Goal: Task Accomplishment & Management: Use online tool/utility

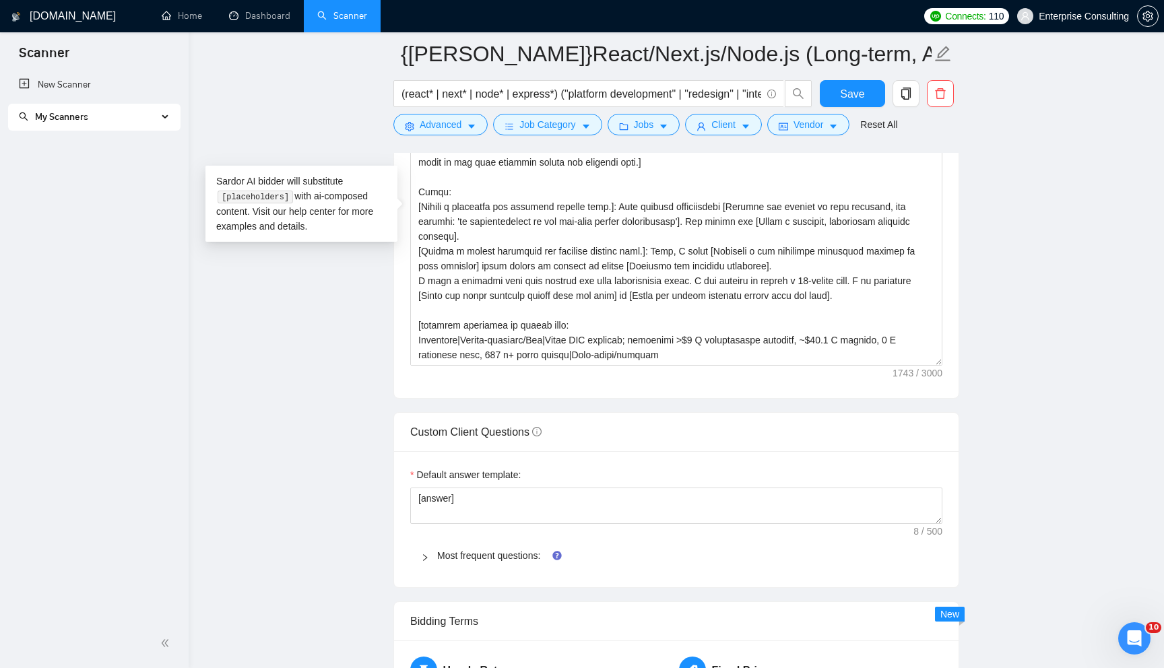
scroll to position [69, 0]
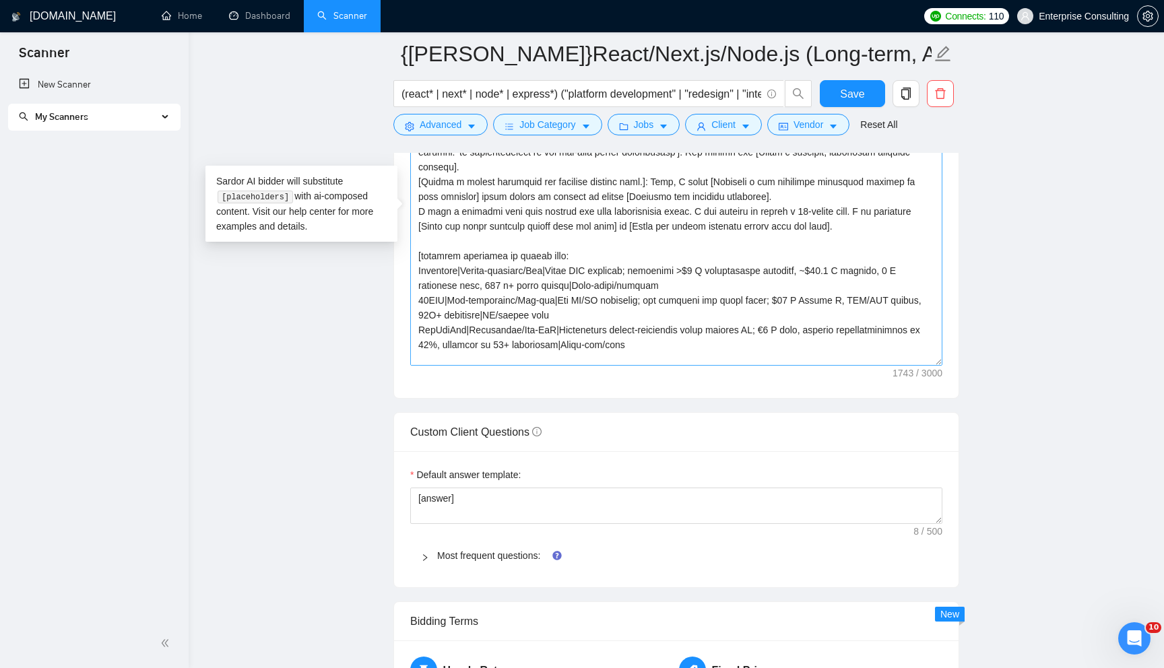
click at [653, 342] on textarea "Cover letter template:" at bounding box center [676, 214] width 532 height 303
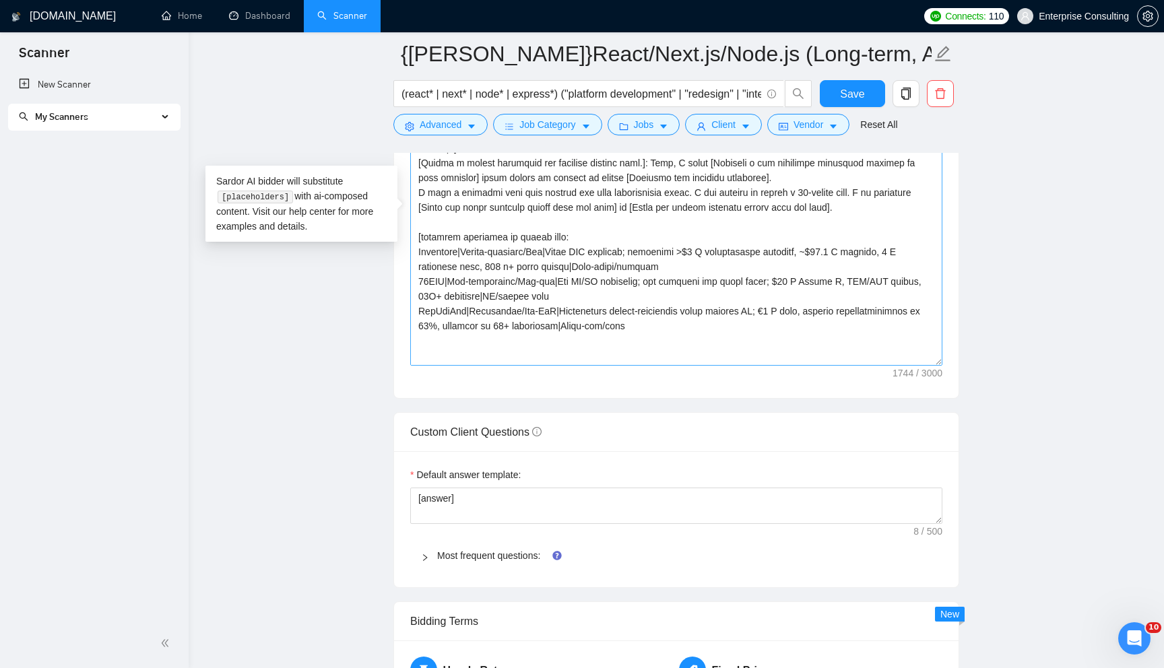
scroll to position [94, 0]
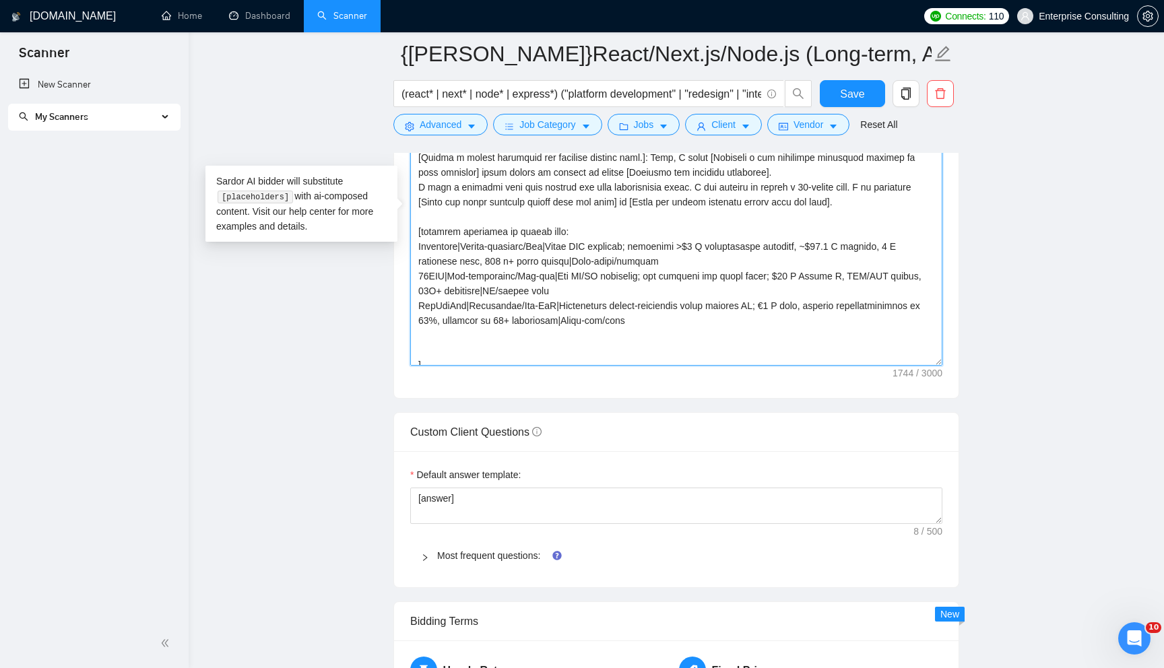
paste textarea "Scale AI|AI-data/Web-infrastructure|Built full-stack web UIs and API pipelines;…"
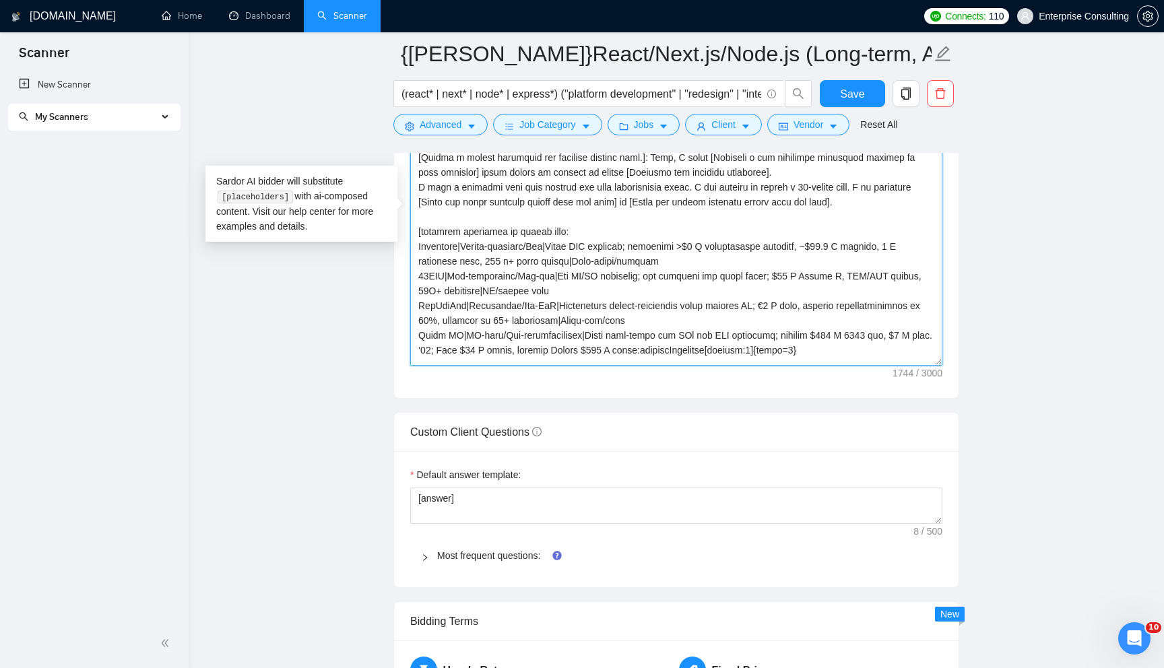
scroll to position [143, 0]
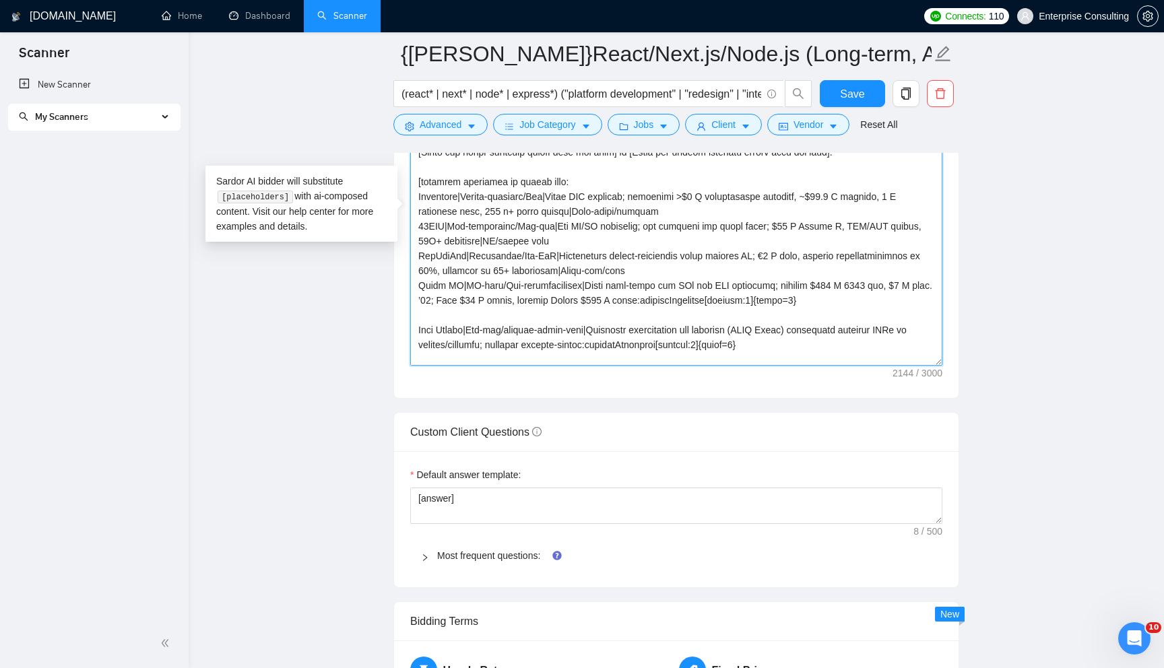
click at [459, 314] on textarea "Cover letter template:" at bounding box center [676, 214] width 532 height 303
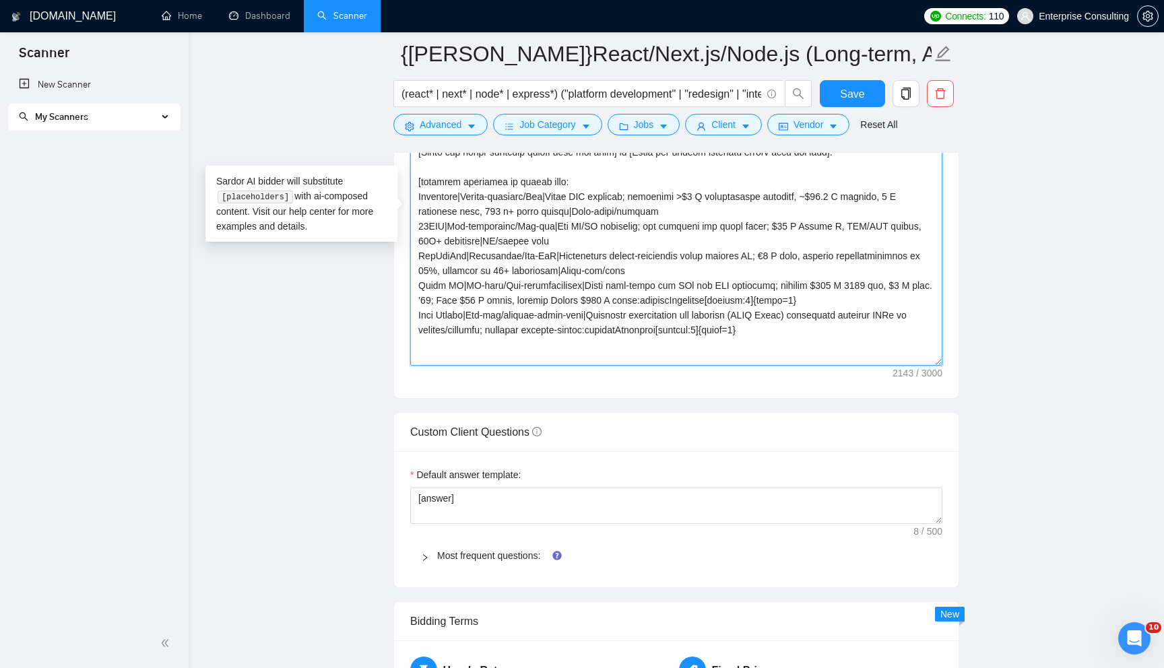
click at [823, 282] on textarea "Cover letter template:" at bounding box center [676, 214] width 532 height 303
drag, startPoint x: 726, startPoint y: 297, endPoint x: 849, endPoint y: 297, distance: 122.6
click at [849, 297] on textarea "Cover letter template:" at bounding box center [676, 214] width 532 height 303
drag, startPoint x: 686, startPoint y: 329, endPoint x: 812, endPoint y: 329, distance: 125.3
click at [812, 329] on textarea "Cover letter template:" at bounding box center [676, 214] width 532 height 303
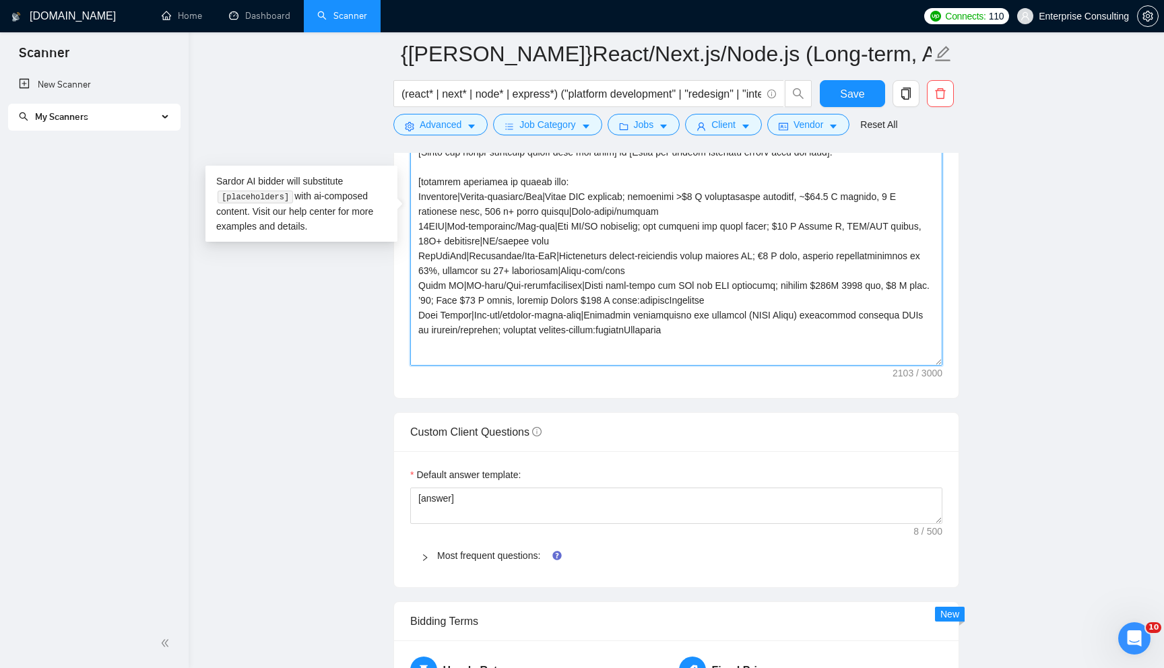
scroll to position [178, 0]
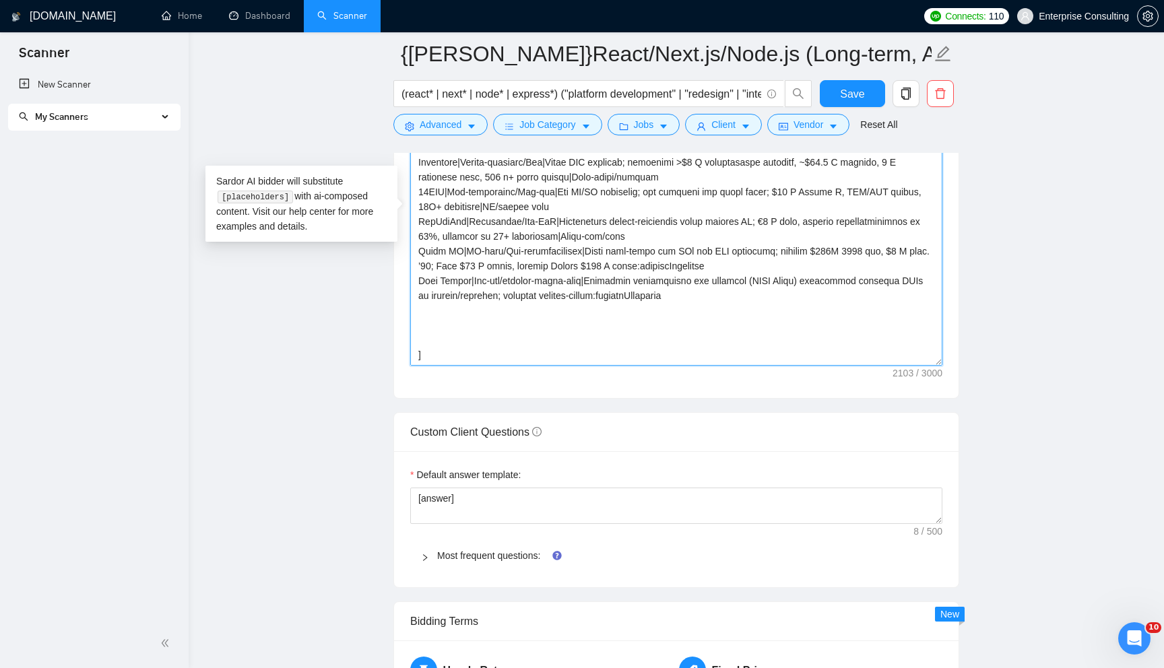
drag, startPoint x: 478, startPoint y: 345, endPoint x: 428, endPoint y: 311, distance: 60.7
click at [428, 311] on textarea "Cover letter template:" at bounding box center [676, 214] width 532 height 303
paste textarea "[PowerAutoUSA|E-com|High-conversion dropshipping solution for auto-parts] [RWE|…"
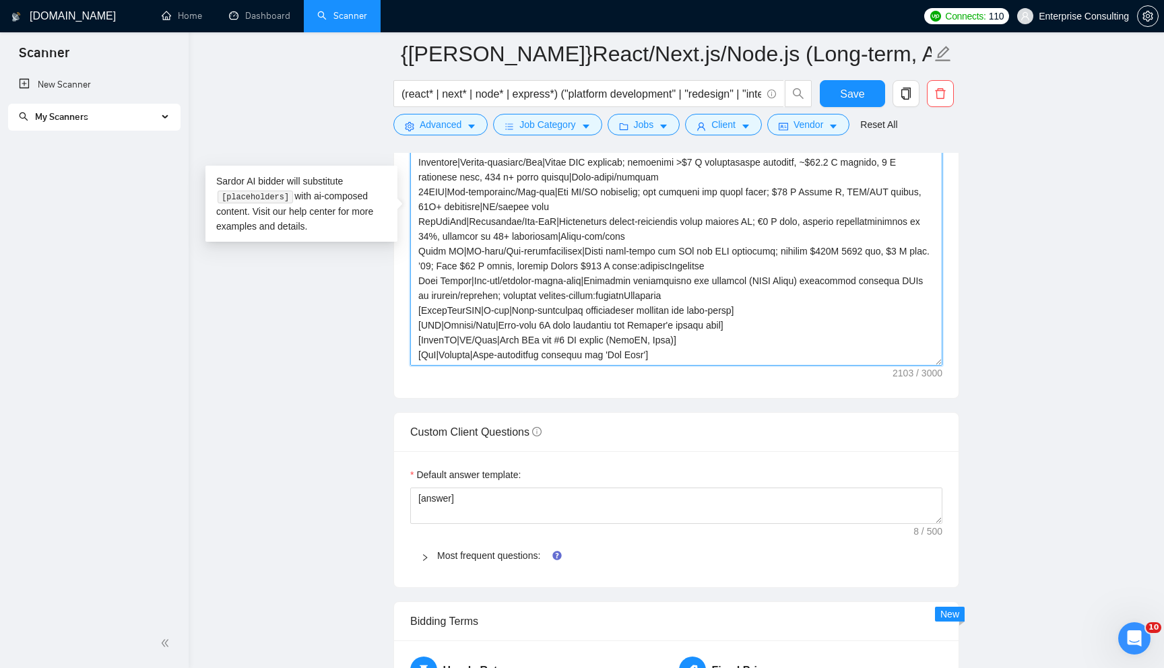
scroll to position [188, 0]
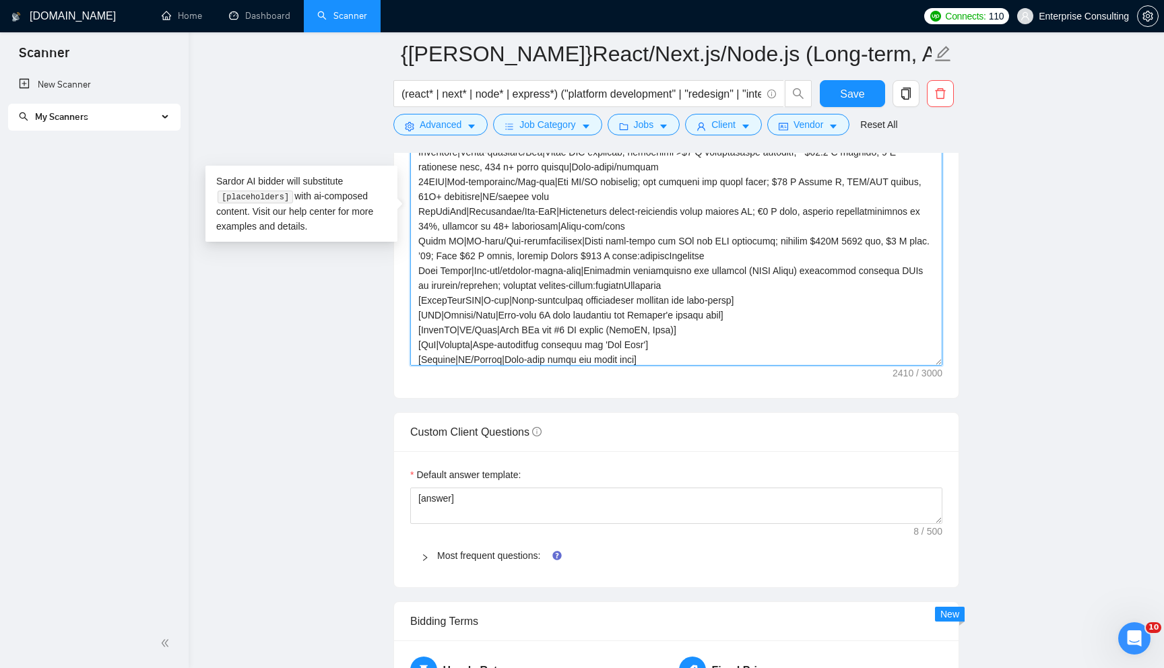
click at [422, 301] on textarea "Cover letter template:" at bounding box center [676, 214] width 532 height 303
click at [797, 301] on textarea "Cover letter template:" at bounding box center [676, 214] width 532 height 303
click at [792, 309] on textarea "Cover letter template:" at bounding box center [676, 214] width 532 height 303
click at [422, 316] on textarea "Cover letter template:" at bounding box center [676, 214] width 532 height 303
drag, startPoint x: 695, startPoint y: 330, endPoint x: 333, endPoint y: 327, distance: 362.4
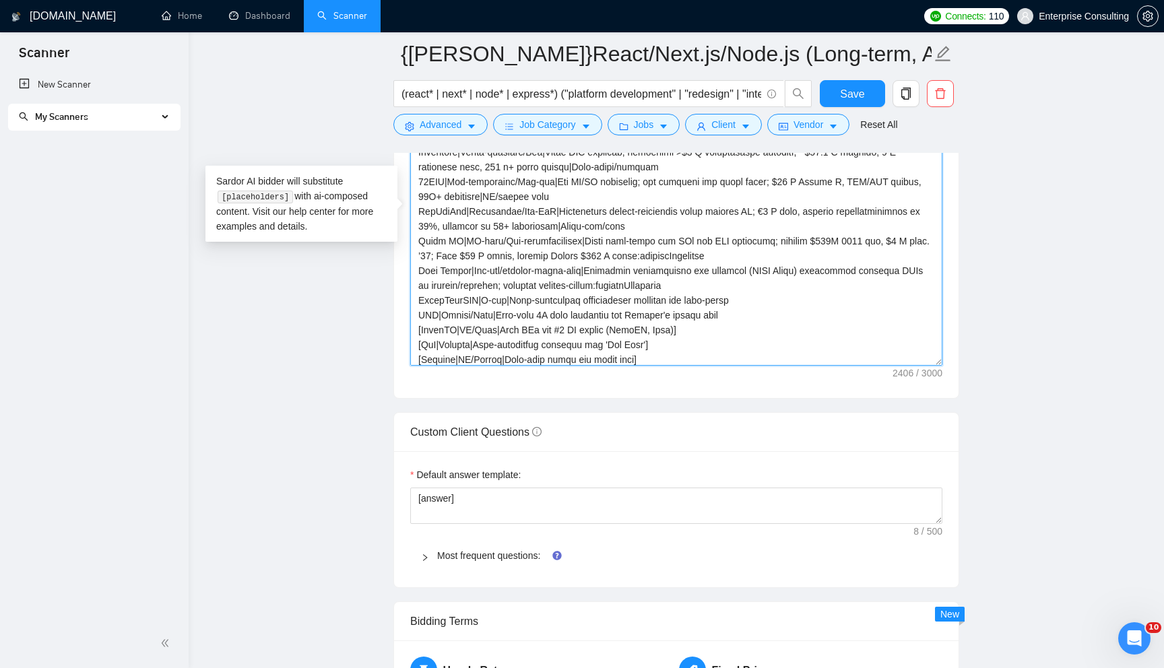
click at [333, 327] on main "{[PERSON_NAME]}React/Next.js/Node.js (Long-term, All Niches) (react* | next* | …" at bounding box center [676, 571] width 932 height 4214
click at [676, 329] on textarea "Cover letter template:" at bounding box center [676, 214] width 532 height 303
click at [659, 343] on textarea "Cover letter template:" at bounding box center [676, 214] width 532 height 303
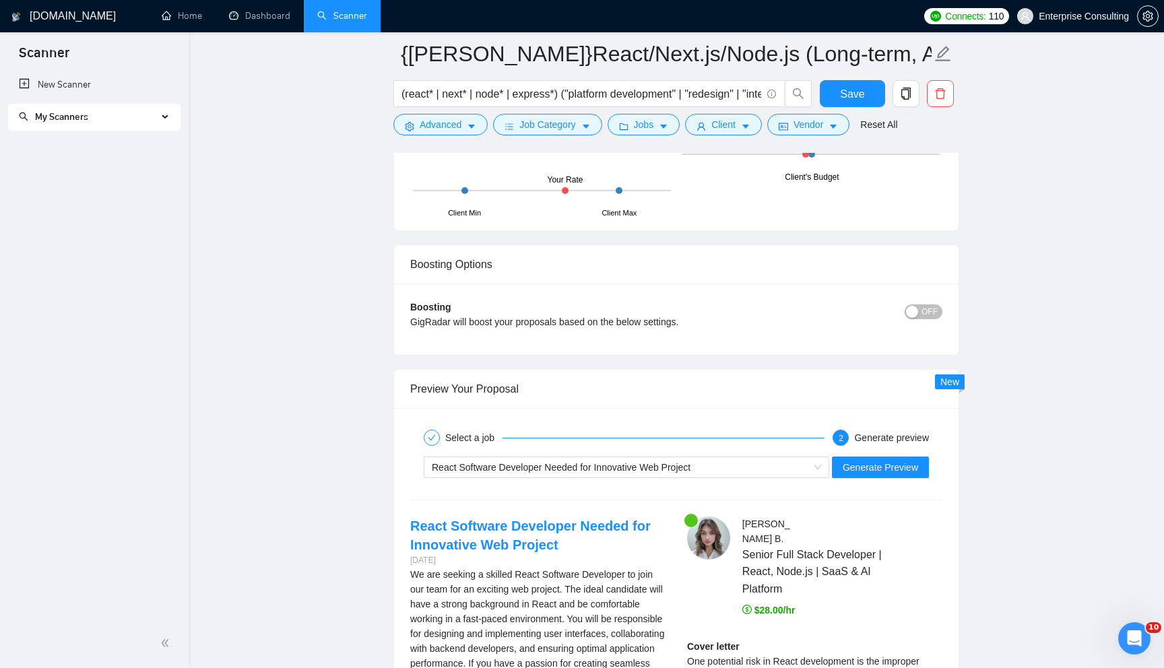
scroll to position [2379, 0]
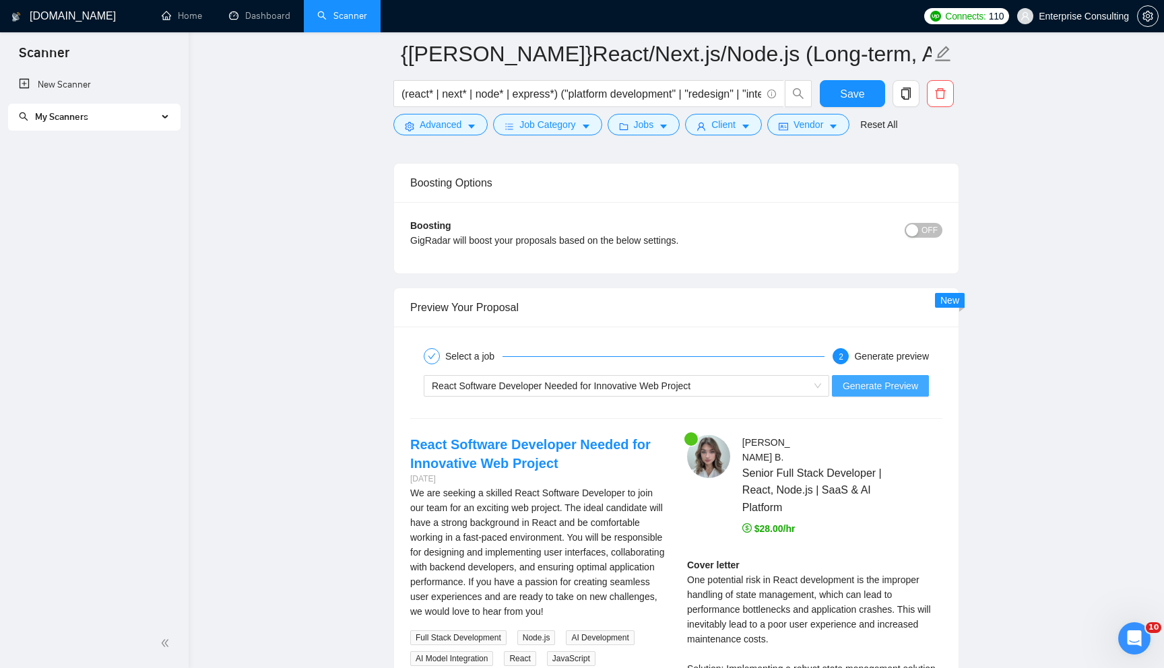
click at [877, 383] on span "Generate Preview" at bounding box center [880, 386] width 75 height 15
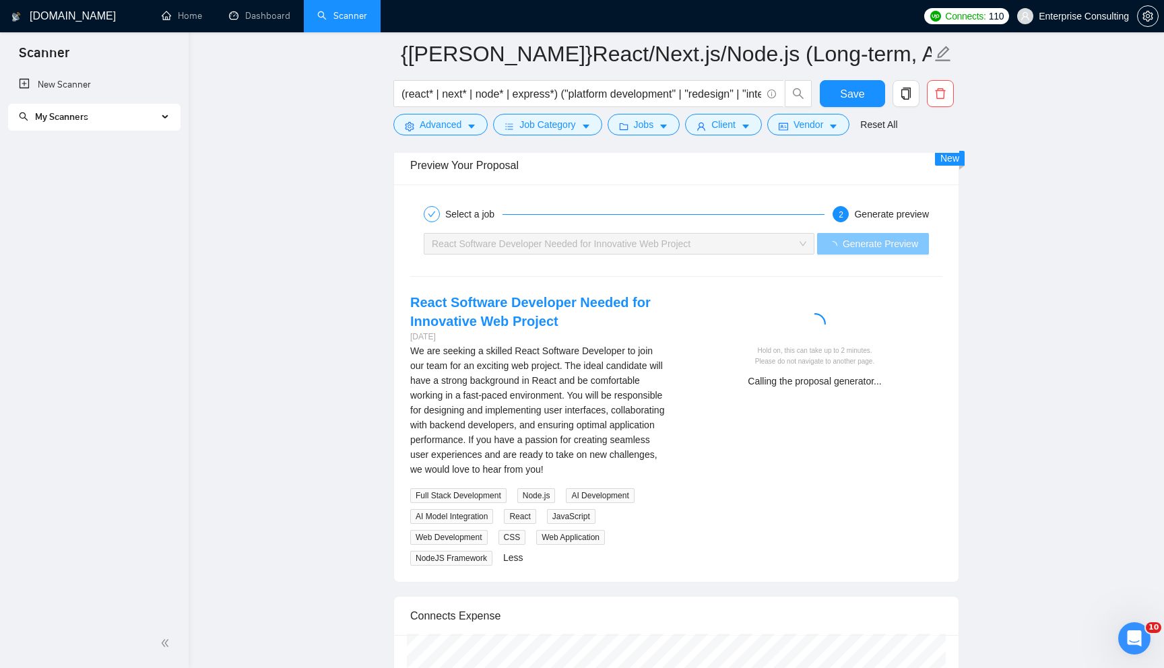
scroll to position [2525, 0]
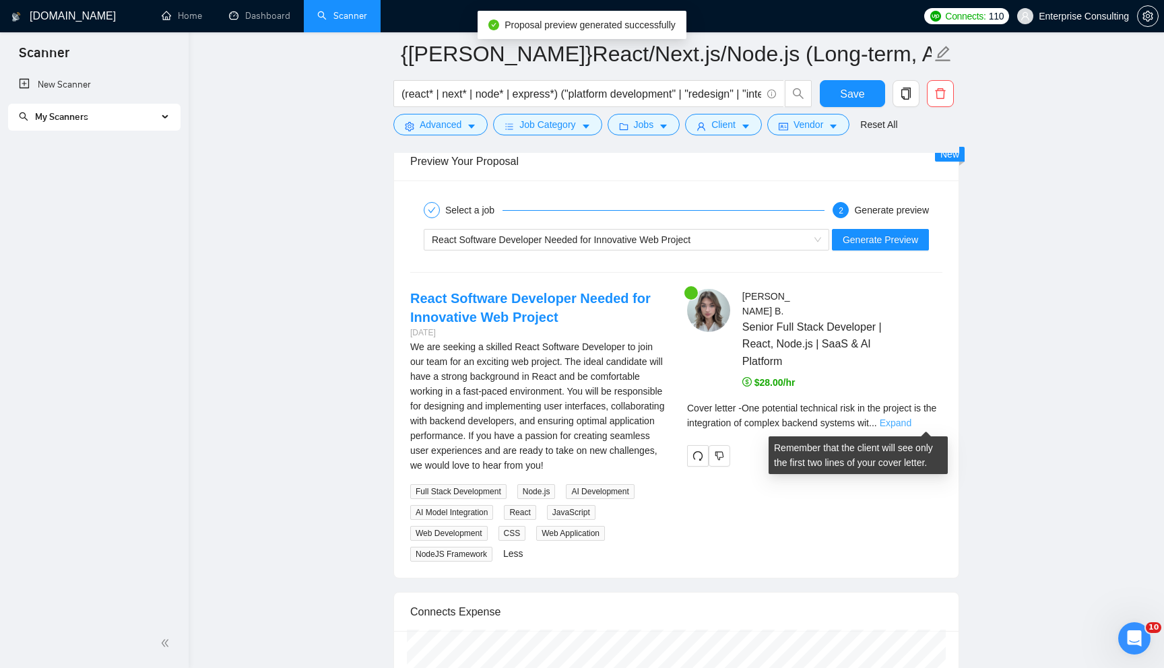
click at [911, 419] on link "Expand" at bounding box center [896, 423] width 32 height 11
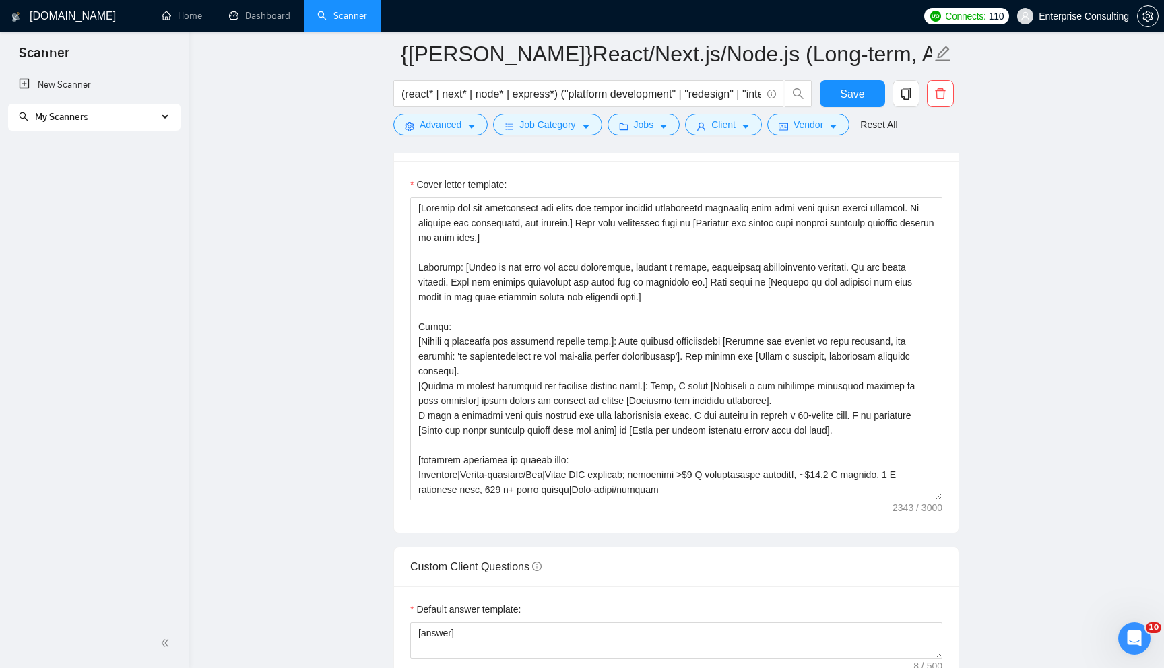
scroll to position [1446, 0]
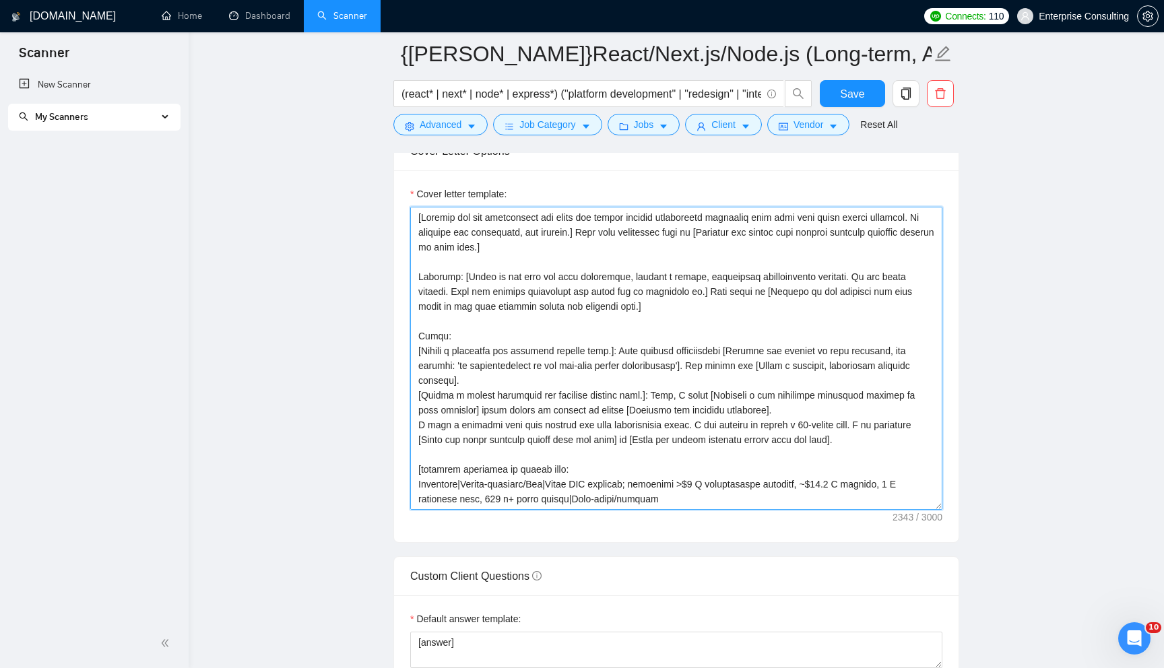
click at [420, 337] on textarea "Cover letter template:" at bounding box center [676, 358] width 532 height 303
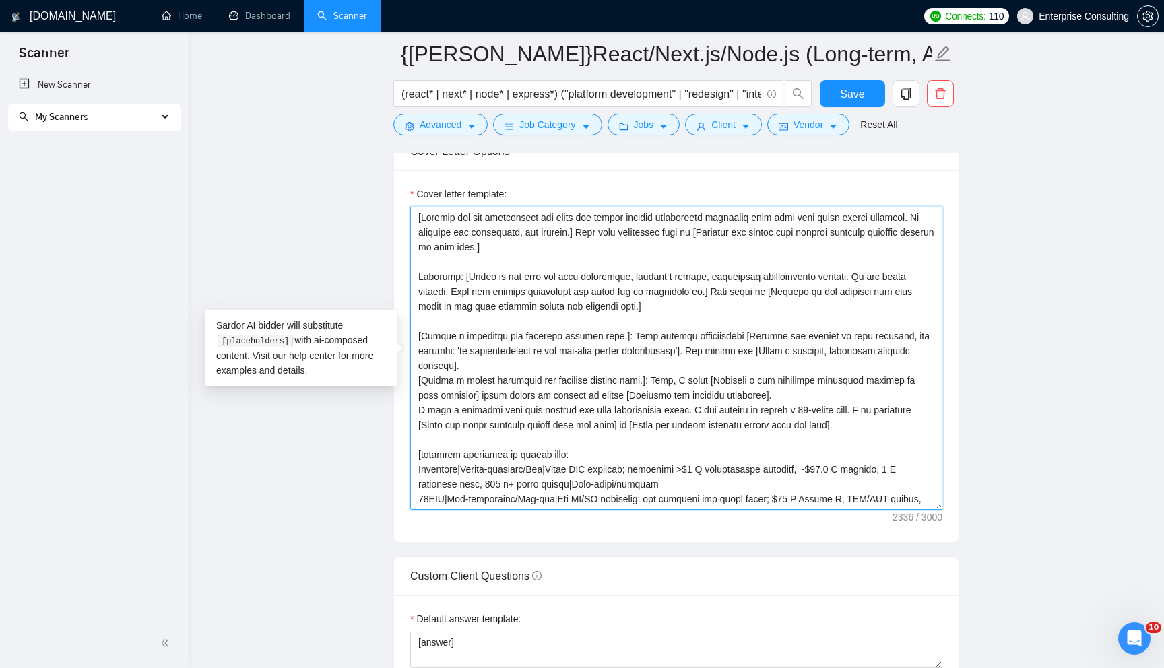
drag, startPoint x: 611, startPoint y: 335, endPoint x: 422, endPoint y: 337, distance: 189.3
click at [422, 337] on textarea "Cover letter template:" at bounding box center [676, 358] width 532 height 303
drag, startPoint x: 645, startPoint y: 379, endPoint x: 421, endPoint y: 379, distance: 223.6
click at [421, 379] on textarea "Cover letter template:" at bounding box center [676, 358] width 532 height 303
paste textarea "Select the most relevant projectfrom list below"
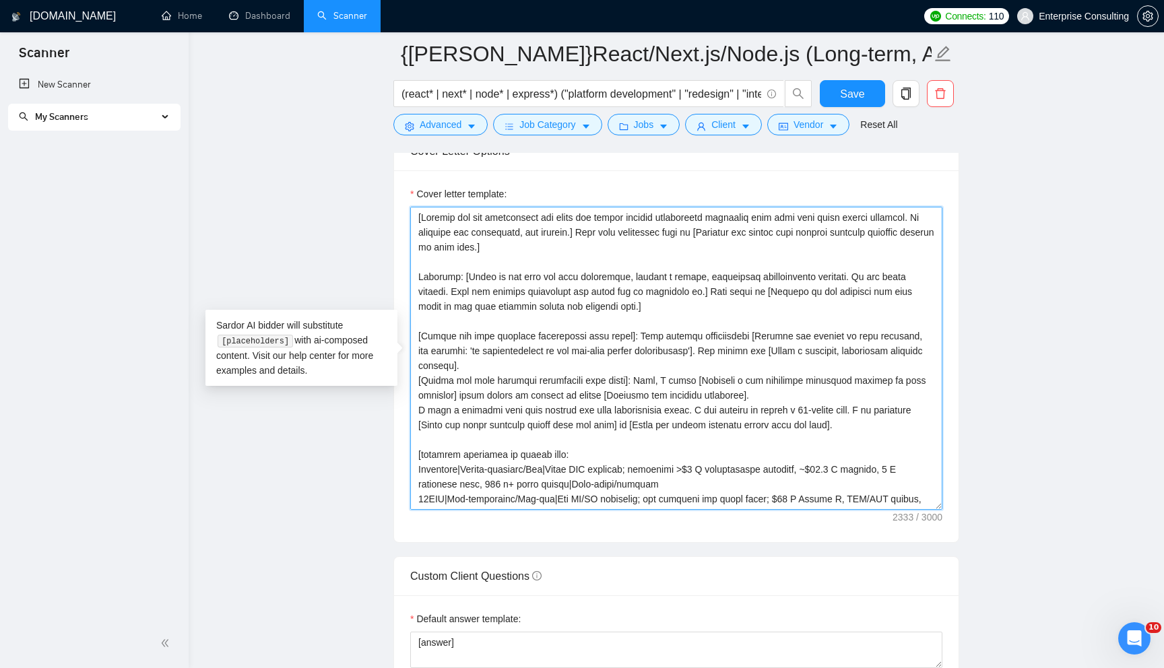
click at [452, 378] on textarea "Cover letter template:" at bounding box center [676, 358] width 532 height 303
click at [802, 395] on textarea "Cover letter template:" at bounding box center [676, 358] width 532 height 303
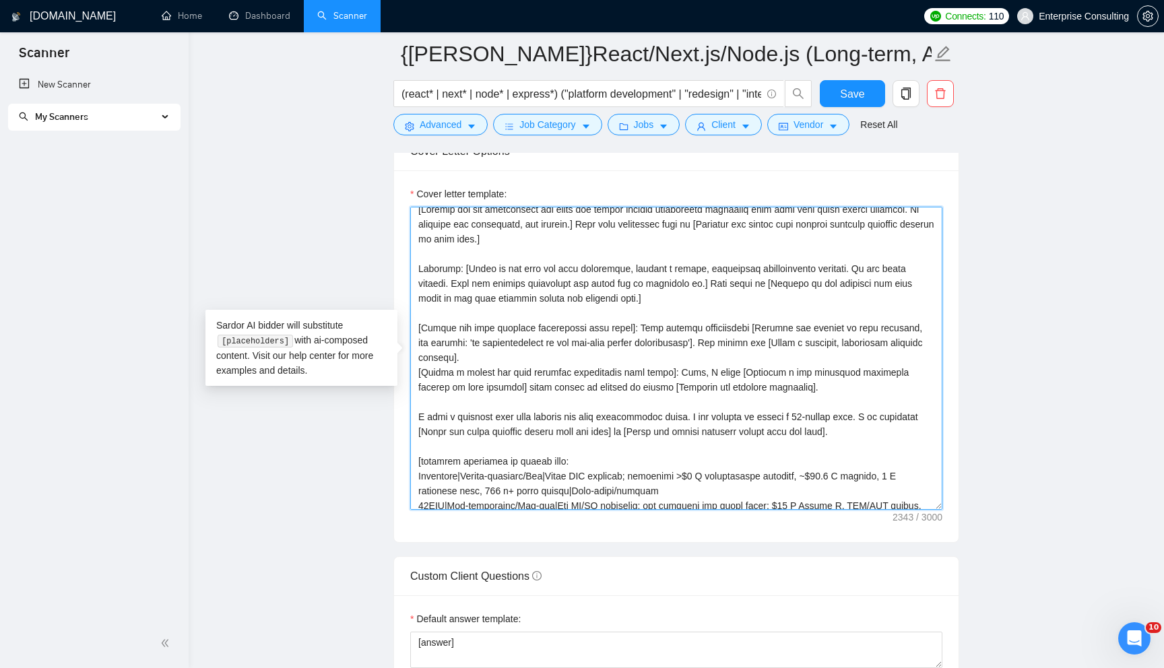
scroll to position [0, 0]
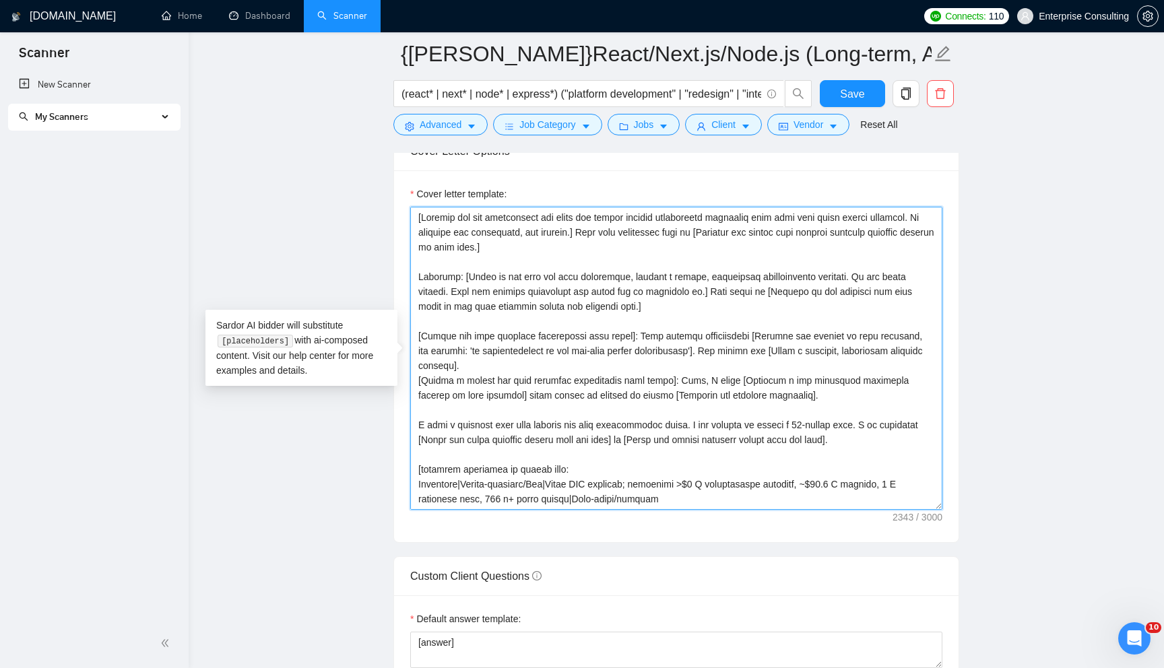
click at [463, 321] on textarea "Cover letter template:" at bounding box center [676, 358] width 532 height 303
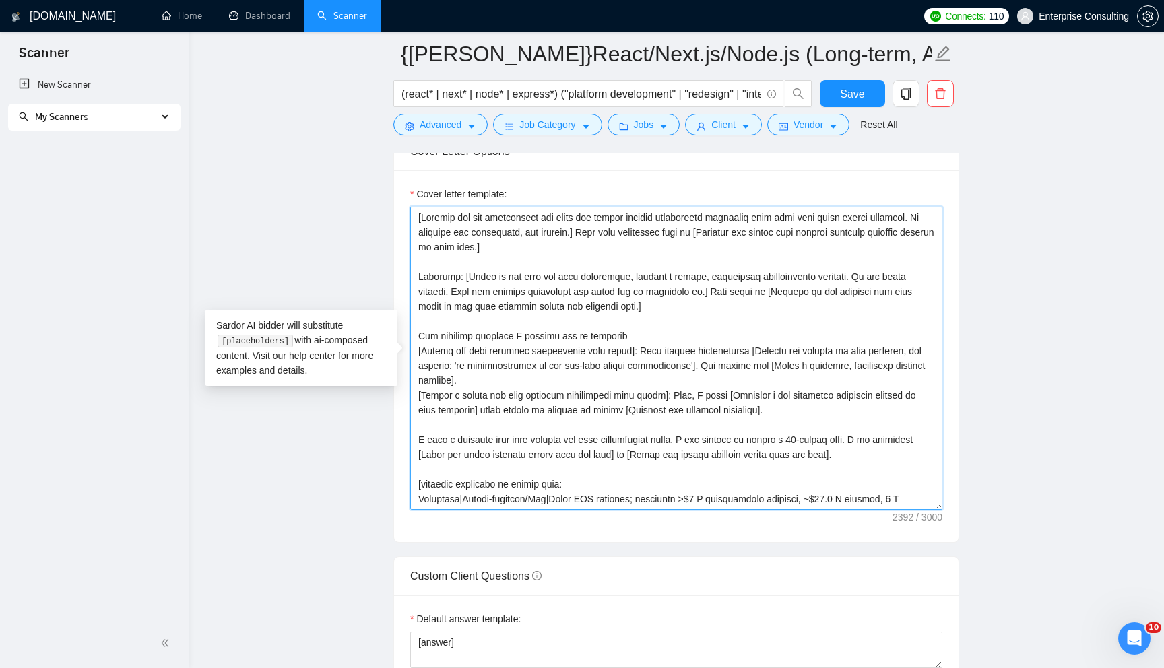
drag, startPoint x: 560, startPoint y: 335, endPoint x: 592, endPoint y: 337, distance: 32.4
click at [592, 337] on textarea "Cover letter template:" at bounding box center [676, 358] width 532 height 303
click at [618, 334] on textarea "Cover letter template:" at bounding box center [676, 358] width 532 height 303
drag, startPoint x: 419, startPoint y: 335, endPoint x: 707, endPoint y: 337, distance: 288.3
click at [707, 337] on textarea "Cover letter template:" at bounding box center [676, 358] width 532 height 303
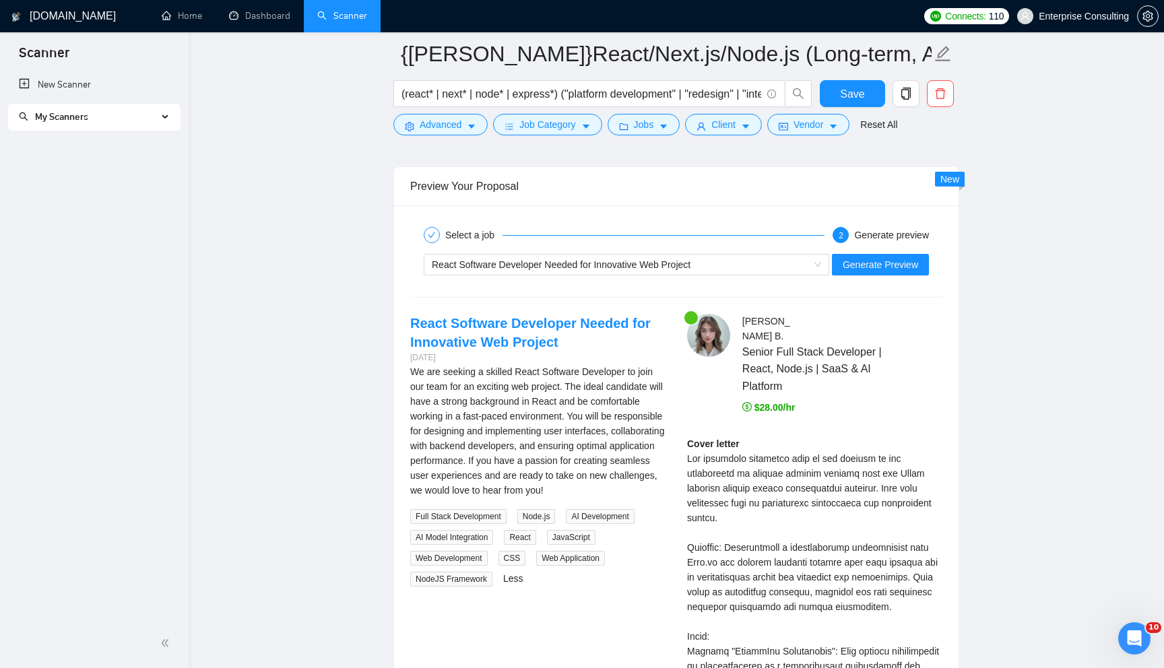
scroll to position [2439, 0]
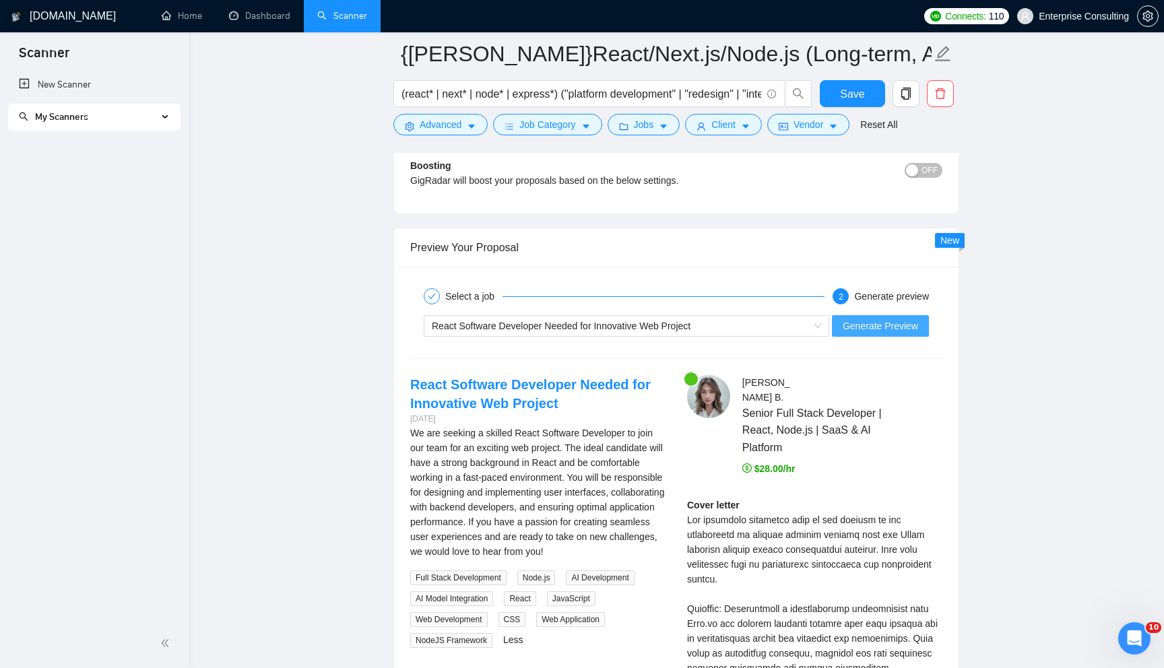
type textarea "[Analyze the job description and state the single biggest unmentioned technical…"
click at [863, 319] on span "Generate Preview" at bounding box center [880, 326] width 75 height 15
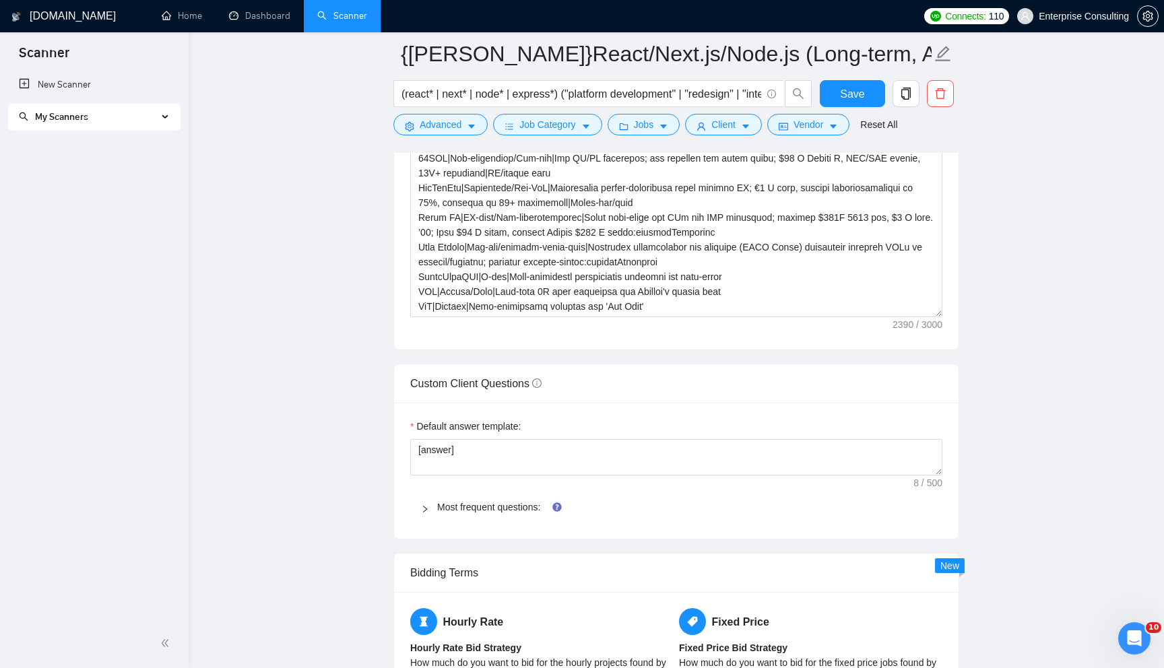
scroll to position [207, 0]
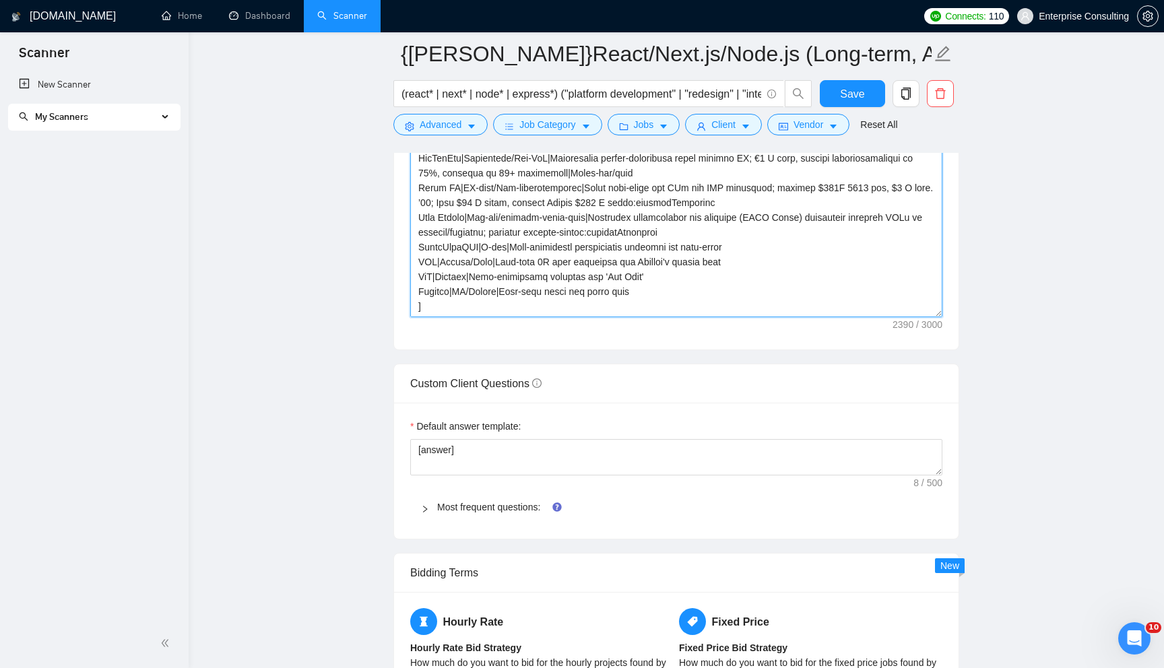
click at [624, 290] on textarea "Cover letter template:" at bounding box center [676, 165] width 532 height 303
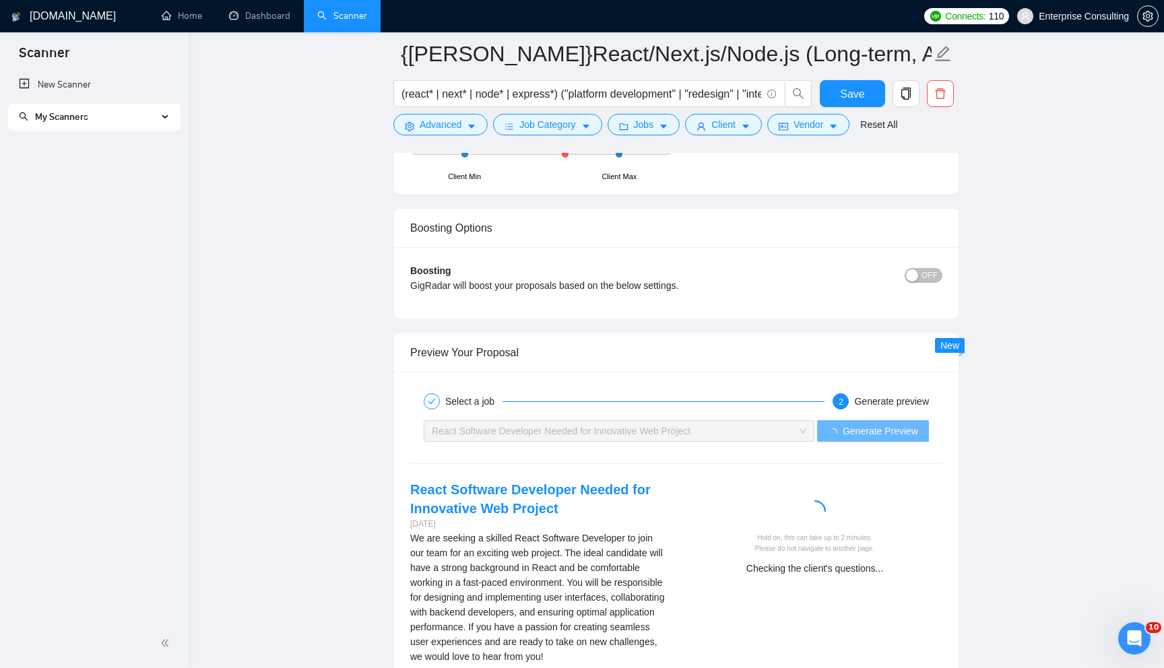
scroll to position [2474, 0]
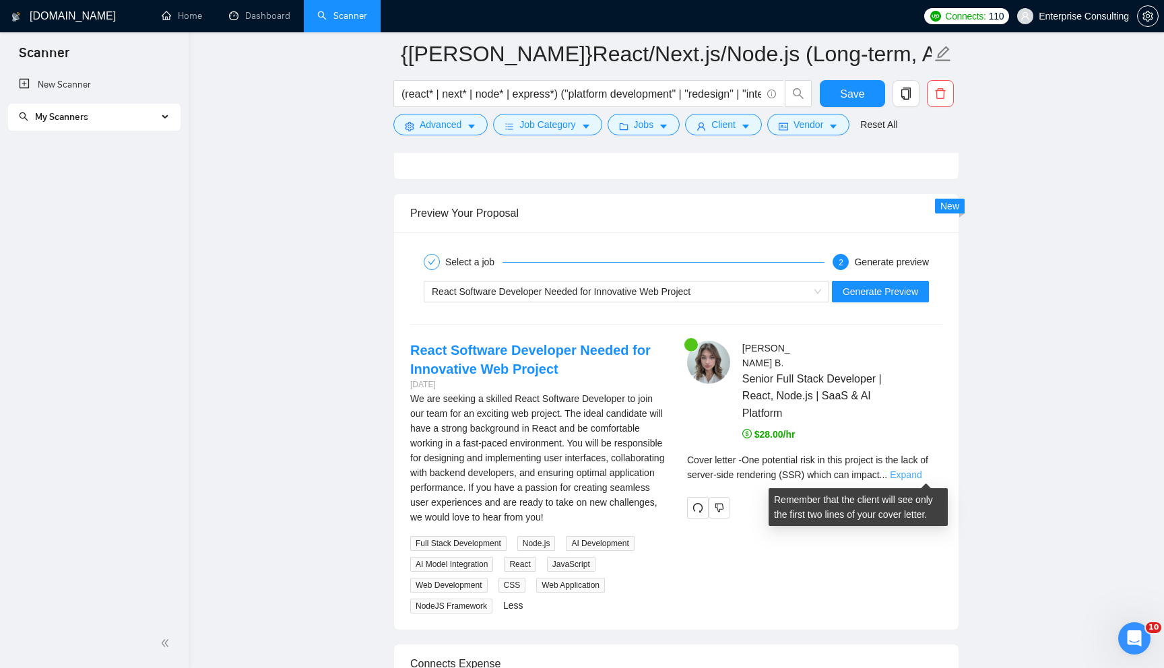
click at [922, 478] on link "Expand" at bounding box center [906, 475] width 32 height 11
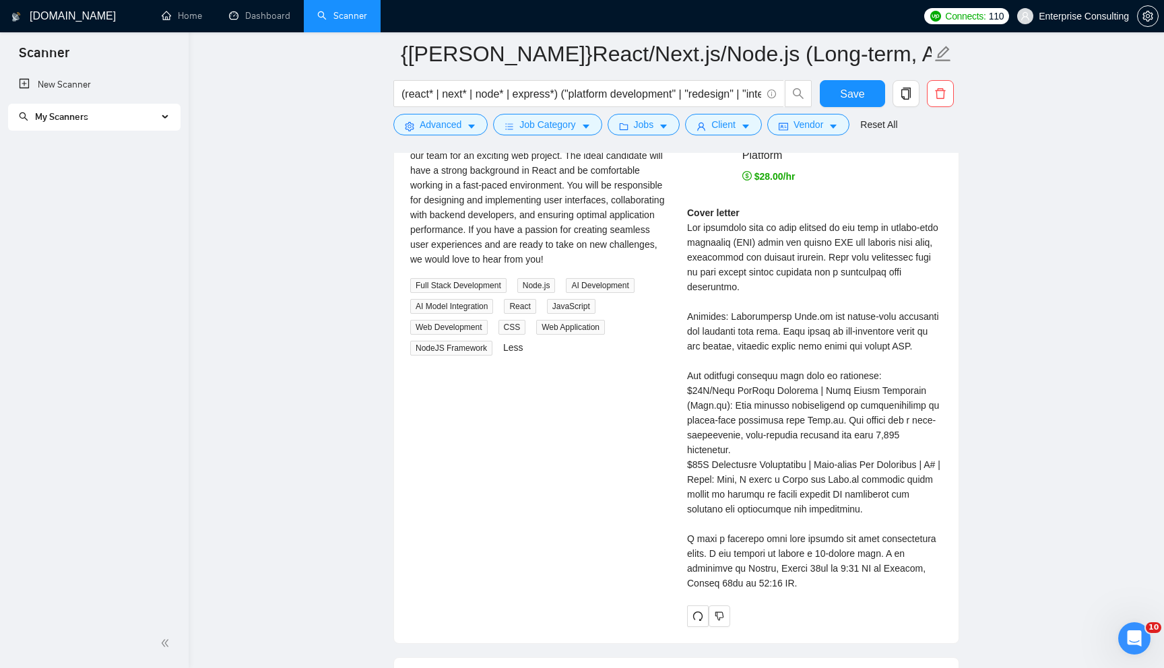
scroll to position [2740, 0]
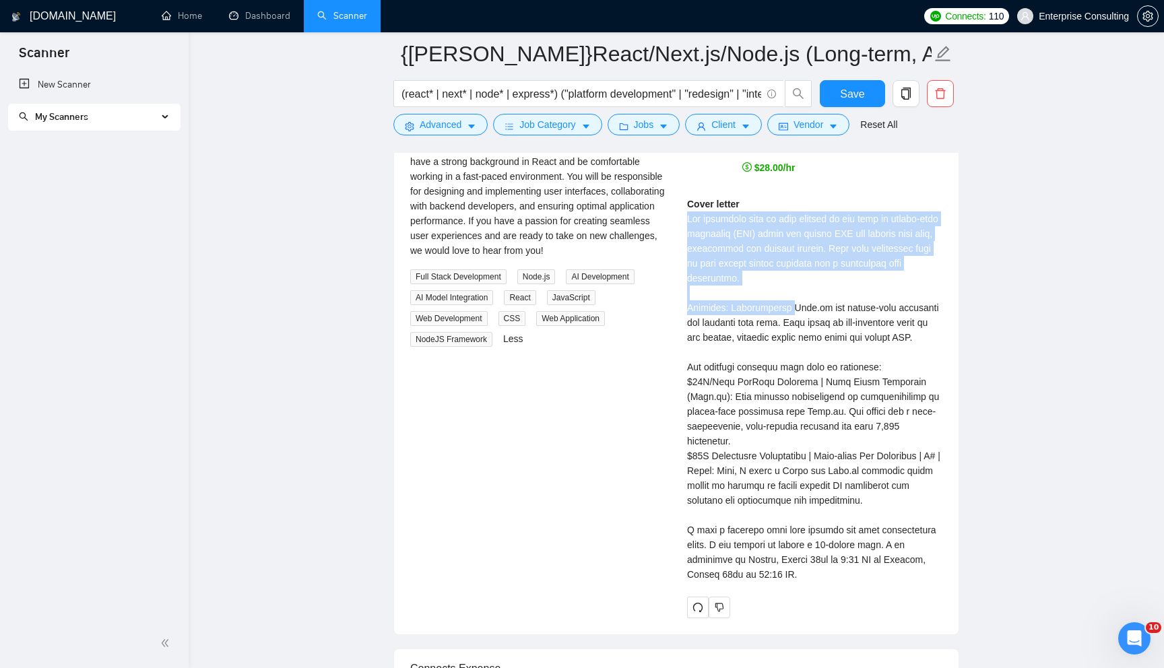
drag, startPoint x: 686, startPoint y: 218, endPoint x: 790, endPoint y: 313, distance: 141.1
click at [790, 313] on div "[PERSON_NAME] Senior Full Stack Developer | React, Node.js | SaaS & AI Platform…" at bounding box center [814, 346] width 277 height 544
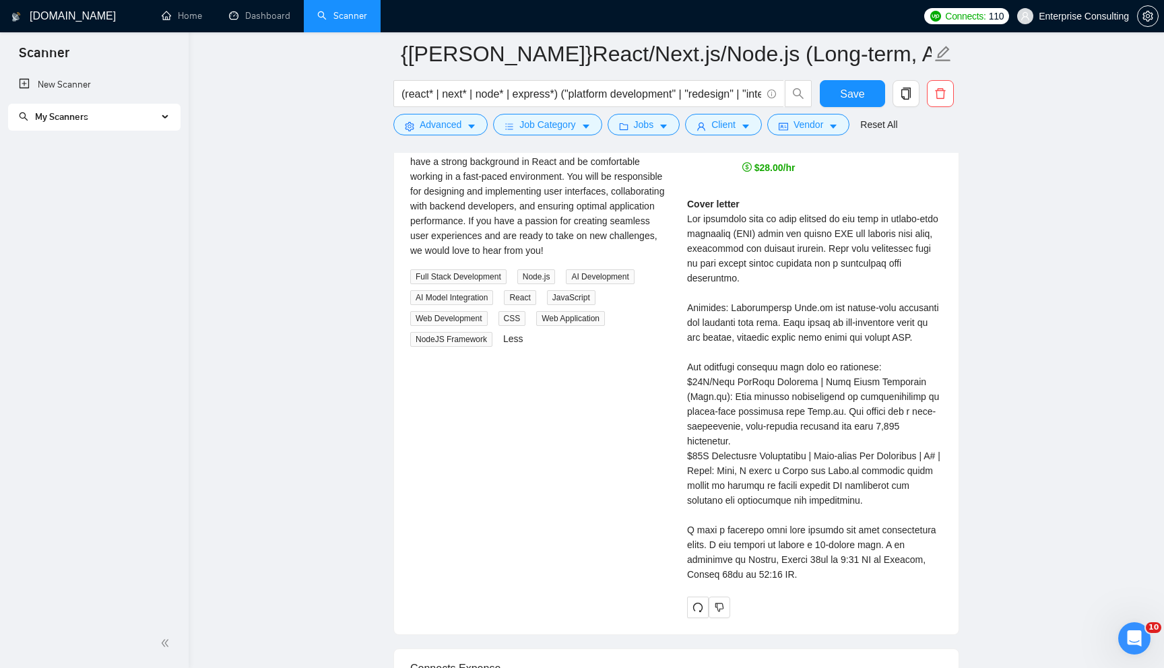
click at [669, 290] on div "React Software Developer Needed for Innovative Web Project [DATE] We are seekin…" at bounding box center [537, 210] width 277 height 273
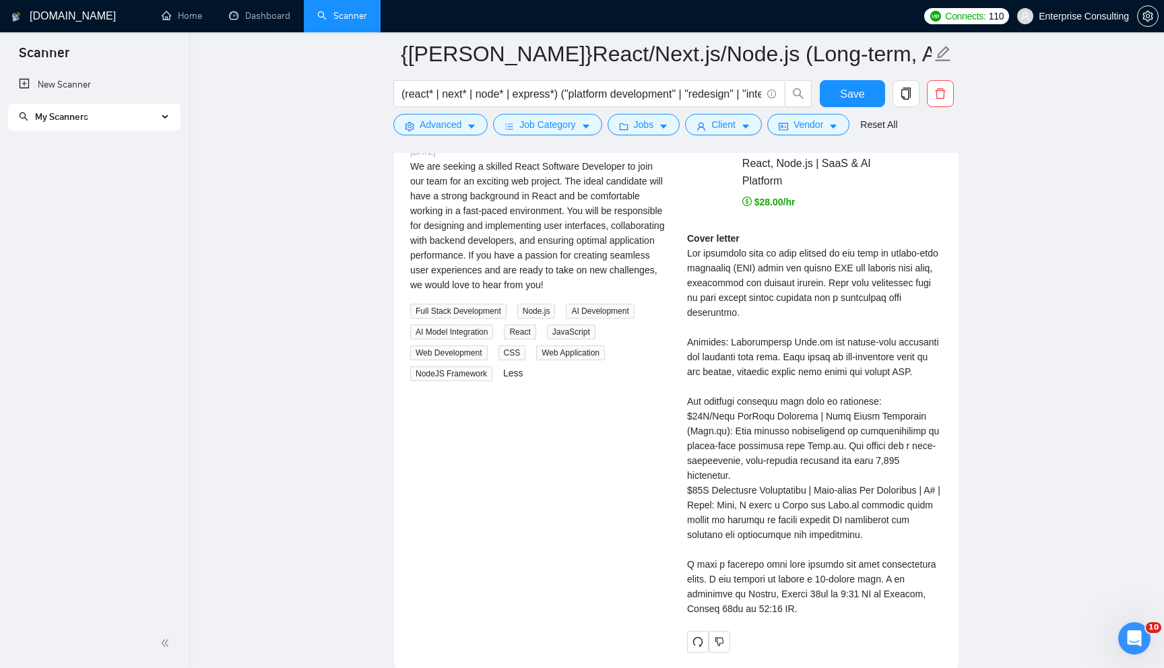
scroll to position [2700, 0]
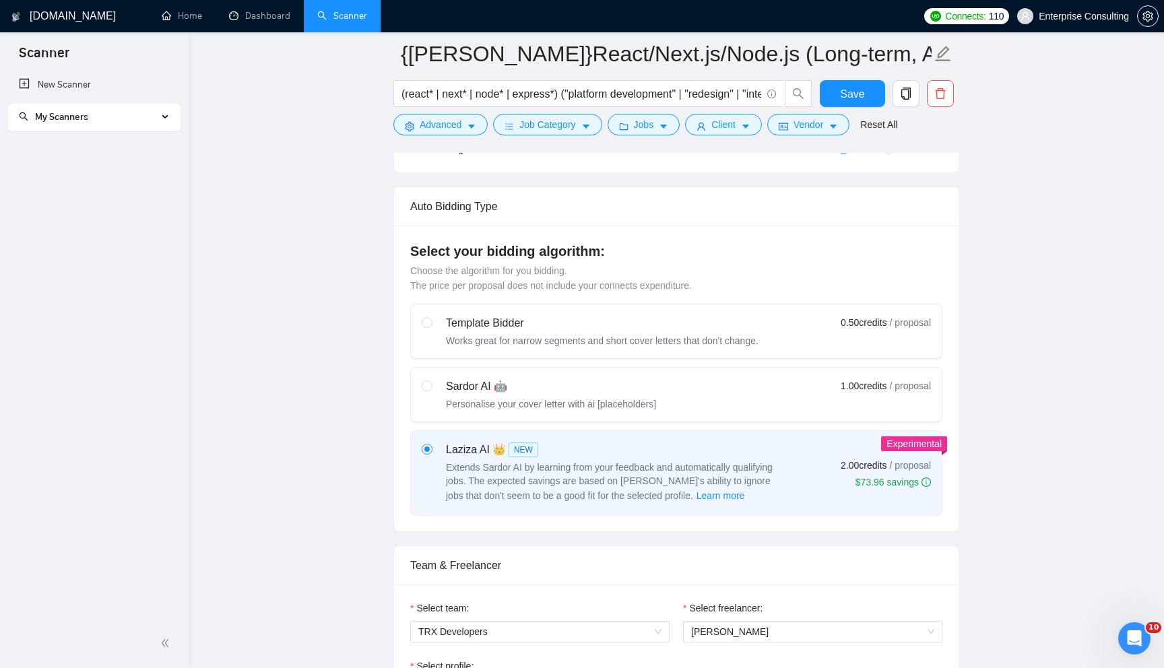
click at [780, 397] on div "Sardor AI 🤖 Personalise your cover letter with ai [placeholders] 1.00 credits /…" at bounding box center [676, 395] width 509 height 32
click at [431, 390] on input "radio" at bounding box center [426, 385] width 9 height 9
radio input "true"
radio input "false"
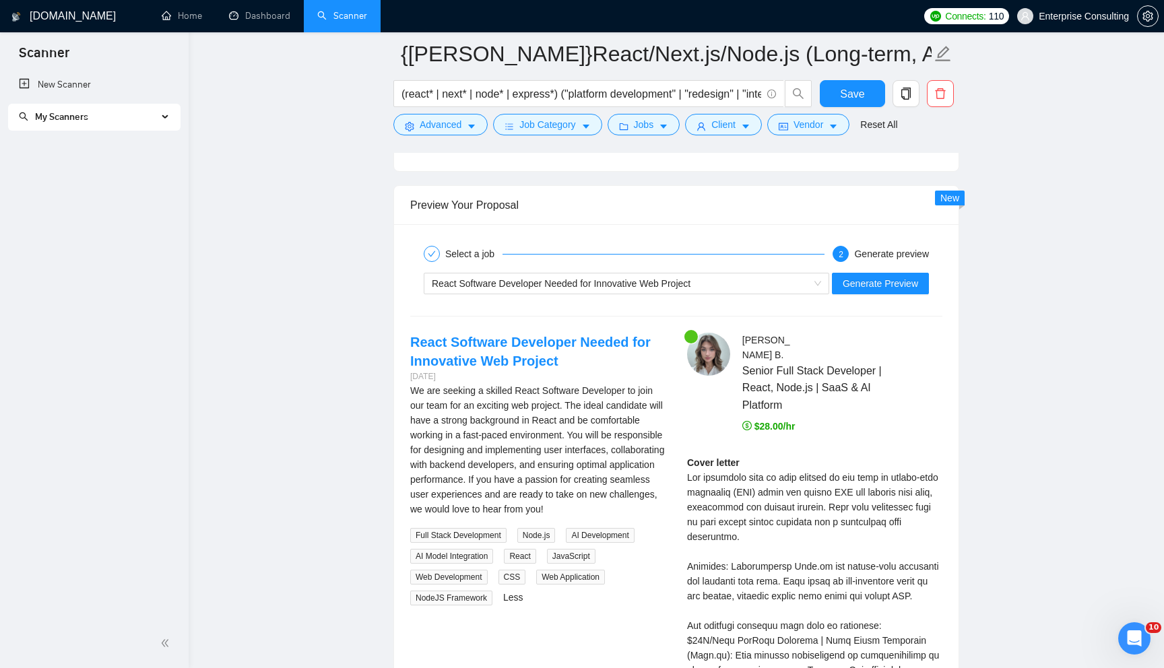
scroll to position [2498, 0]
click at [879, 284] on span "Generate Preview" at bounding box center [880, 282] width 75 height 15
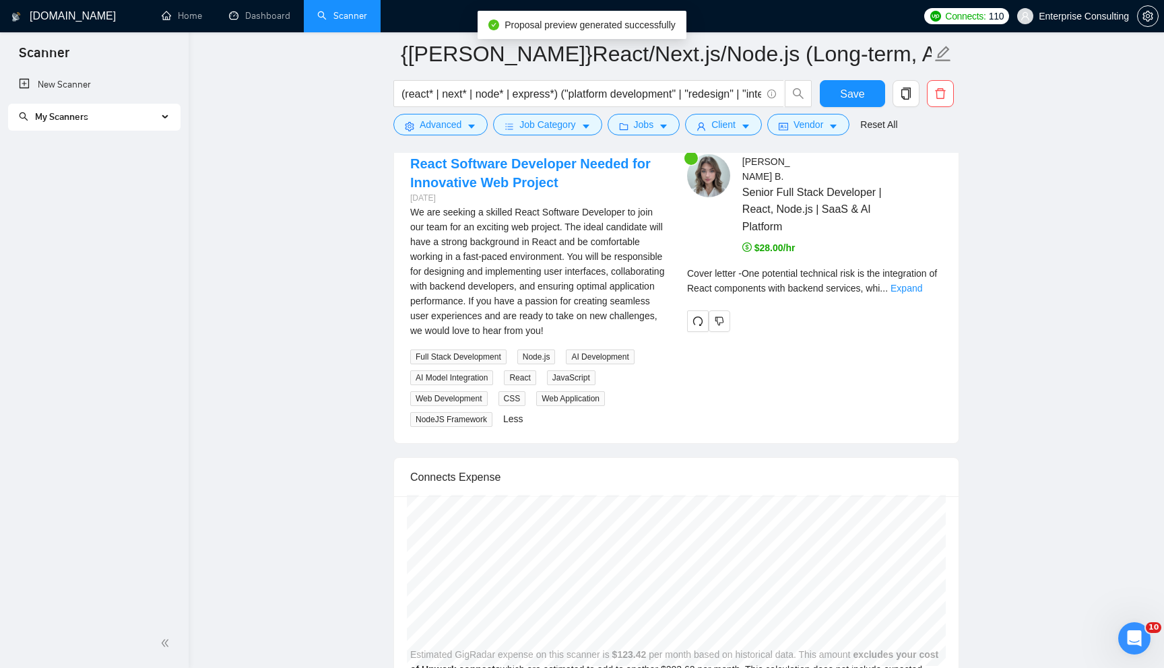
scroll to position [2678, 0]
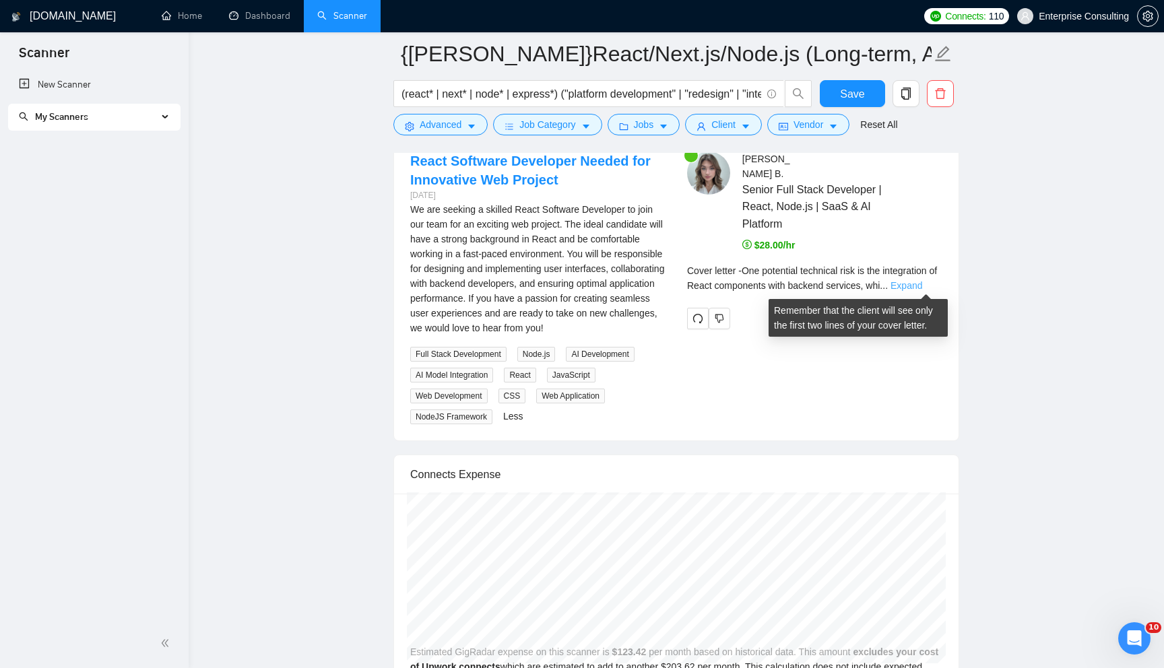
click at [922, 281] on link "Expand" at bounding box center [907, 285] width 32 height 11
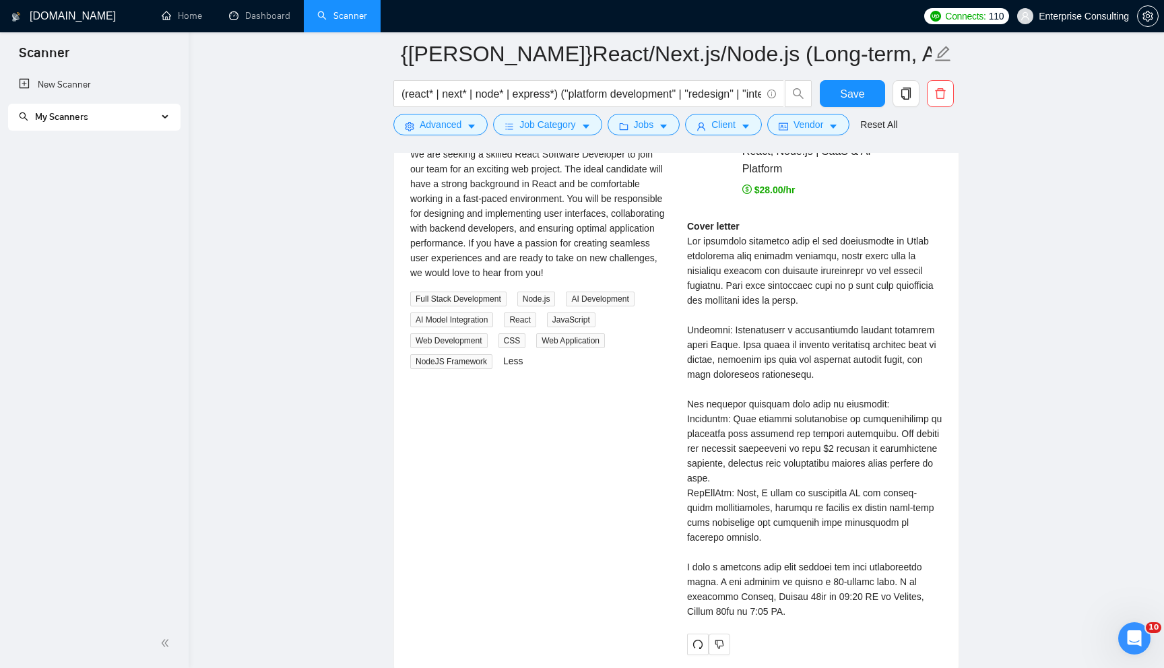
scroll to position [2747, 0]
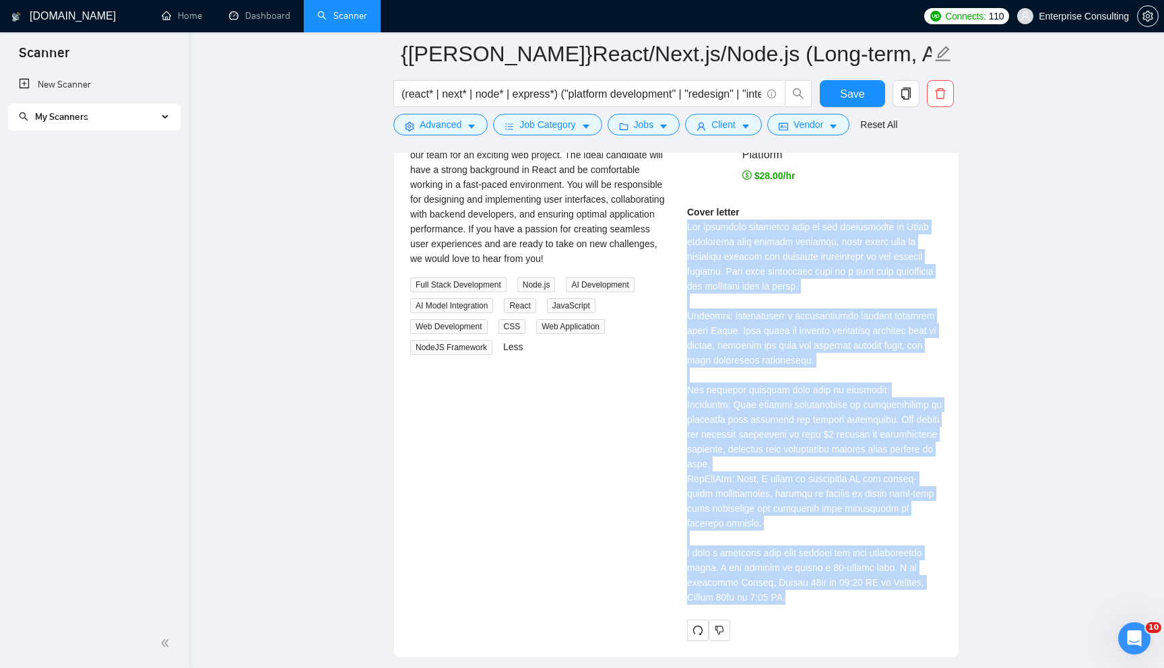
drag, startPoint x: 682, startPoint y: 221, endPoint x: 838, endPoint y: 608, distance: 417.4
click at [838, 608] on div "[PERSON_NAME] Senior Full Stack Developer | React, Node.js | SaaS & AI Platform…" at bounding box center [814, 361] width 277 height 558
copy div "One potential technical risk is the integration of React components with backen…"
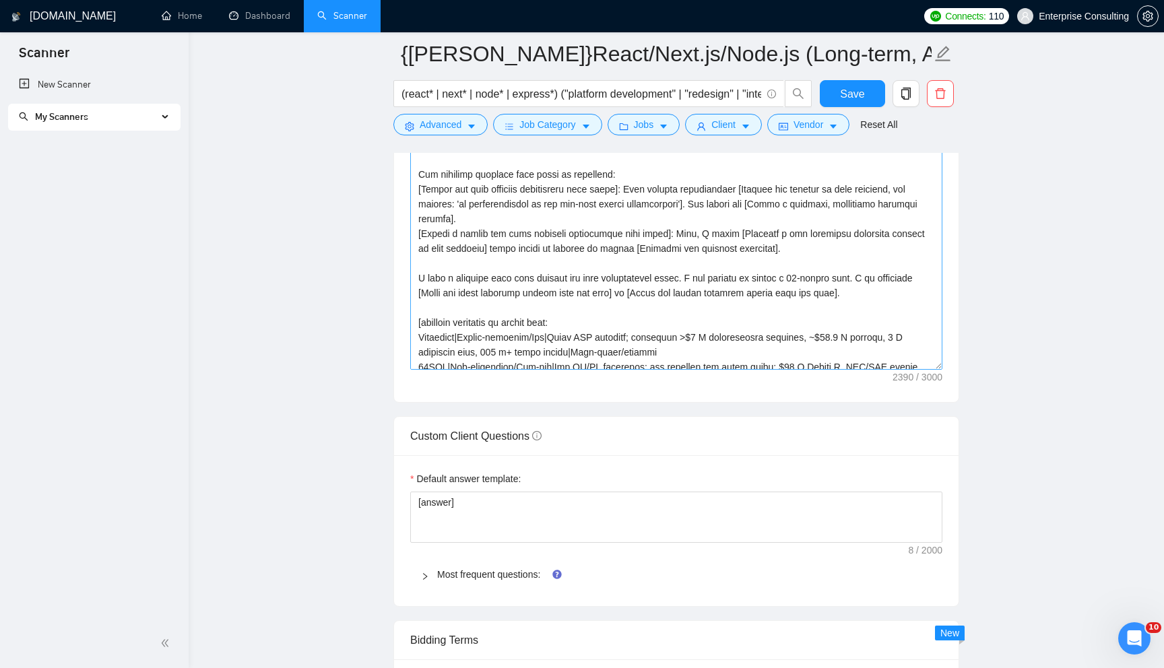
scroll to position [21, 0]
click at [560, 185] on textarea "Cover letter template:" at bounding box center [676, 218] width 532 height 303
click at [600, 230] on textarea "Cover letter template:" at bounding box center [676, 218] width 532 height 303
click at [602, 232] on textarea "Cover letter template:" at bounding box center [676, 218] width 532 height 303
drag, startPoint x: 422, startPoint y: 323, endPoint x: 496, endPoint y: 325, distance: 73.4
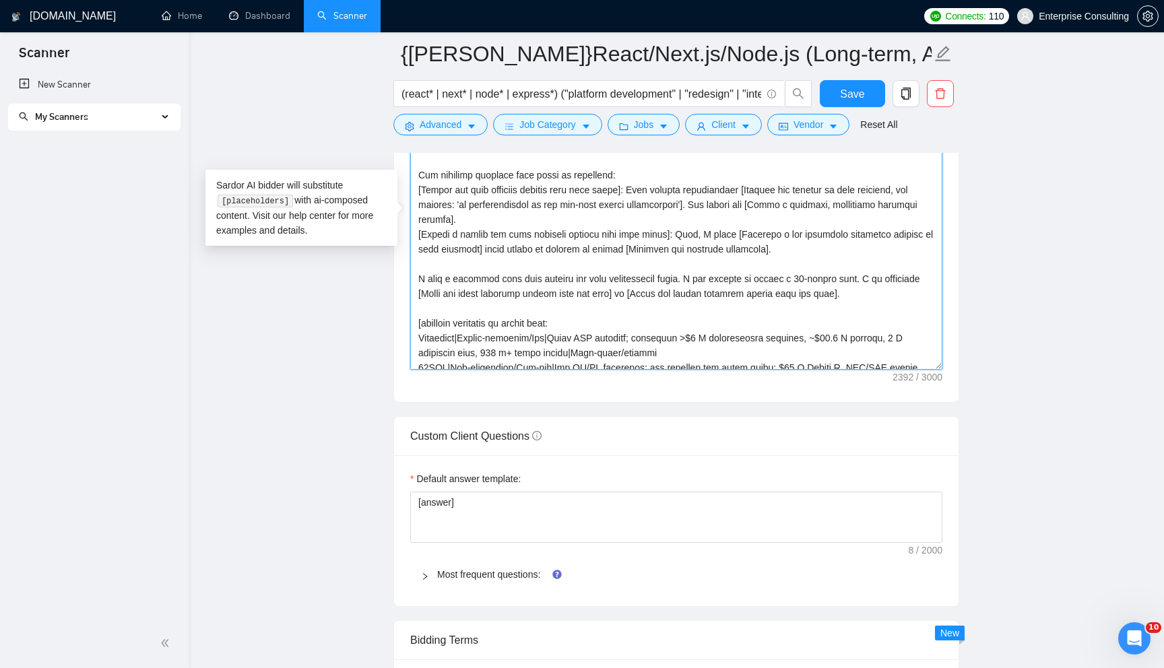
click at [496, 325] on textarea "Cover letter template:" at bounding box center [676, 218] width 532 height 303
click at [559, 193] on textarea "Cover letter template:" at bounding box center [676, 218] width 532 height 303
click at [573, 191] on textarea "Cover letter template:" at bounding box center [676, 218] width 532 height 303
click at [602, 232] on textarea "Cover letter template:" at bounding box center [676, 218] width 532 height 303
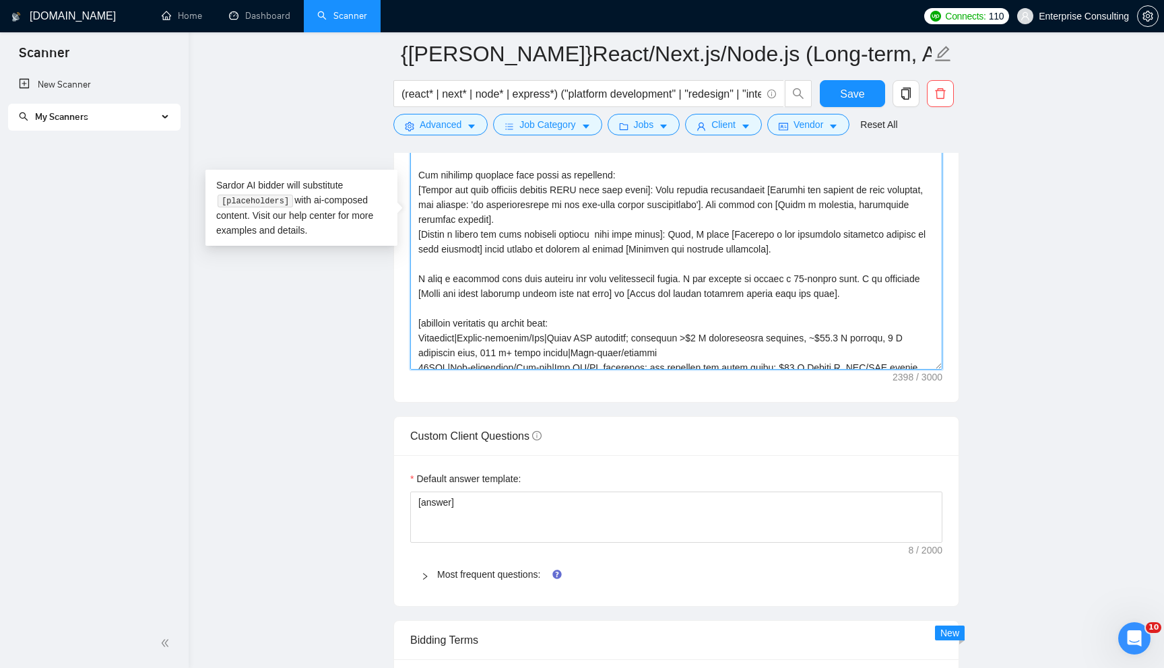
paste textarea "ONLY"
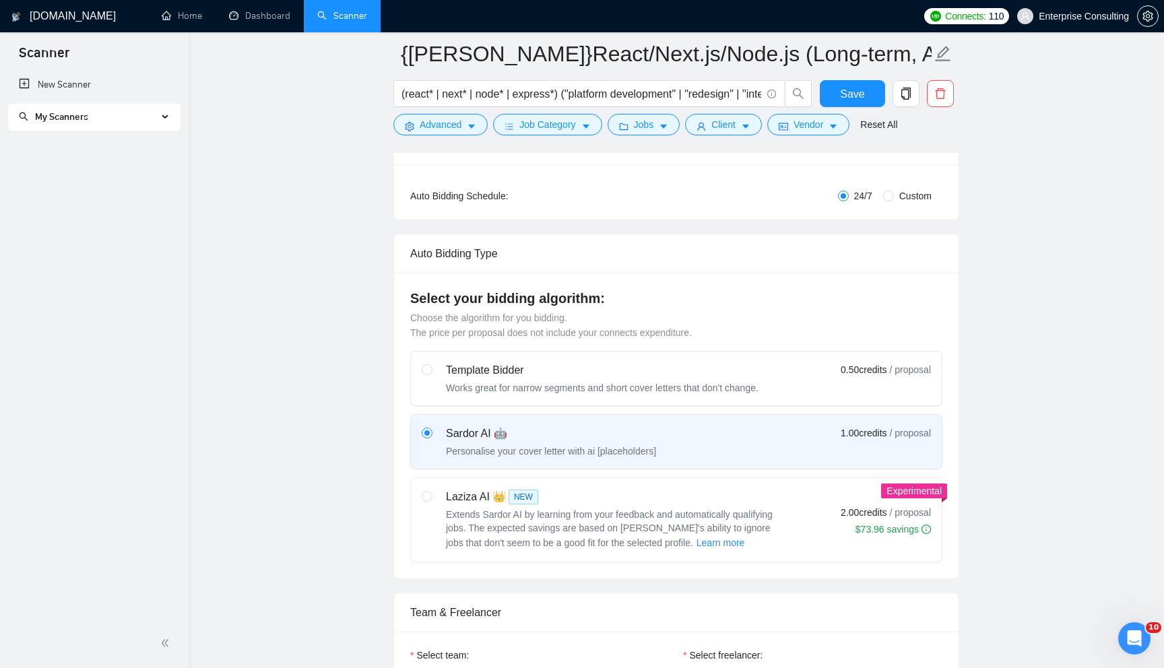
type textarea "[Analyze the job description and state the single biggest unmentioned technical…"
click at [639, 529] on span "Extends Sardor AI by learning from your feedback and automatically qualifying j…" at bounding box center [609, 528] width 327 height 39
click at [431, 501] on input "radio" at bounding box center [426, 495] width 9 height 9
radio input "true"
radio input "false"
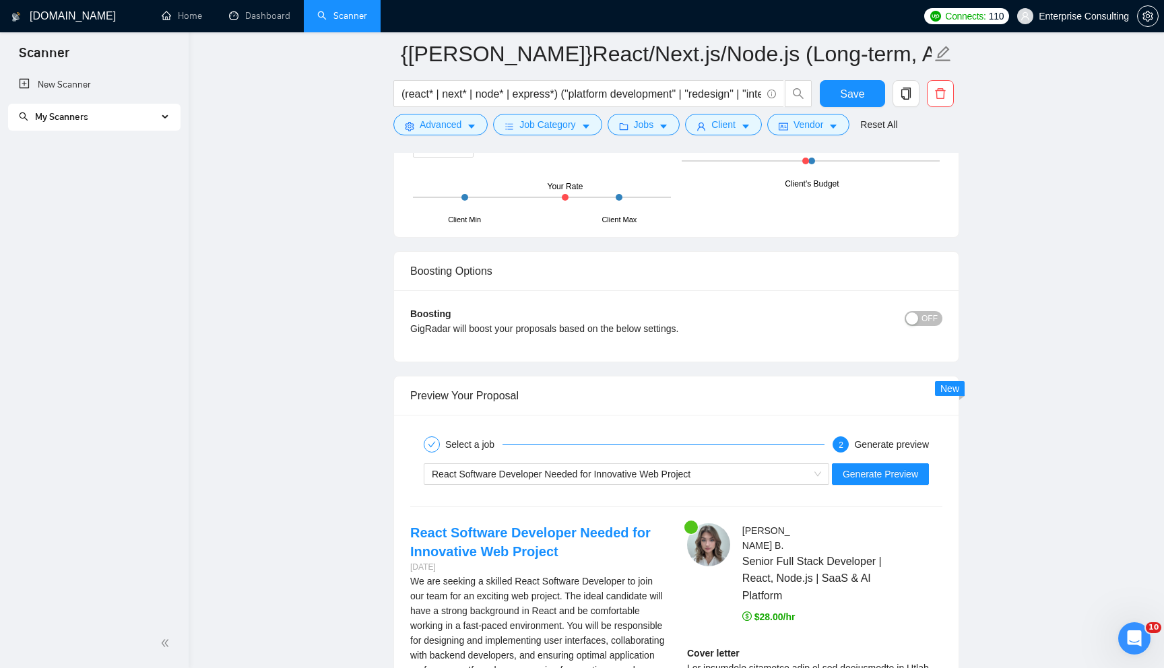
scroll to position [2378, 0]
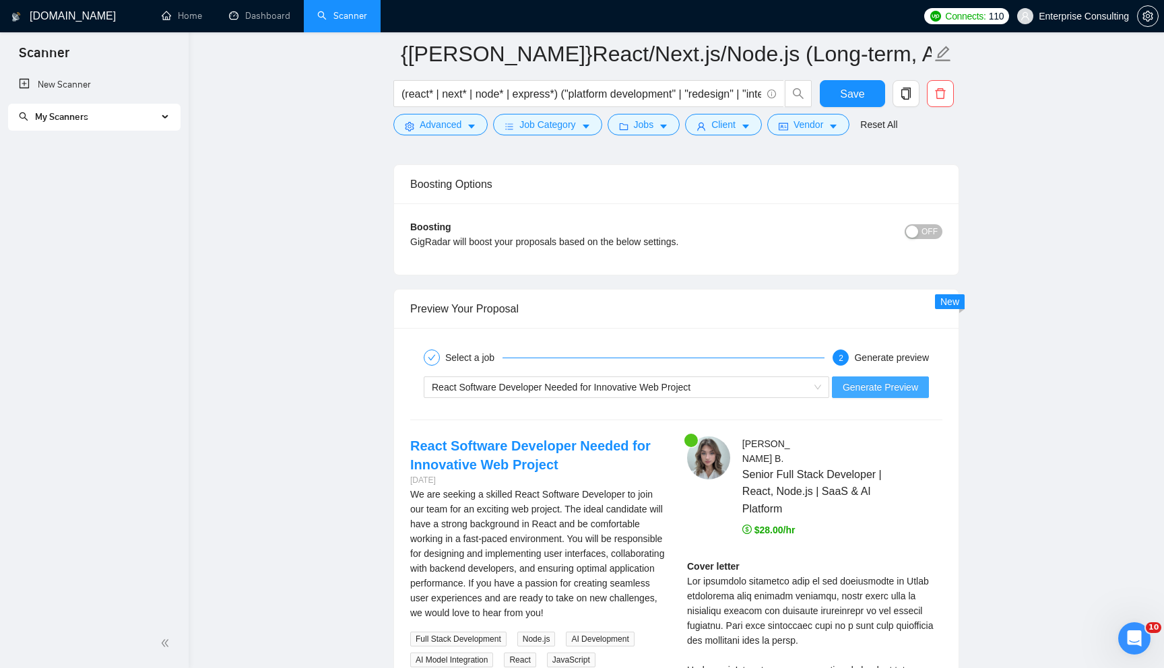
click at [899, 389] on span "Generate Preview" at bounding box center [880, 387] width 75 height 15
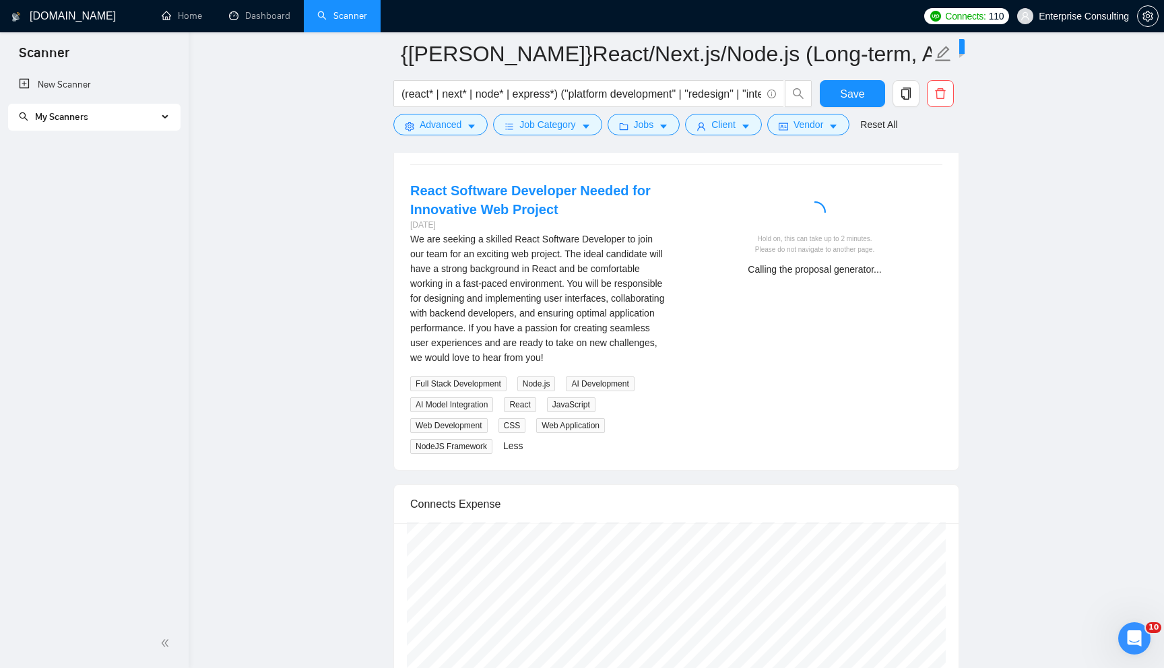
scroll to position [2634, 0]
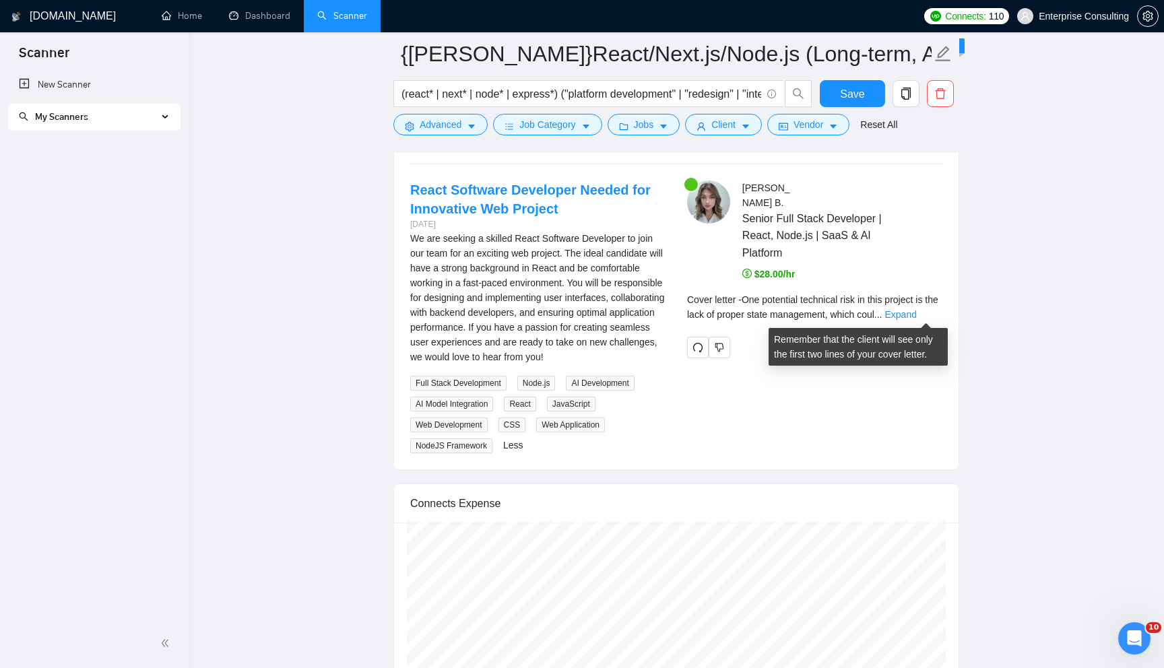
click at [913, 307] on div "Cover letter - One potential technical risk in this project is the lack of prop…" at bounding box center [814, 307] width 255 height 30
click at [916, 309] on link "Expand" at bounding box center [900, 314] width 32 height 11
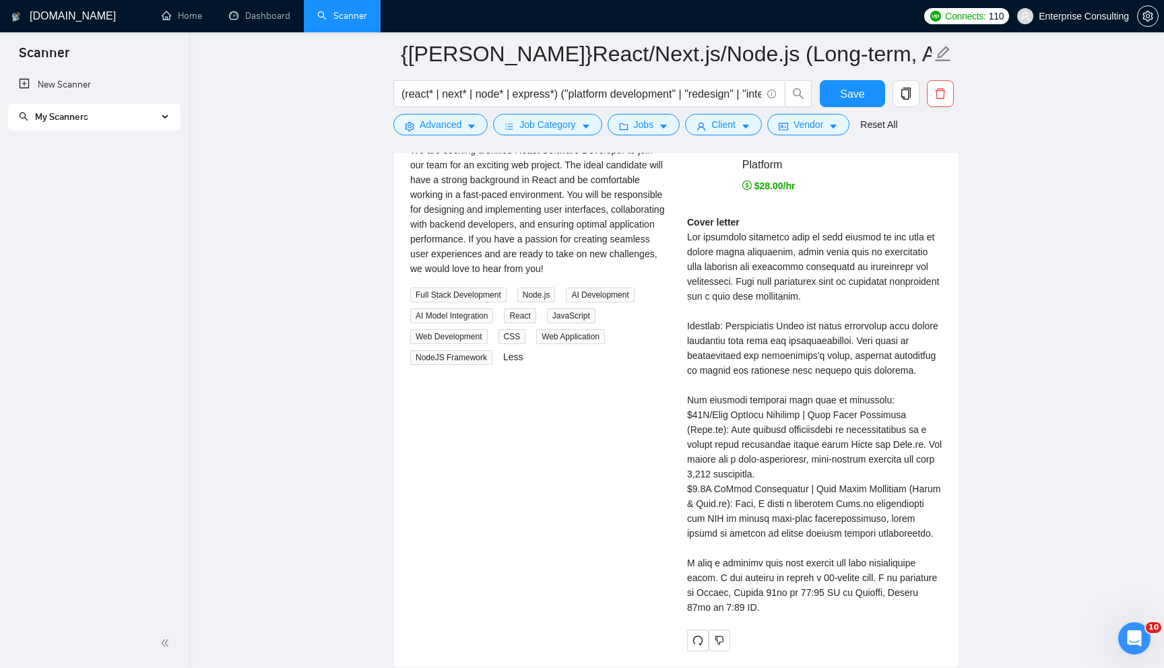
scroll to position [2740, 0]
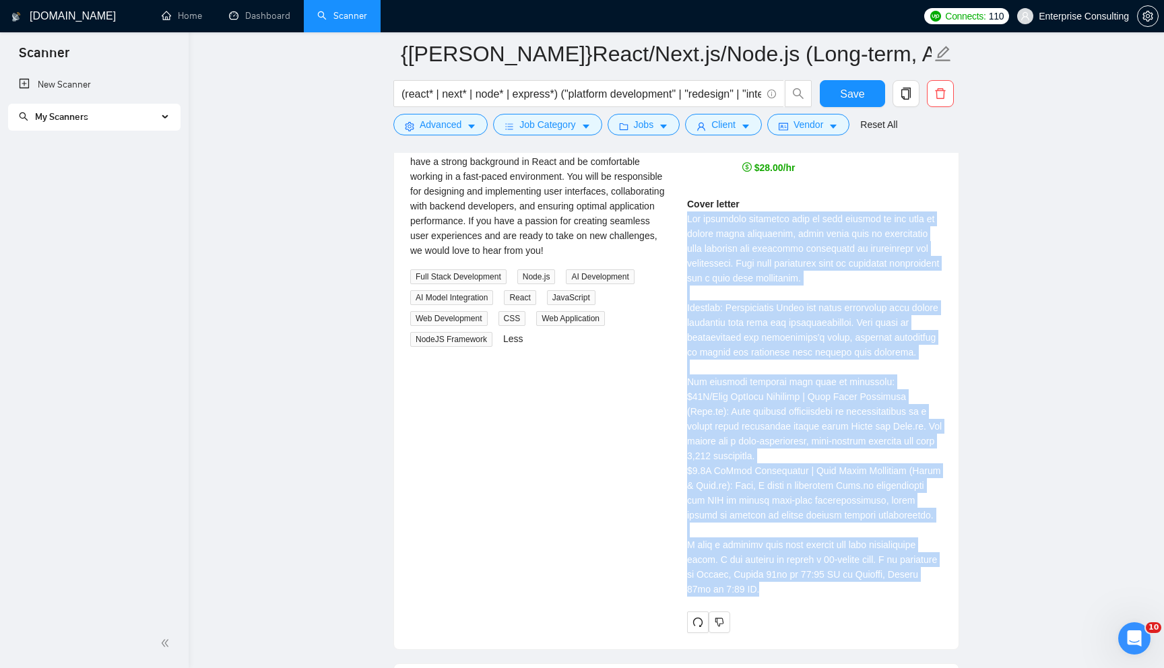
drag, startPoint x: 684, startPoint y: 218, endPoint x: 884, endPoint y: 599, distance: 429.7
click at [884, 599] on div "[PERSON_NAME] Senior Full Stack Developer | React, Node.js | SaaS & AI Platform…" at bounding box center [814, 353] width 277 height 558
copy div "One potential technical risk in this project is the lack of proper state manage…"
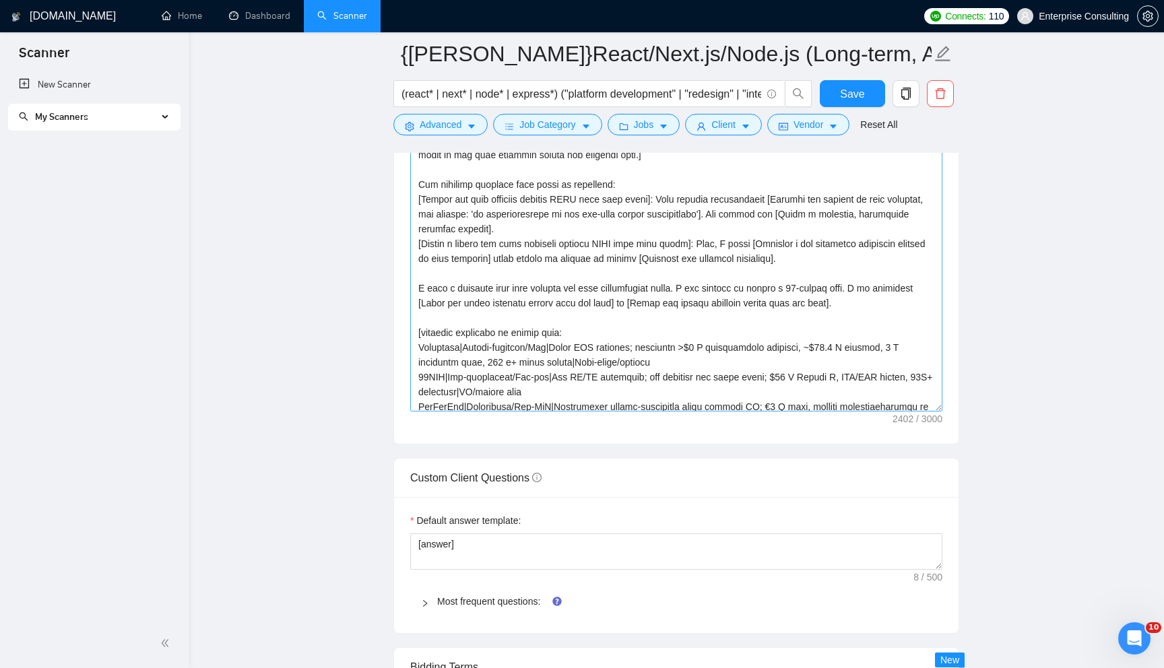
scroll to position [55, 0]
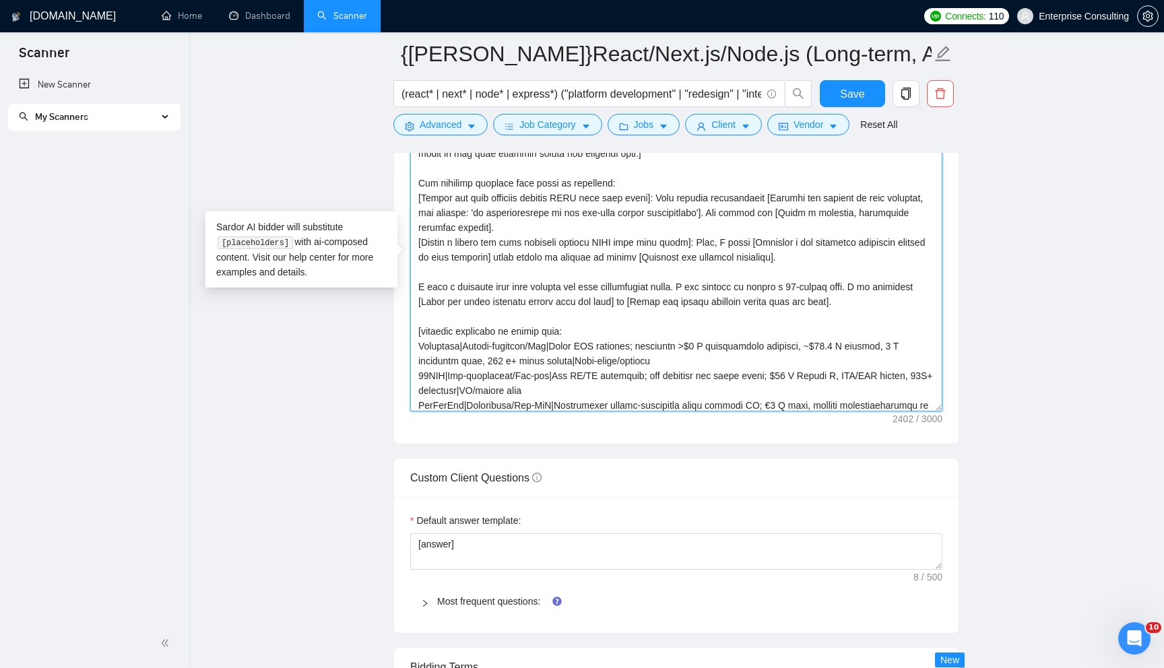
drag, startPoint x: 612, startPoint y: 196, endPoint x: 654, endPoint y: 195, distance: 42.4
click at [654, 195] on textarea "Cover letter template:" at bounding box center [676, 259] width 532 height 303
click at [613, 196] on textarea "Cover letter template:" at bounding box center [676, 259] width 532 height 303
click at [676, 196] on textarea "Cover letter template:" at bounding box center [676, 259] width 532 height 303
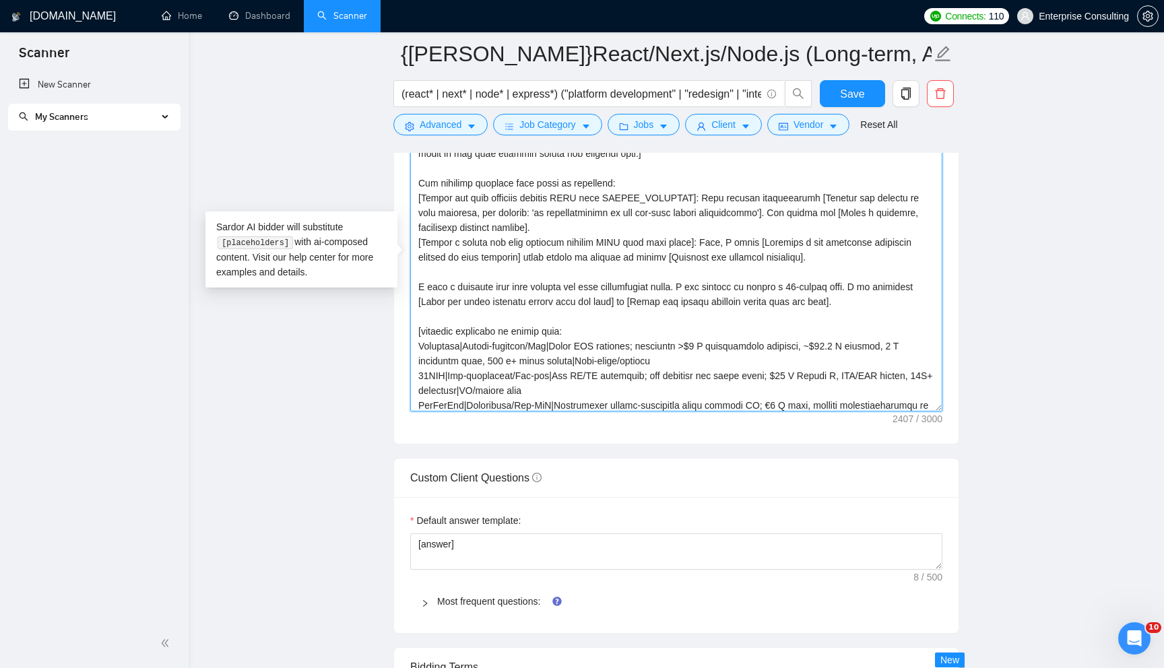
drag, startPoint x: 656, startPoint y: 245, endPoint x: 695, endPoint y: 244, distance: 38.4
click at [695, 244] on textarea "Cover letter template:" at bounding box center [676, 259] width 532 height 303
paste textarea "RECENT_PROJECTS"
drag, startPoint x: 422, startPoint y: 331, endPoint x: 557, endPoint y: 331, distance: 134.7
click at [557, 331] on textarea "Cover letter template:" at bounding box center [676, 259] width 532 height 303
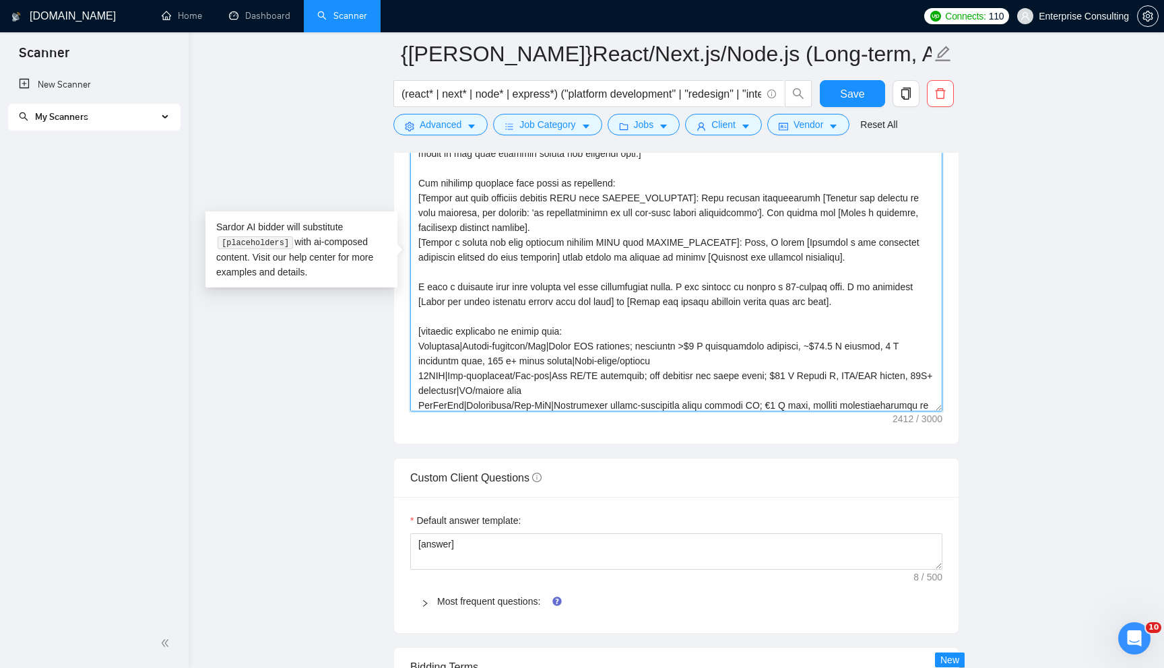
paste textarea "RECENT_PROJECTS"
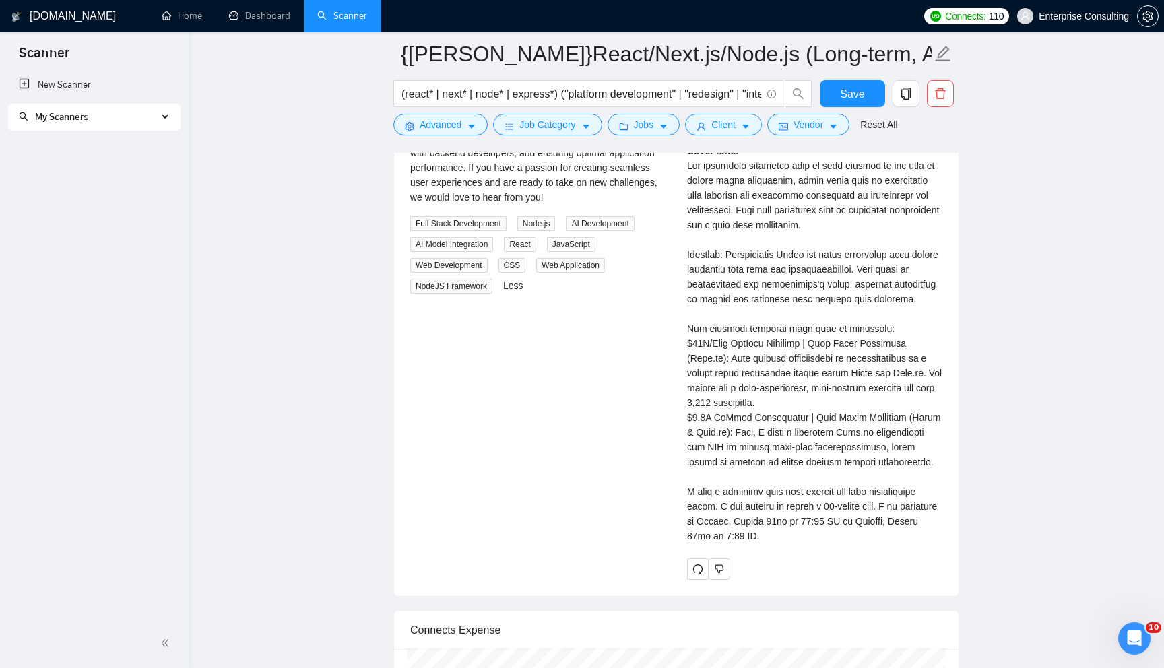
scroll to position [2774, 0]
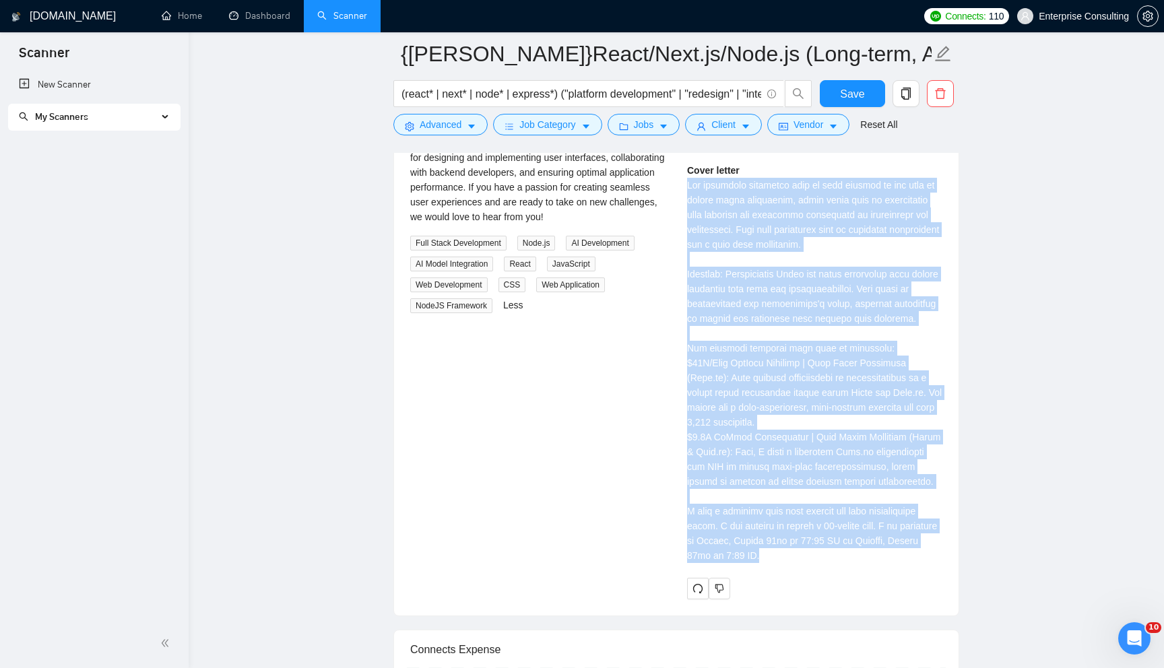
drag, startPoint x: 683, startPoint y: 184, endPoint x: 858, endPoint y: 569, distance: 422.6
click at [858, 569] on div "[PERSON_NAME] Senior Full Stack Developer | React, Node.js | SaaS & AI Platform…" at bounding box center [814, 319] width 277 height 558
copy div "One potential technical risk in this project is the lack of proper state manage…"
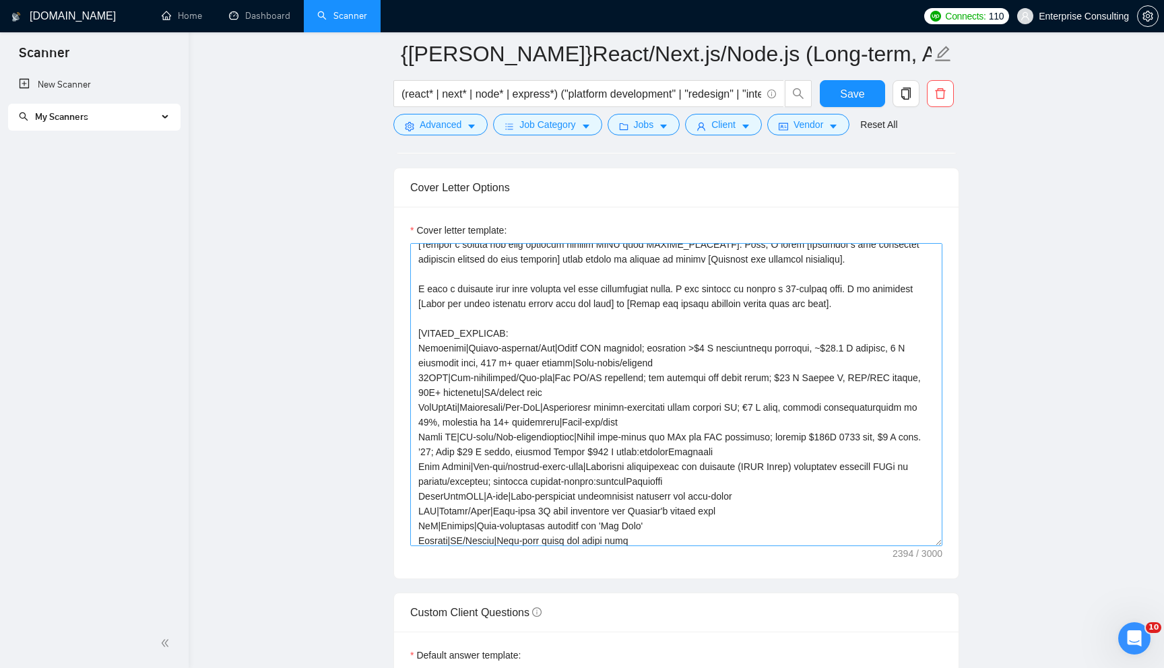
scroll to position [181, 0]
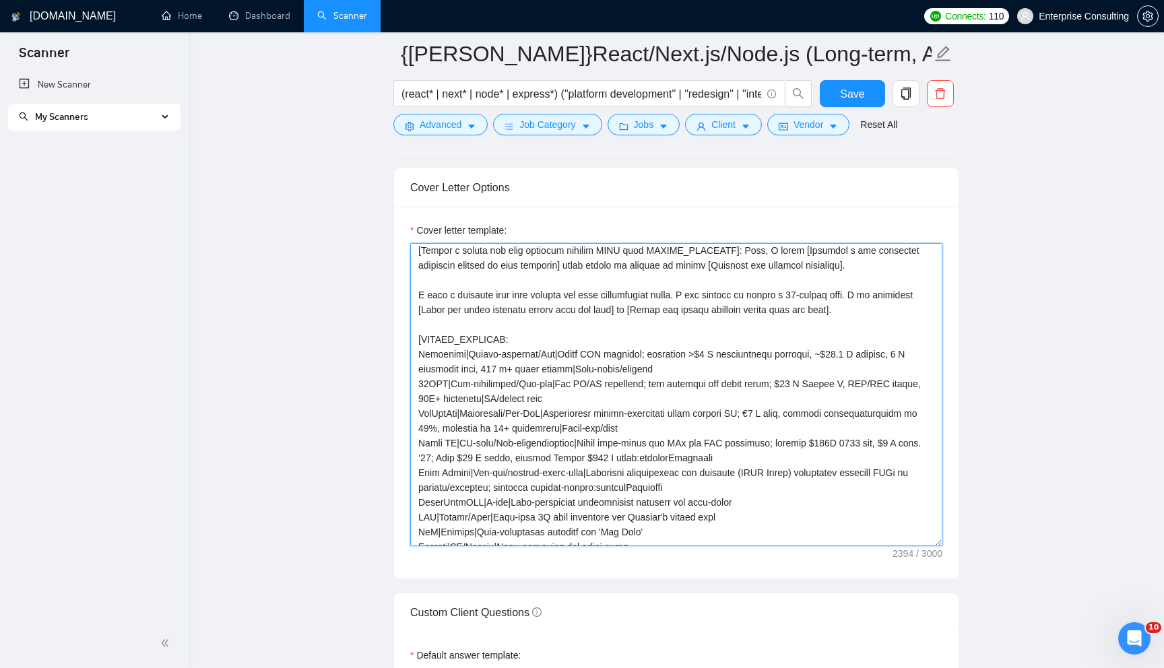
click at [598, 309] on textarea "Cover letter template:" at bounding box center [676, 394] width 532 height 303
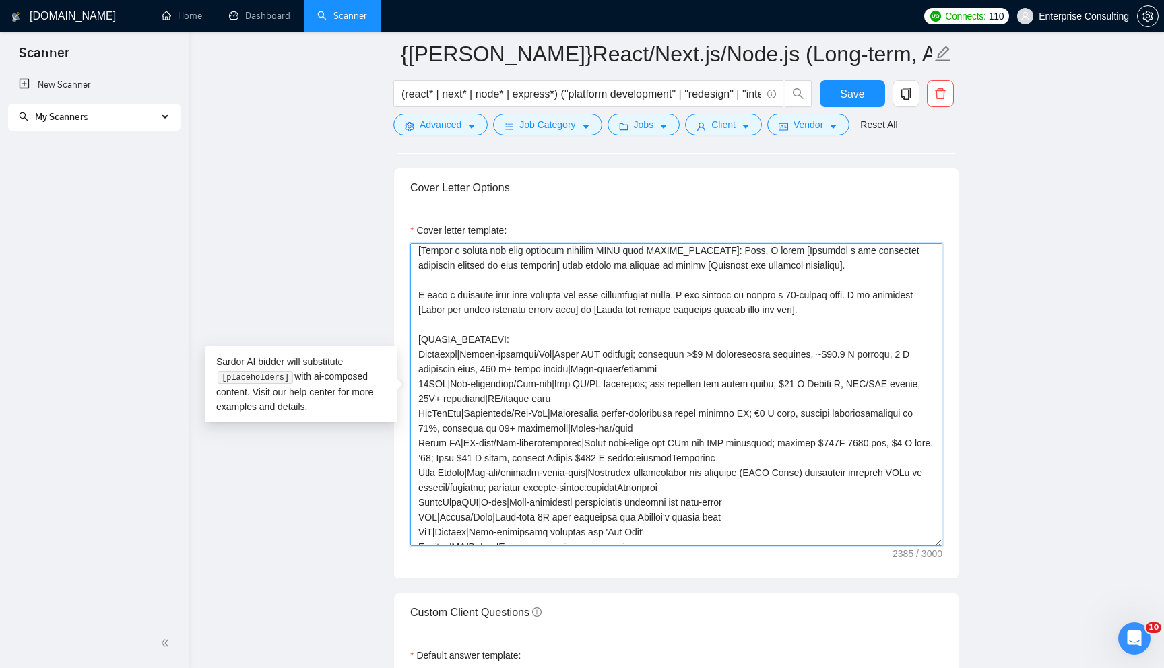
click at [782, 308] on textarea "Cover letter template:" at bounding box center [676, 394] width 532 height 303
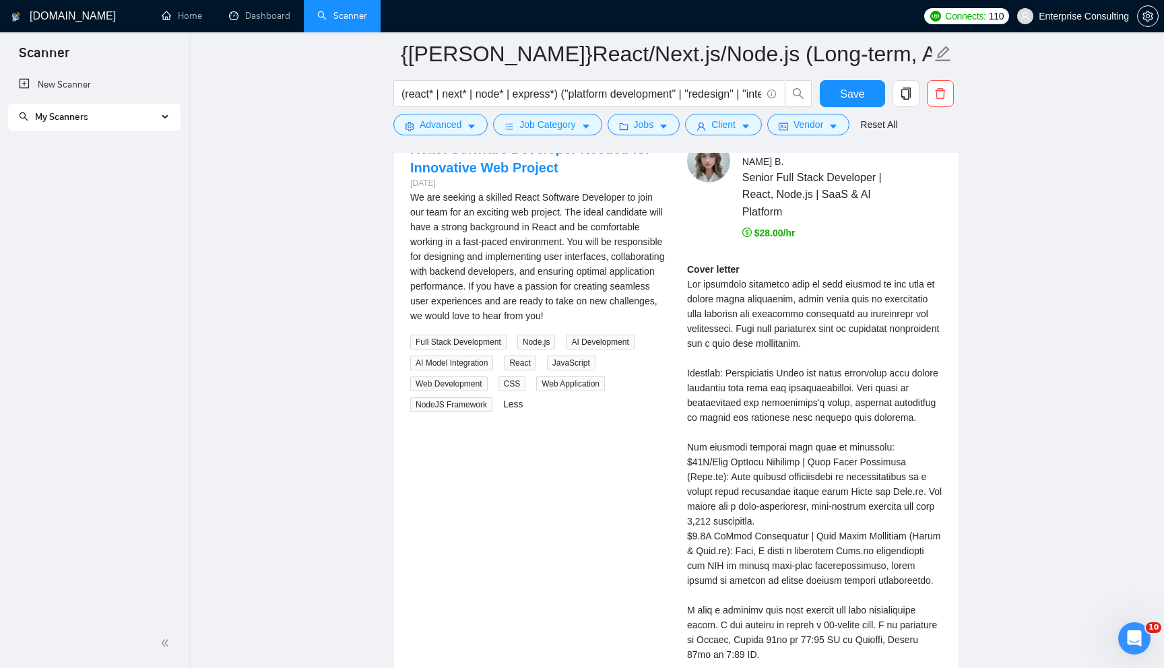
scroll to position [2779, 0]
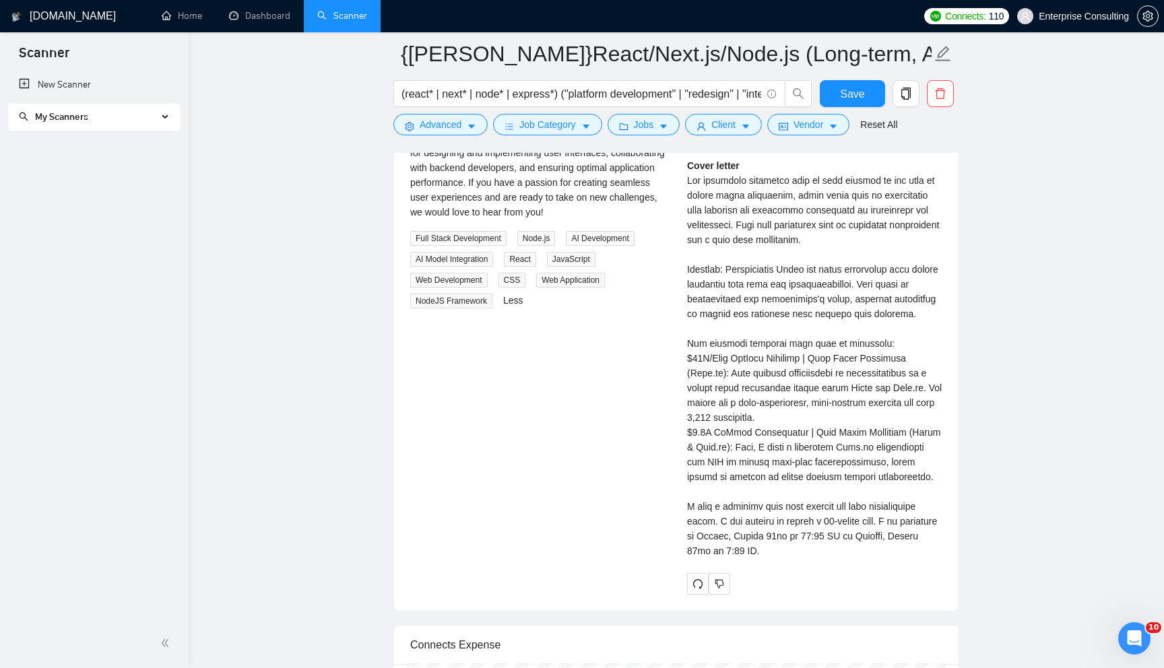
type textarea "[Analyze the job description and state the single biggest unmentioned technical…"
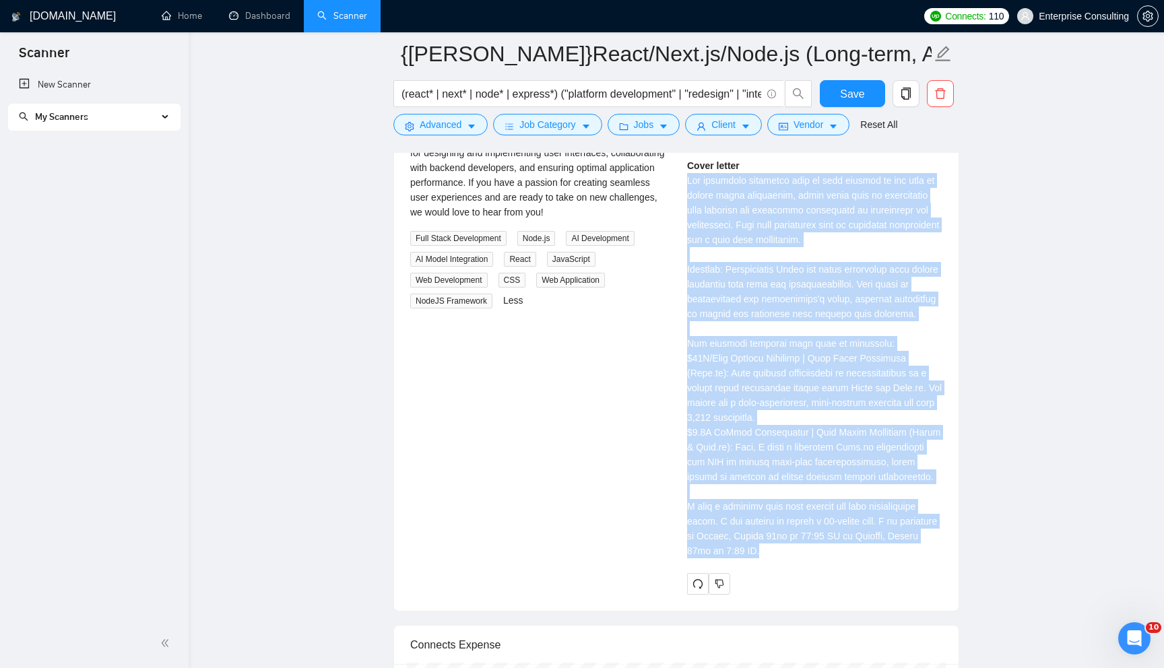
drag, startPoint x: 686, startPoint y: 175, endPoint x: 919, endPoint y: 594, distance: 479.8
click at [919, 594] on div "[PERSON_NAME] Senior Full Stack Developer | React, Node.js | SaaS & AI Platform…" at bounding box center [814, 315] width 277 height 558
copy div "One potential technical risk in this project is the lack of proper state manage…"
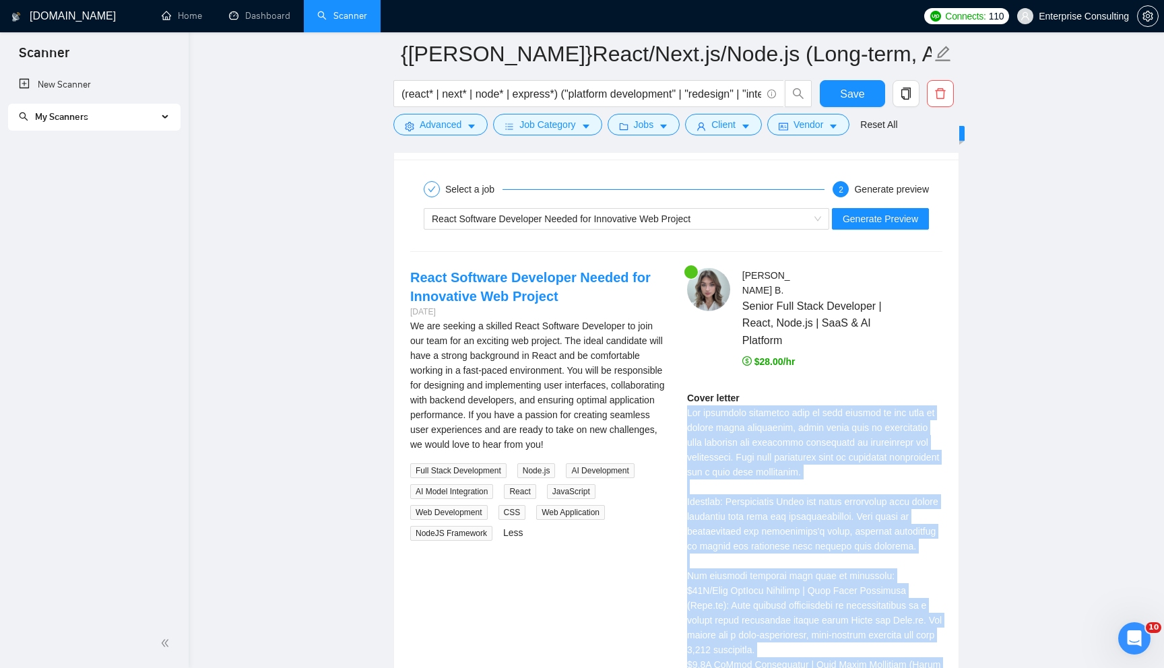
scroll to position [2512, 0]
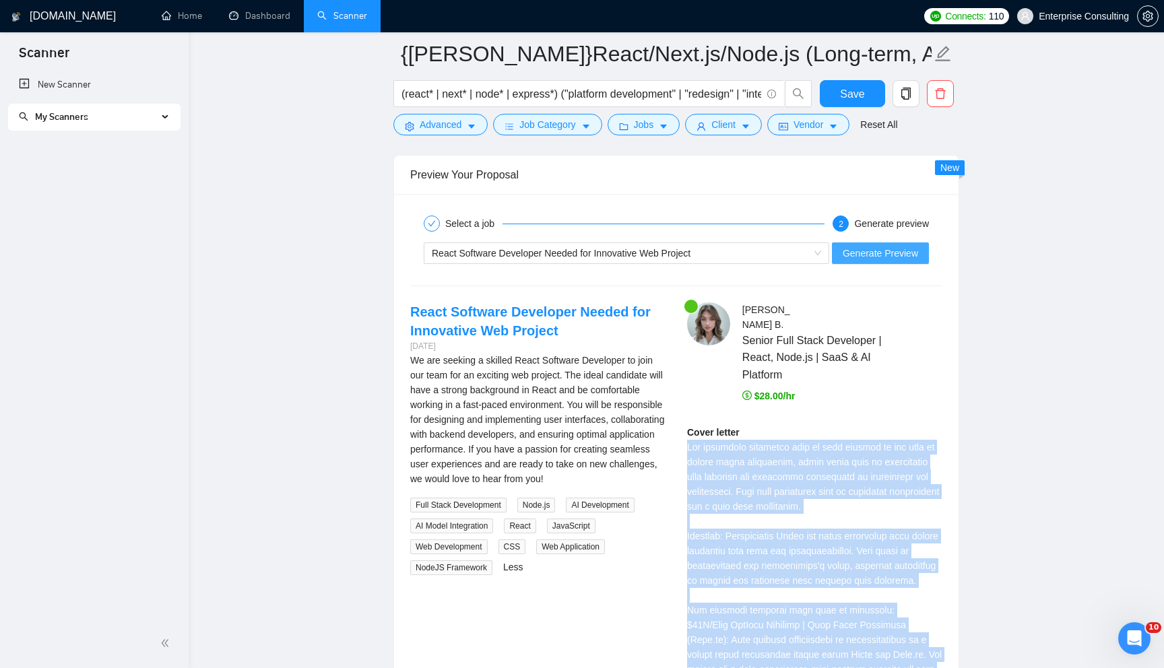
click at [877, 253] on span "Generate Preview" at bounding box center [880, 253] width 75 height 15
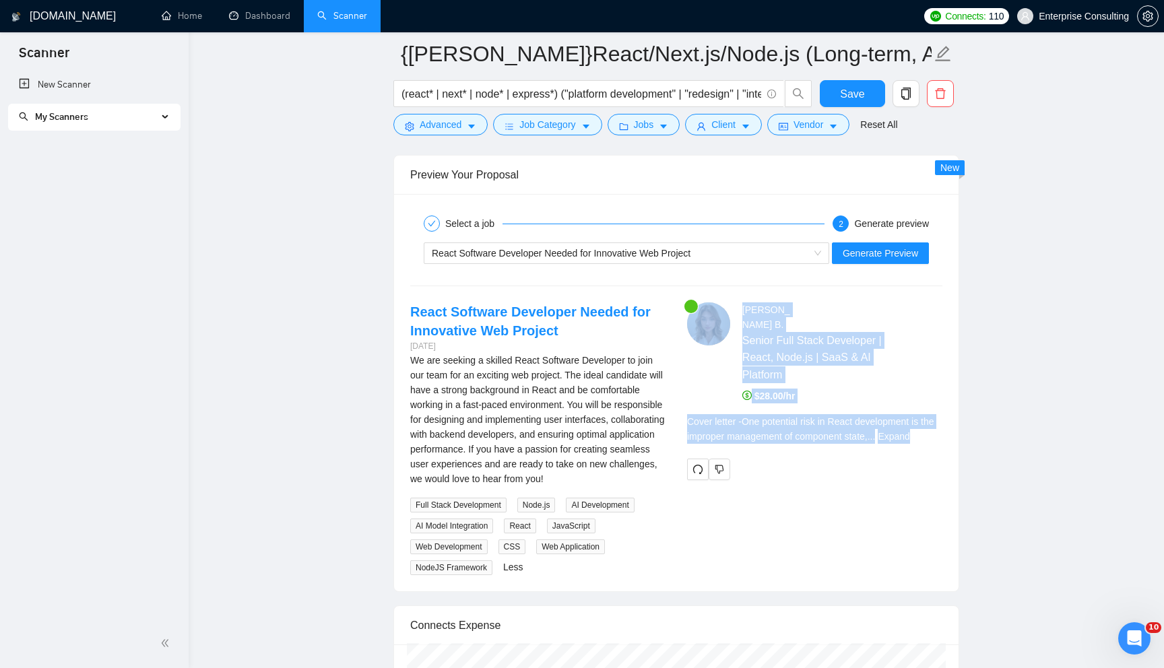
click at [909, 436] on link "Expand" at bounding box center [894, 436] width 32 height 11
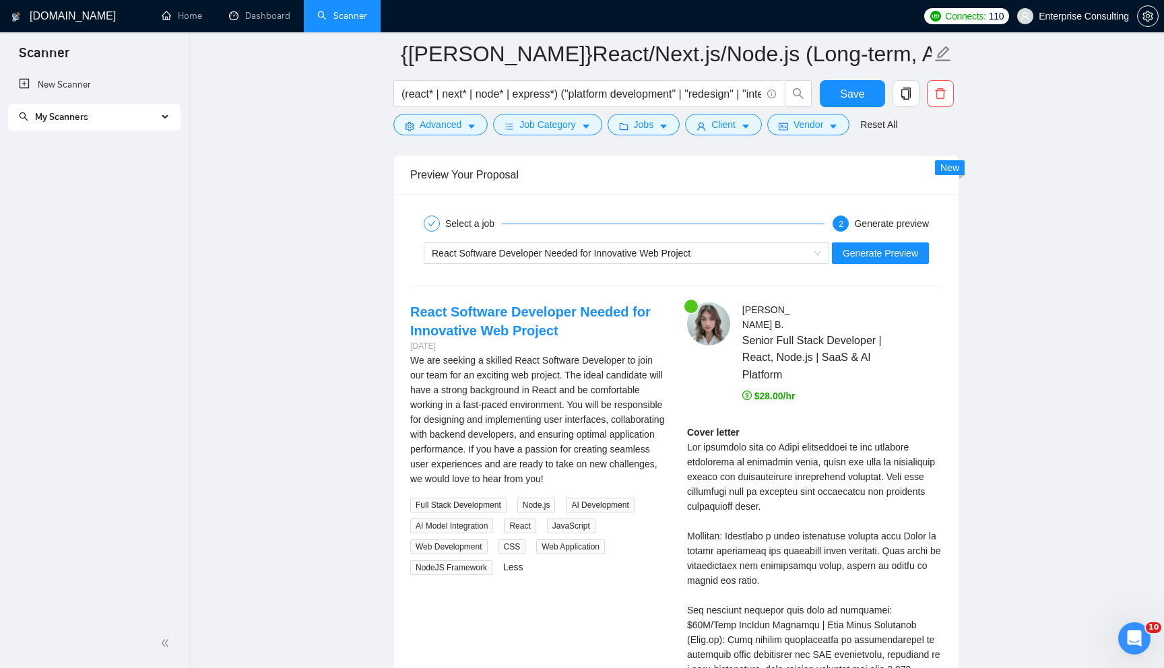
click at [845, 477] on div "Cover letter" at bounding box center [814, 632] width 255 height 415
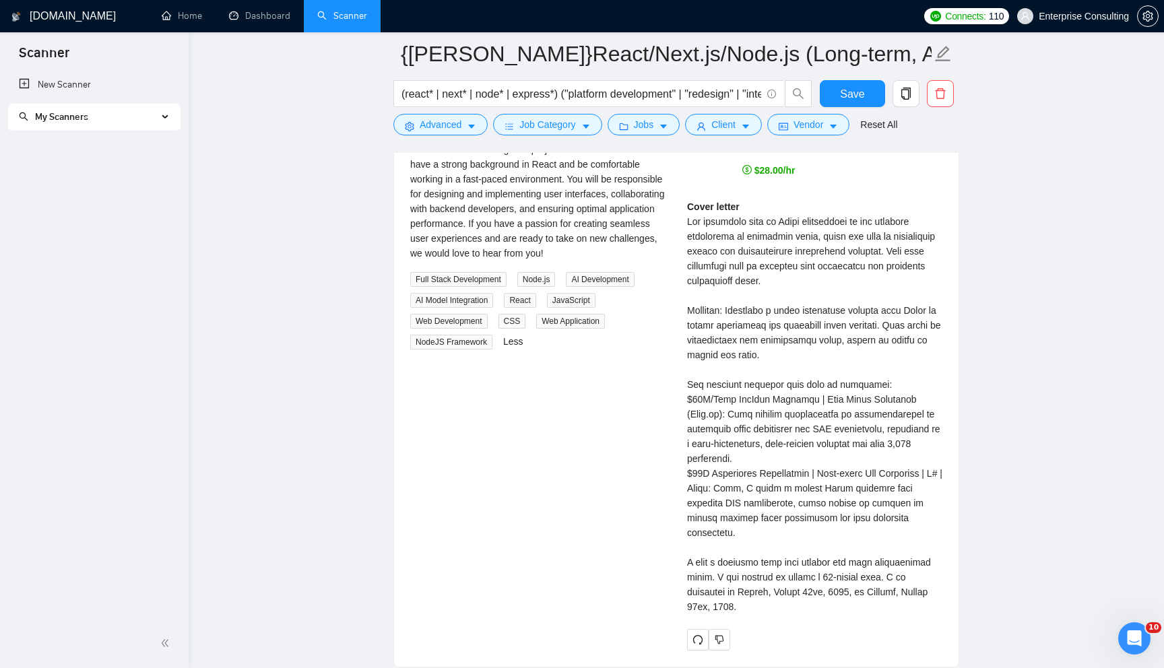
scroll to position [2730, 0]
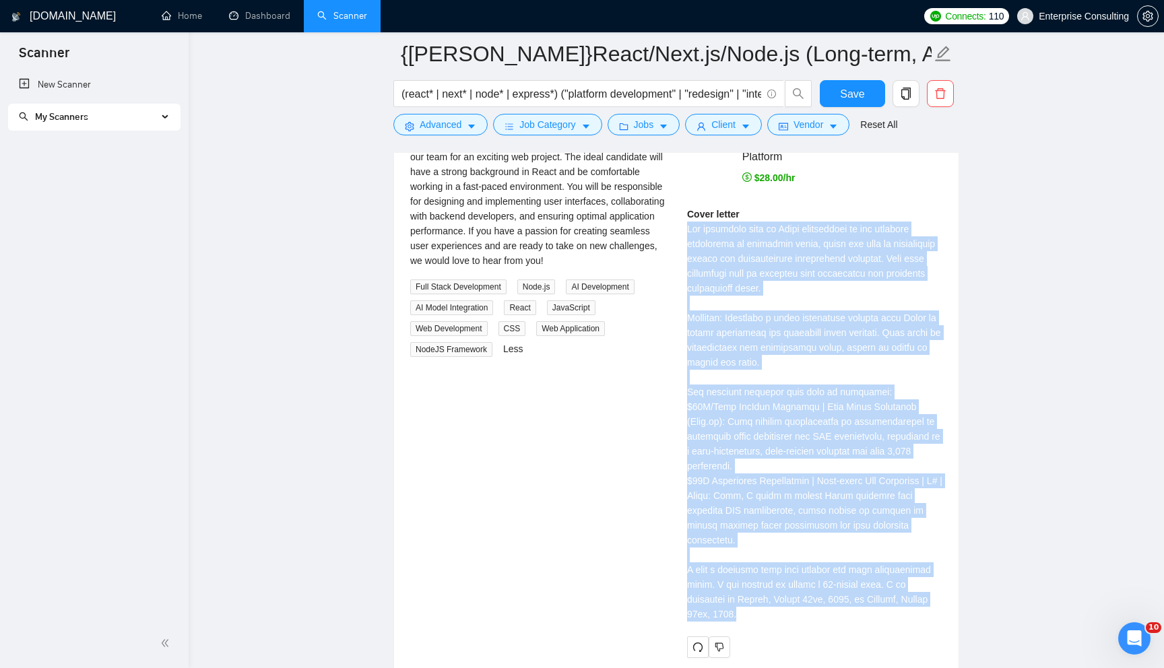
drag, startPoint x: 688, startPoint y: 229, endPoint x: 854, endPoint y: 614, distance: 418.8
click at [854, 614] on div "Cover letter" at bounding box center [814, 414] width 255 height 415
copy div "One potential risk in React development is the improper management of component…"
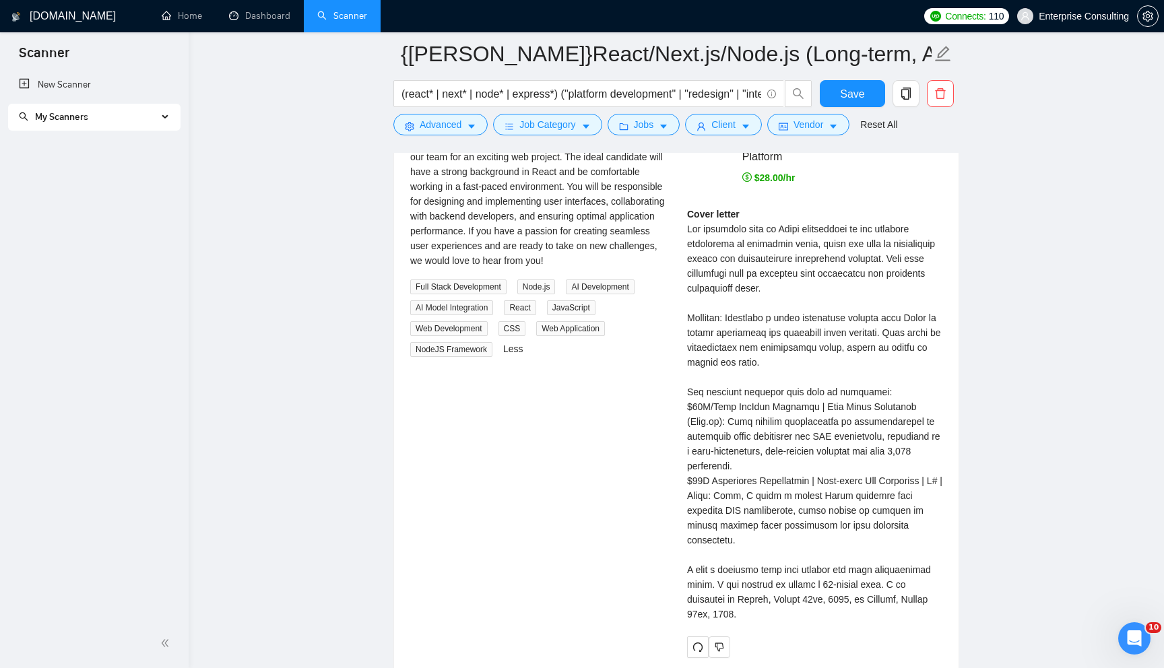
click at [587, 268] on div "We are seeking a skilled React Software Developer to join our team for an excit…" at bounding box center [537, 201] width 255 height 133
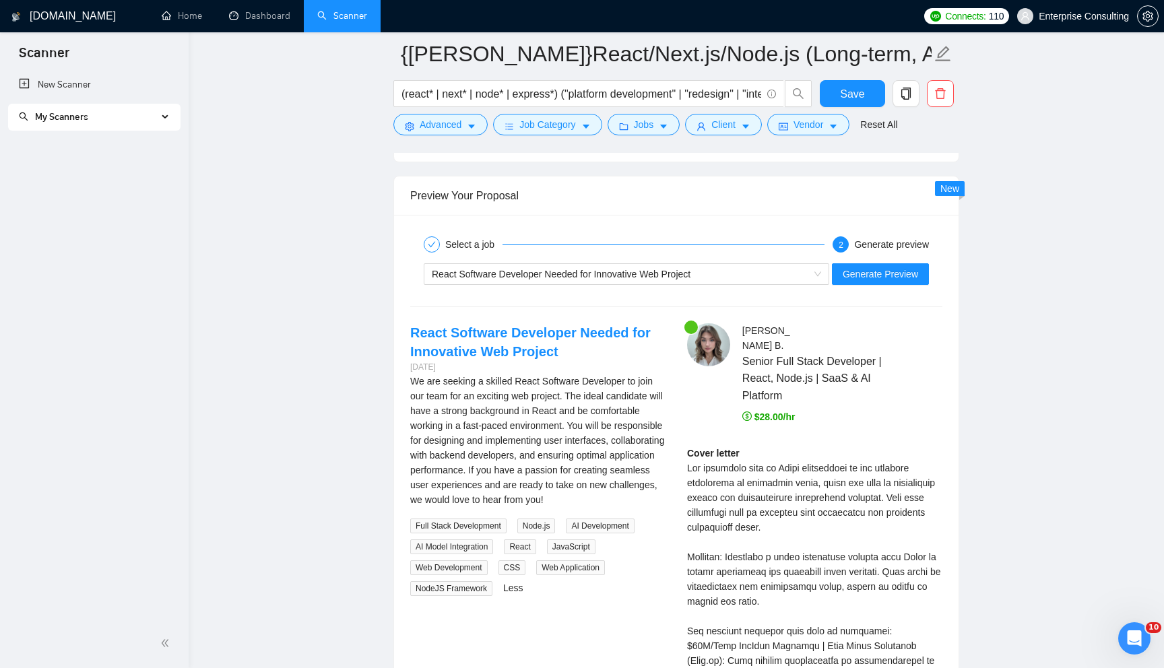
scroll to position [2488, 0]
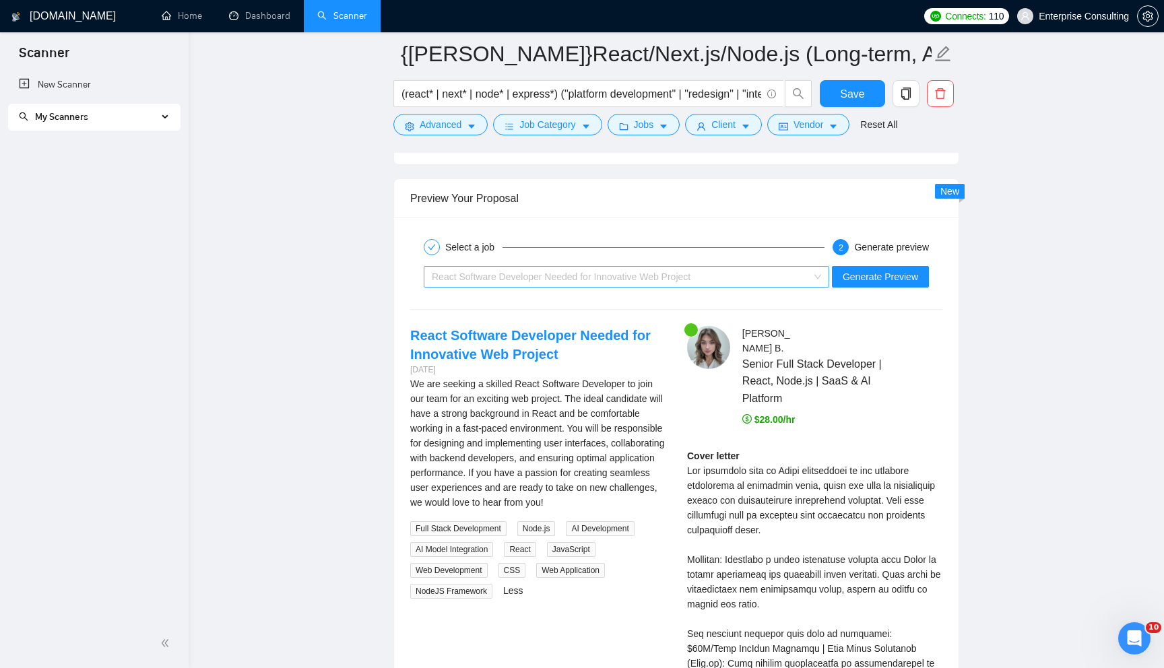
click at [587, 276] on span "React Software Developer Needed for Innovative Web Project" at bounding box center [561, 276] width 259 height 11
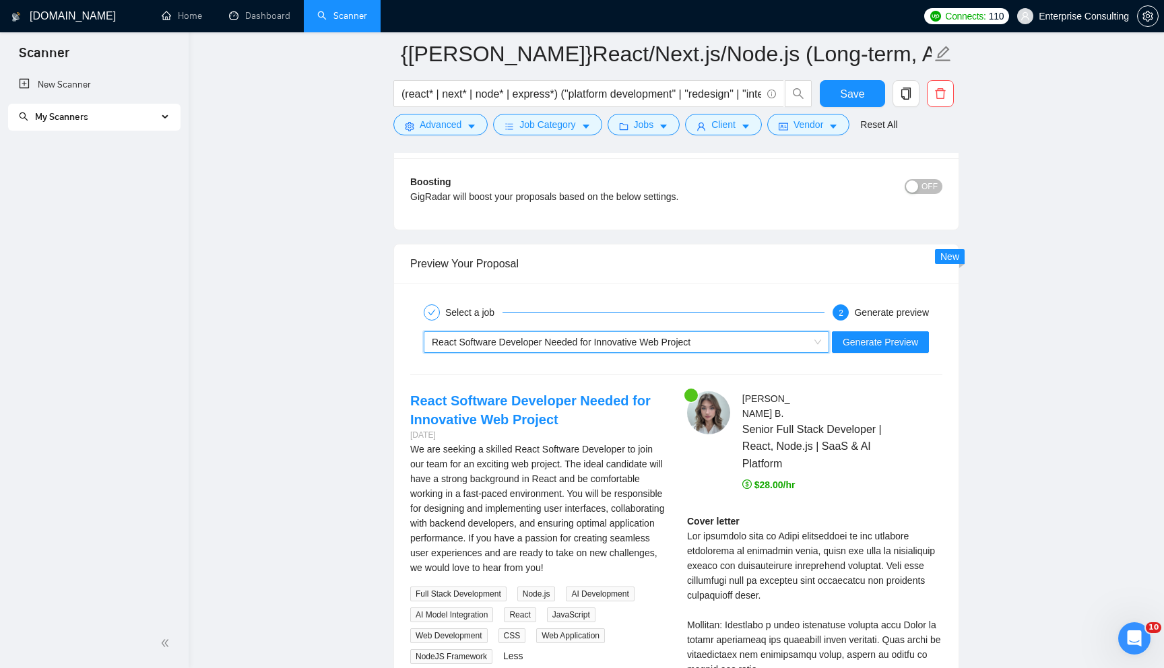
scroll to position [2419, 0]
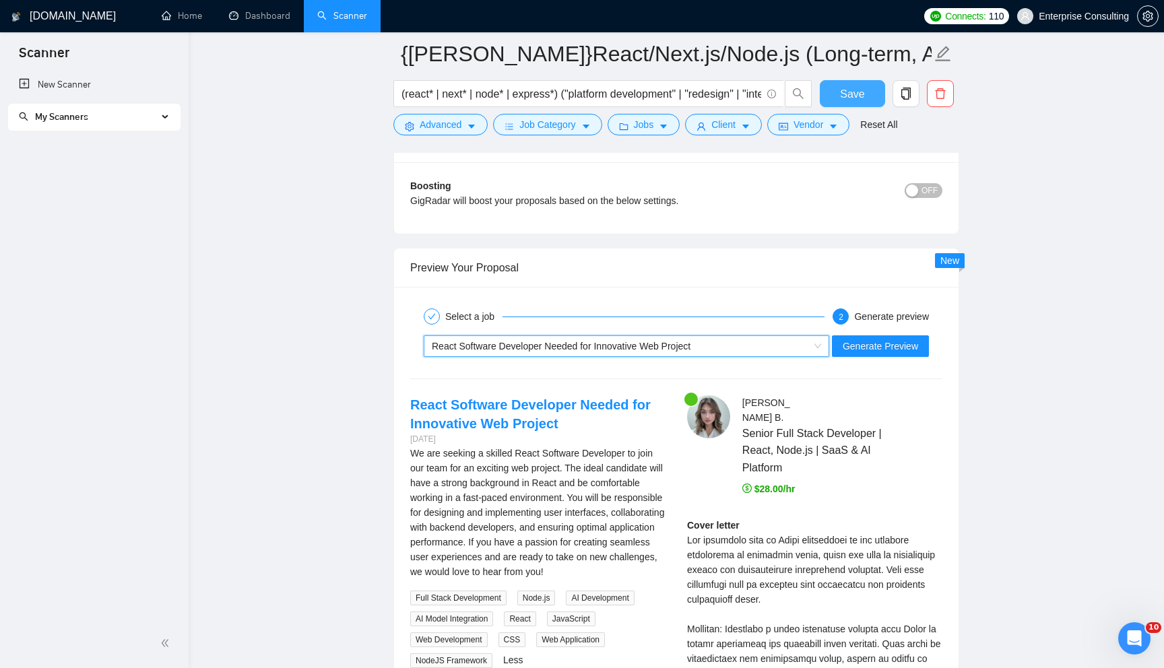
click at [839, 102] on button "Save" at bounding box center [852, 93] width 65 height 27
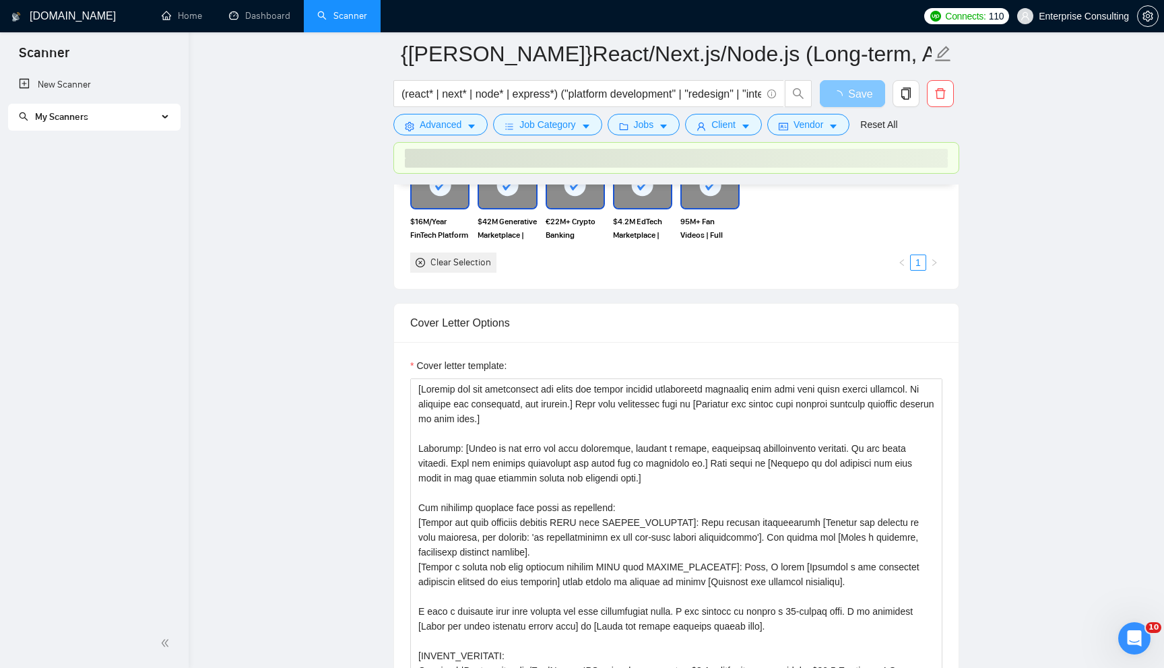
scroll to position [1301, 0]
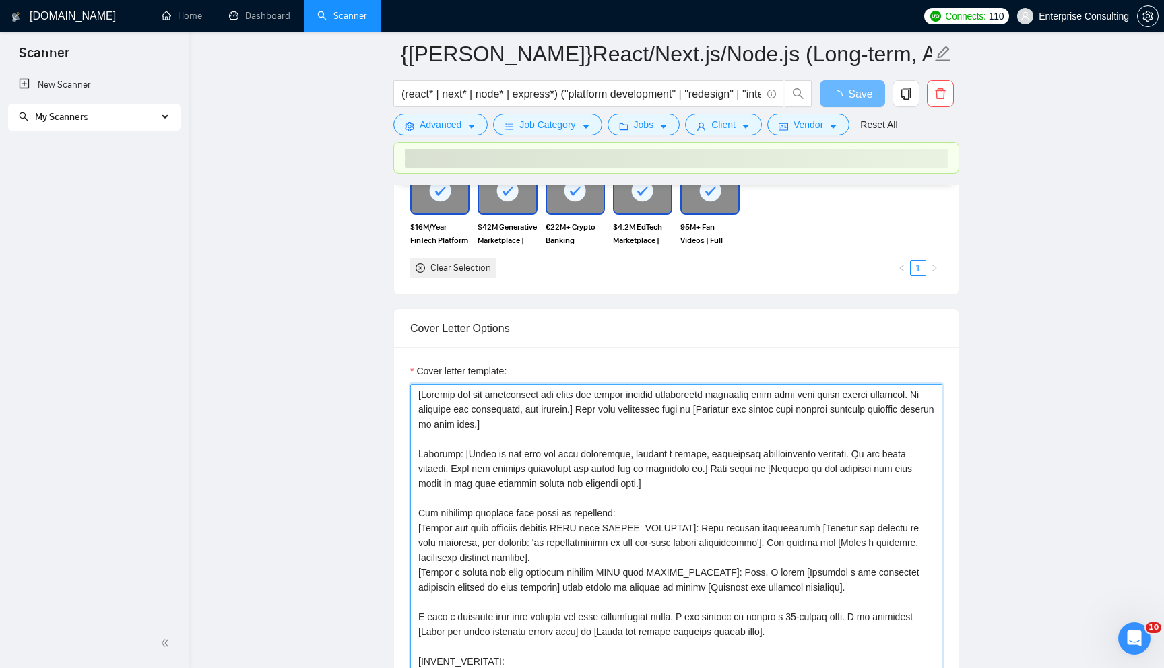
click at [459, 507] on textarea "Cover letter template:" at bounding box center [676, 535] width 532 height 303
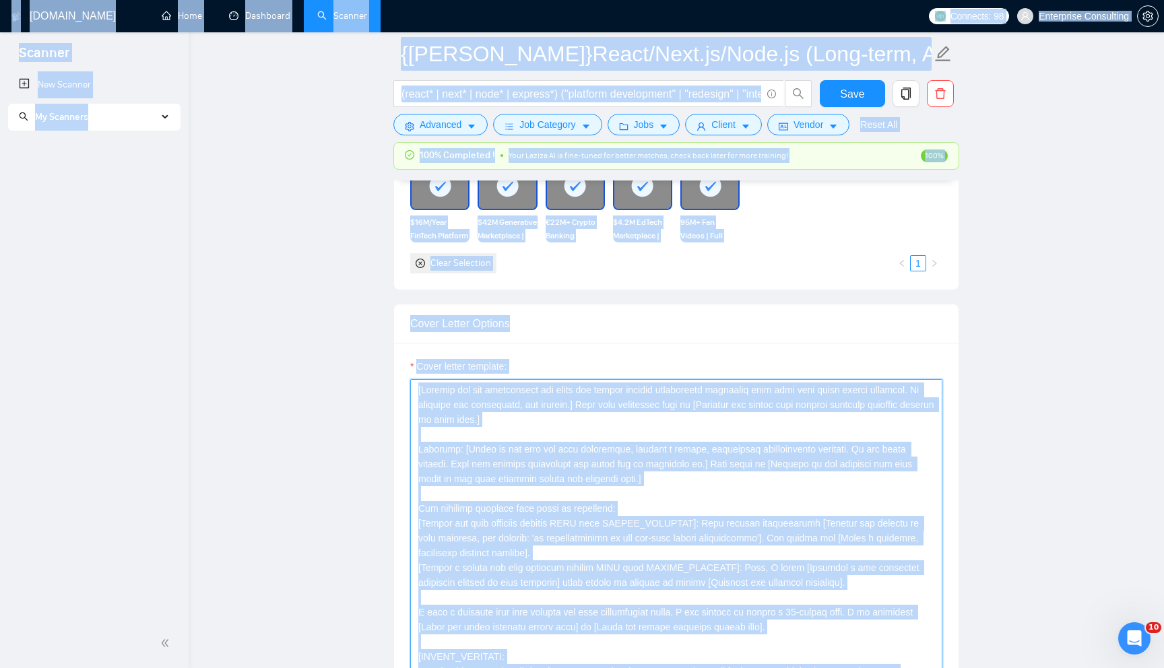
click at [463, 492] on textarea "Cover letter template:" at bounding box center [676, 530] width 532 height 303
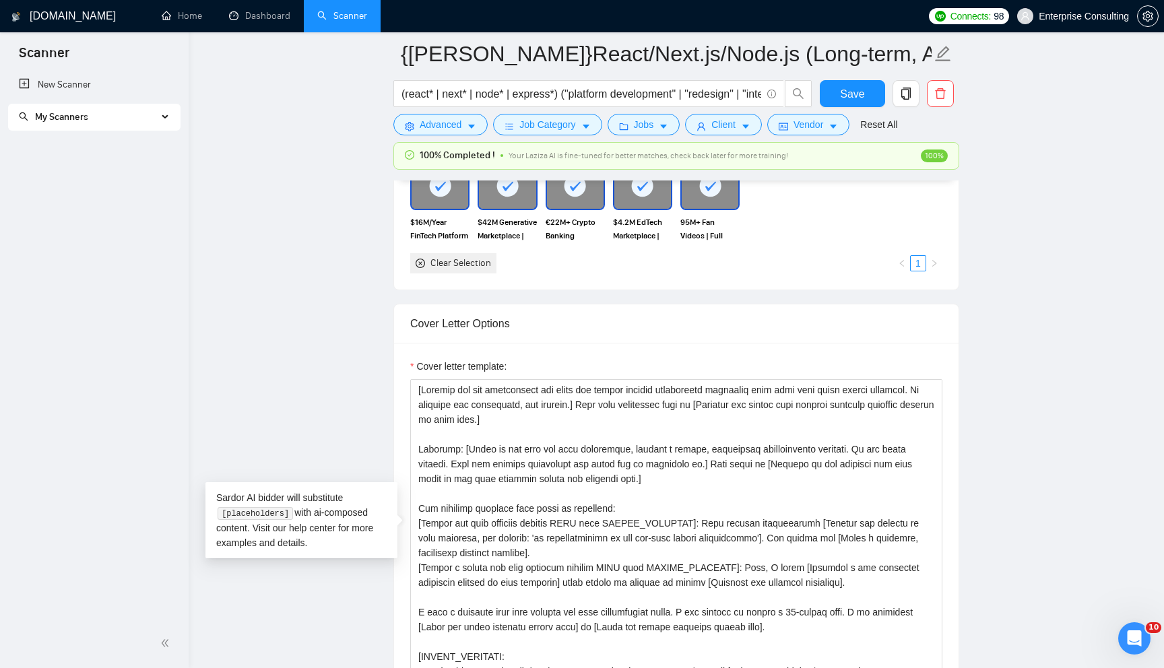
click at [90, 131] on li "My Scanners {[PERSON_NAME]}React/Next.js/Node.js (Long-term, All Niches) {[PERS…" at bounding box center [94, 120] width 172 height 32
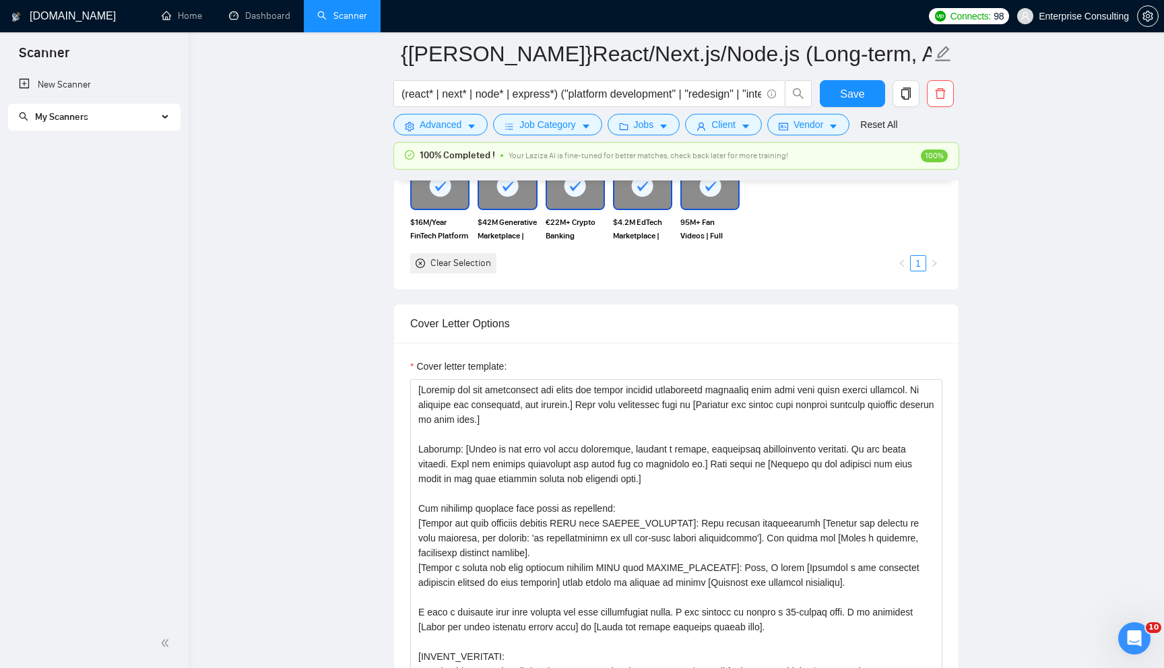
click at [91, 124] on span "My Scanners" at bounding box center [88, 117] width 139 height 27
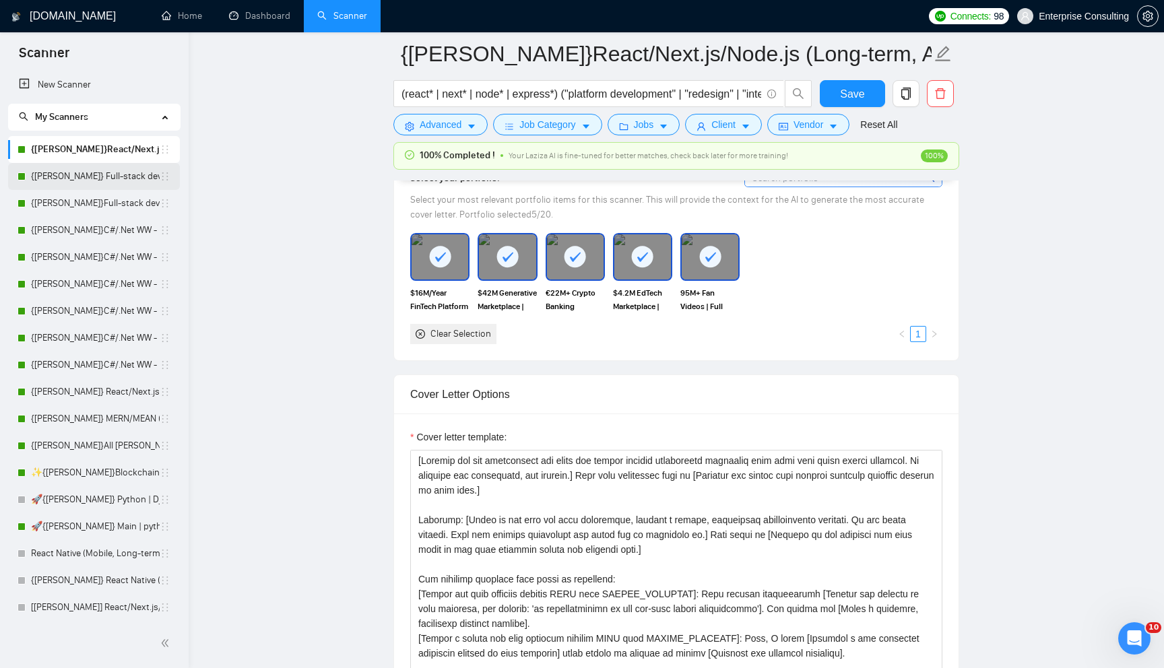
scroll to position [1192, 0]
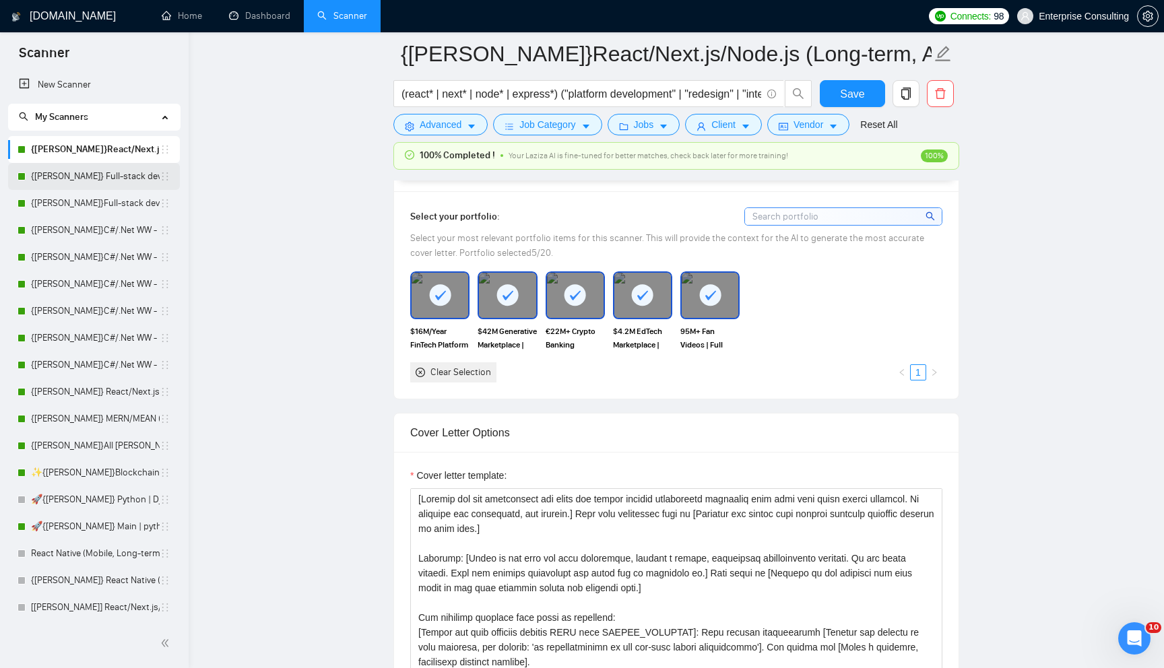
click at [92, 188] on link "{[PERSON_NAME]} Full-stack devs WW - pain point" at bounding box center [95, 176] width 129 height 27
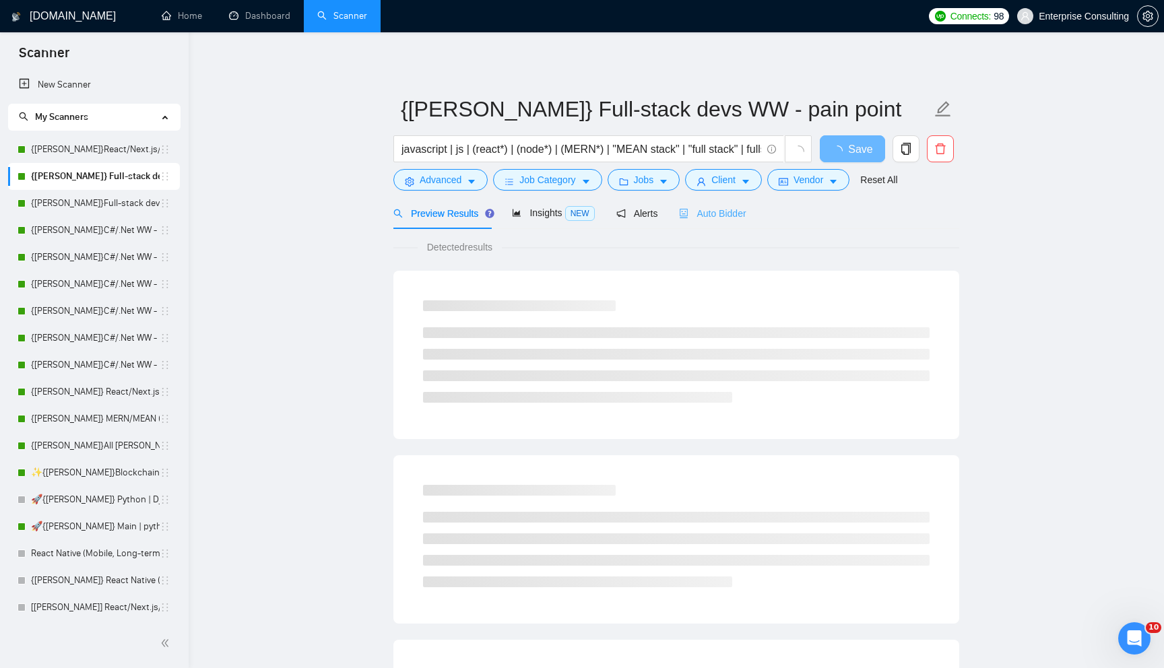
click at [717, 204] on div "Auto Bidder" at bounding box center [712, 213] width 67 height 32
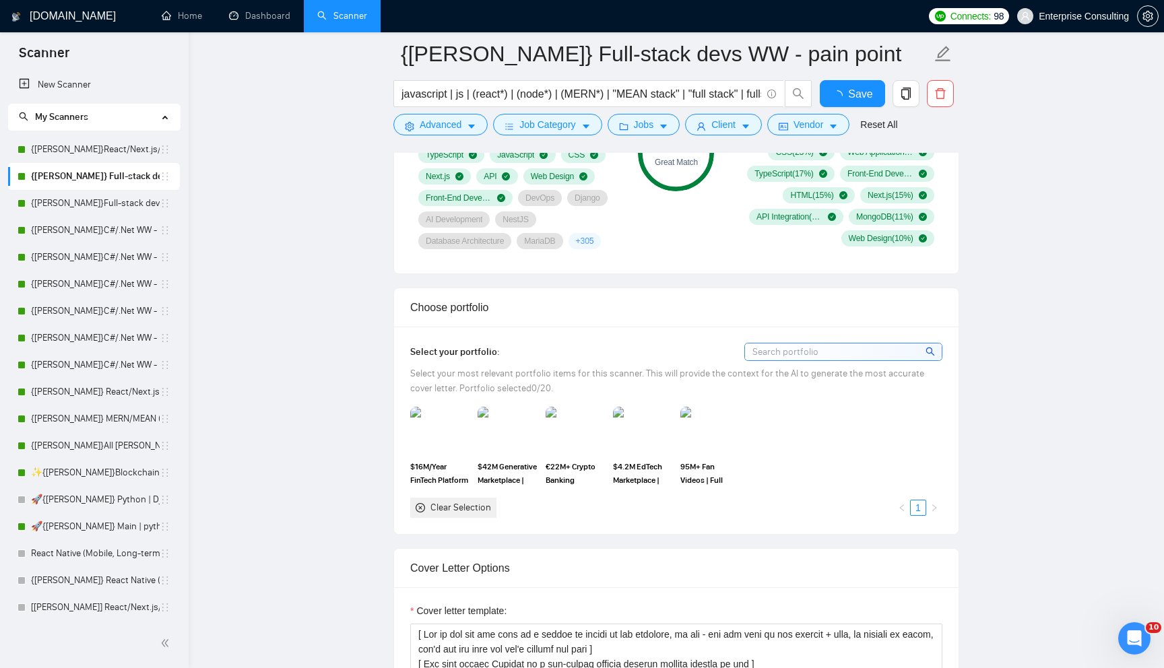
scroll to position [1213, 0]
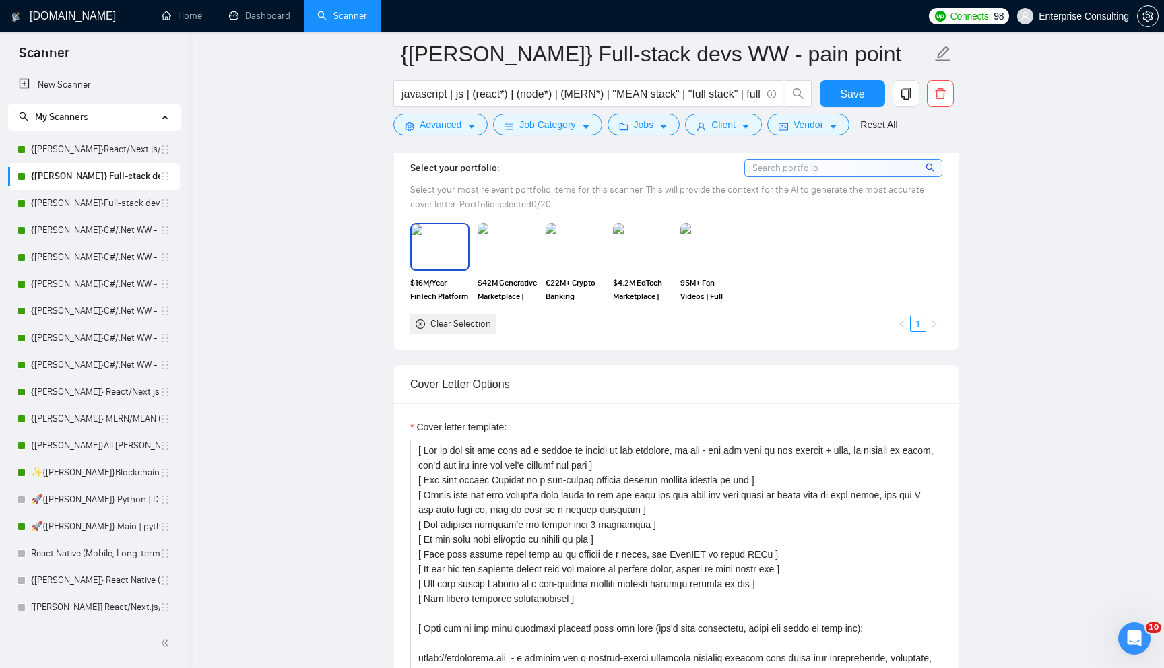
click at [433, 269] on img at bounding box center [440, 246] width 57 height 44
click at [507, 269] on img at bounding box center [507, 246] width 57 height 44
click at [564, 269] on img at bounding box center [575, 246] width 57 height 44
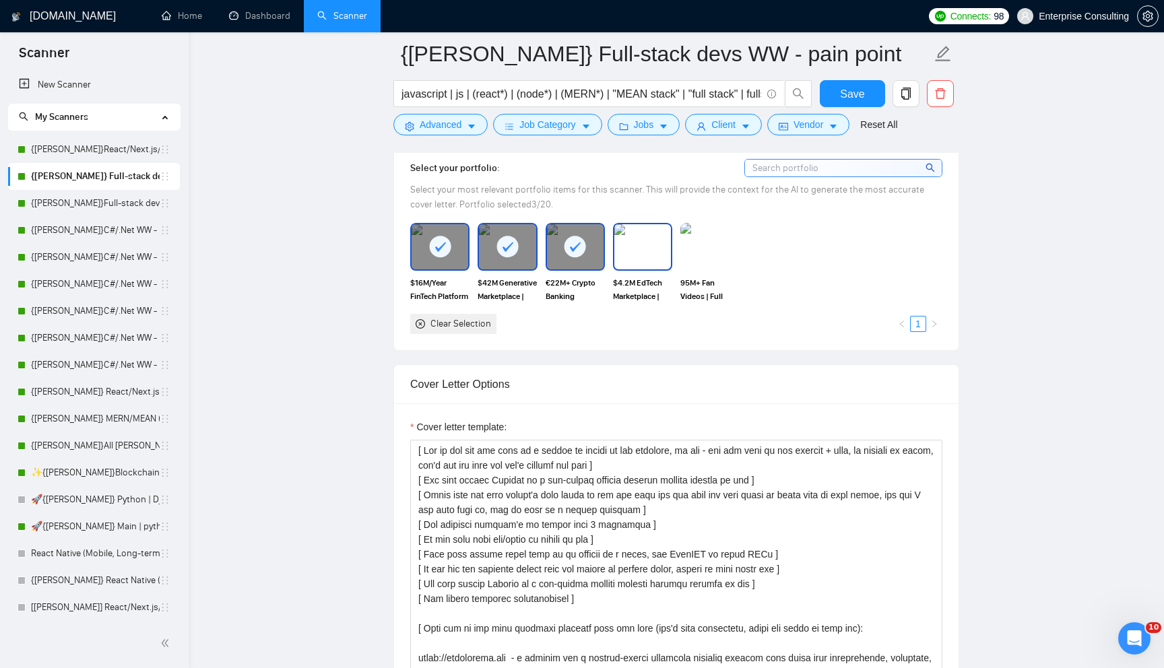
click at [624, 269] on img at bounding box center [642, 246] width 57 height 44
click at [710, 269] on img at bounding box center [710, 246] width 57 height 44
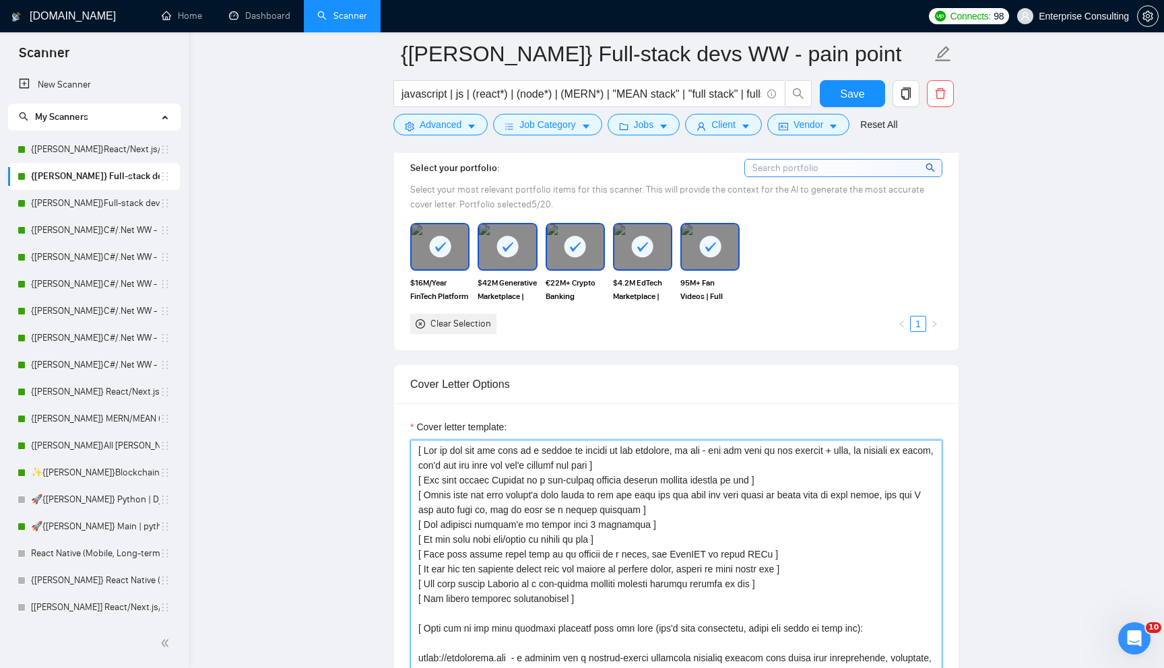
click at [649, 587] on textarea "Cover letter template:" at bounding box center [676, 591] width 532 height 303
paste textarea "Analyze the job description and state the single biggest unmentioned technical …"
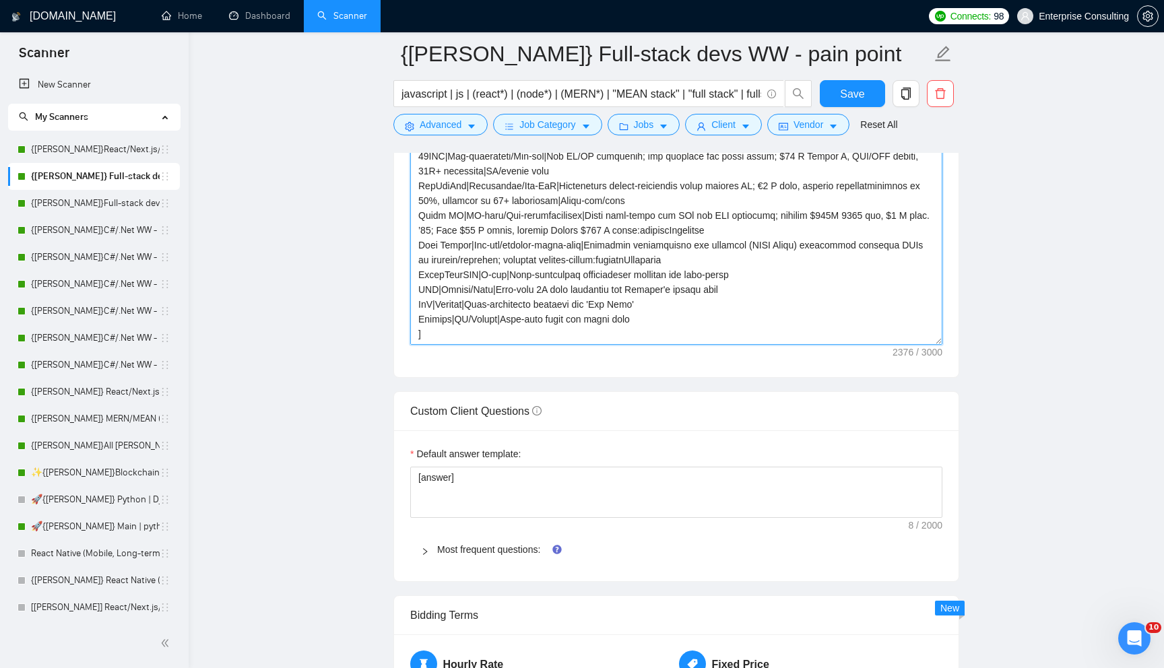
scroll to position [1614, 0]
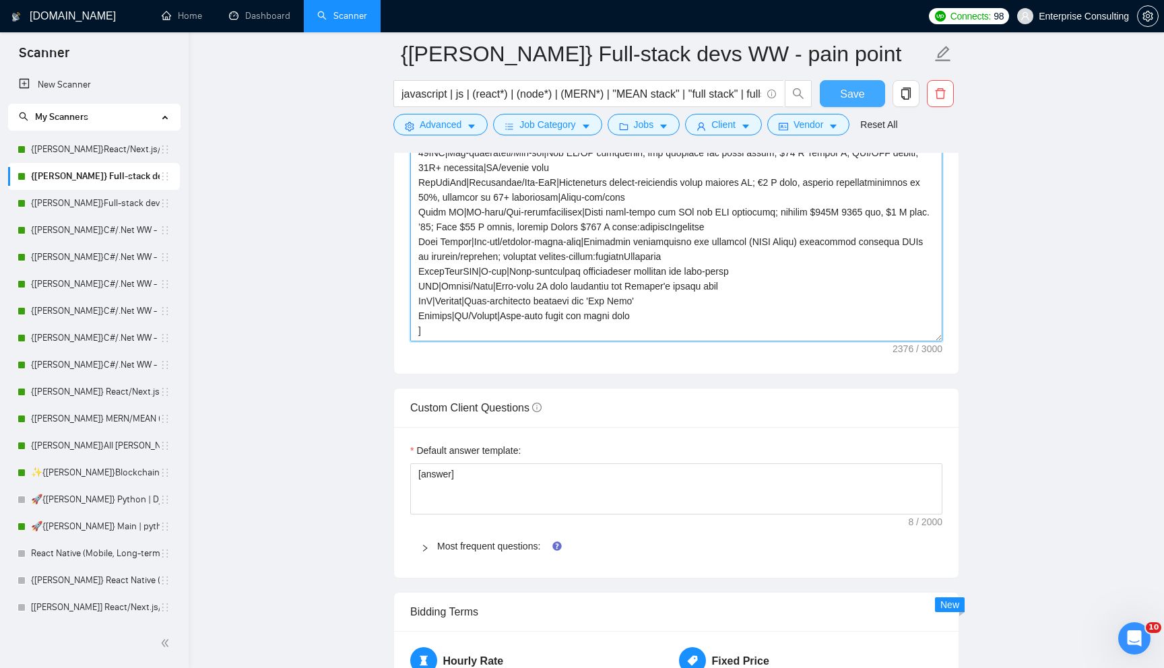
type textarea "[Analyze the job description and state the single biggest unmentioned technical…"
click at [843, 101] on span "Save" at bounding box center [852, 94] width 24 height 17
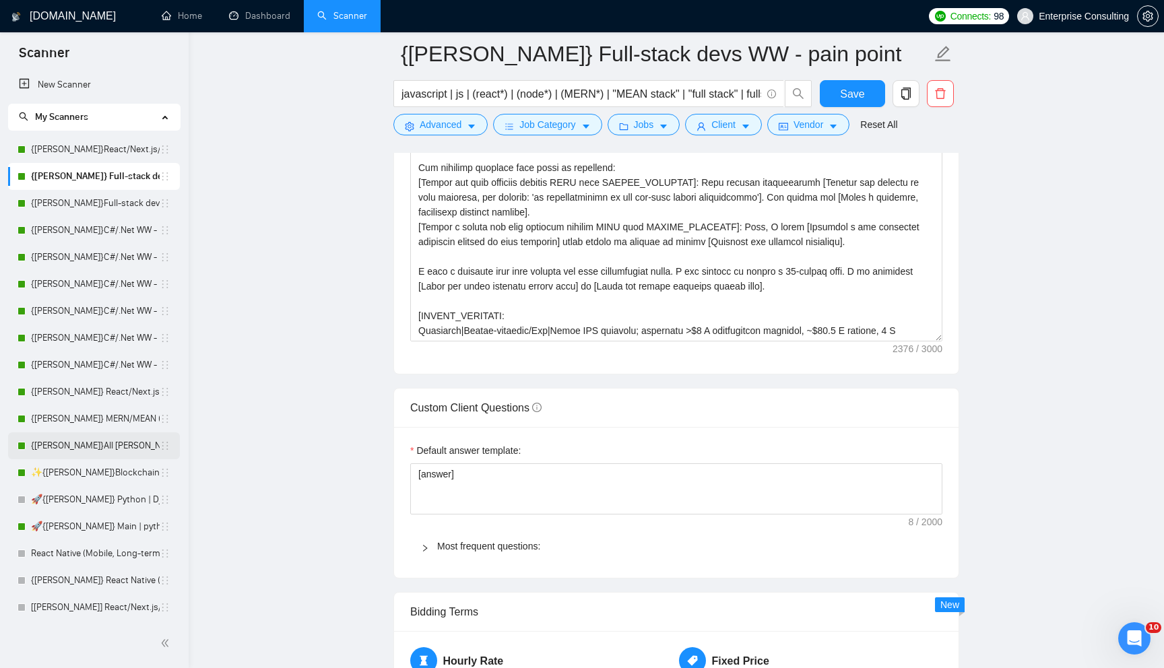
click at [79, 451] on link "{[PERSON_NAME]}All [PERSON_NAME] - web" at bounding box center [95, 445] width 129 height 27
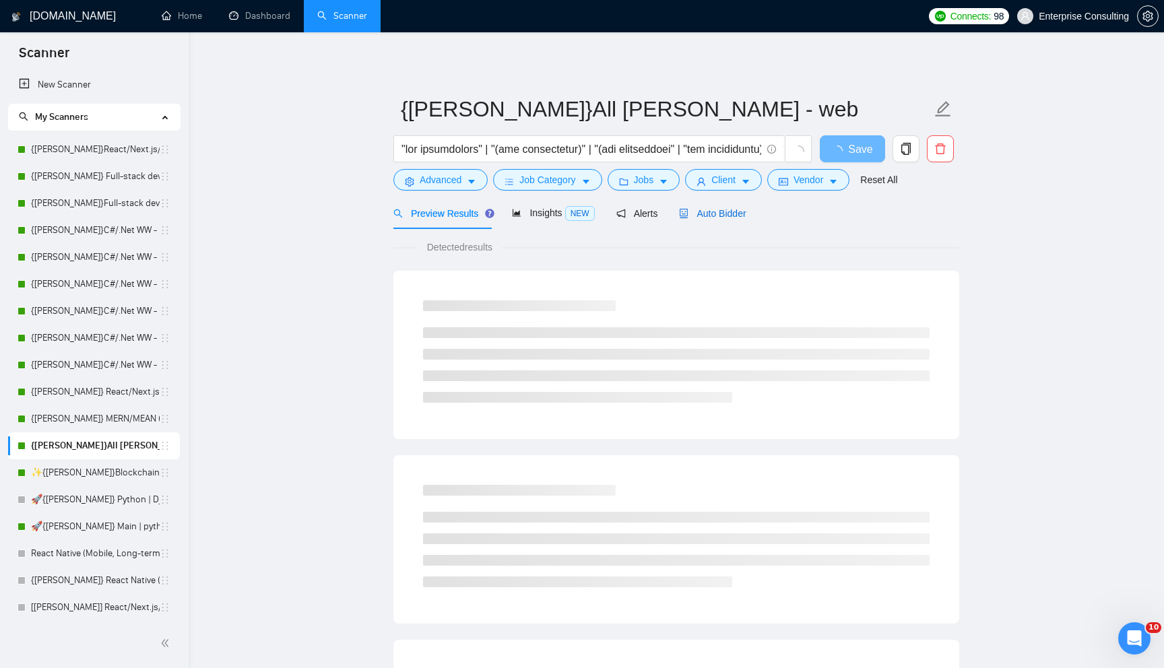
click at [705, 212] on span "Auto Bidder" at bounding box center [712, 213] width 67 height 11
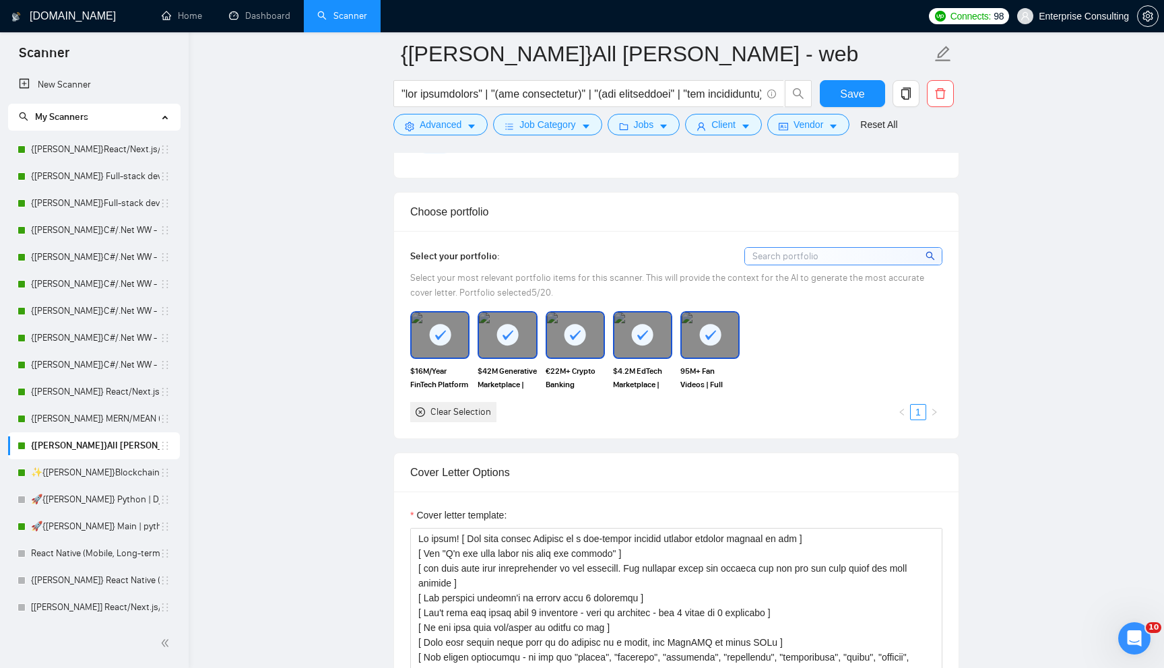
scroll to position [1248, 0]
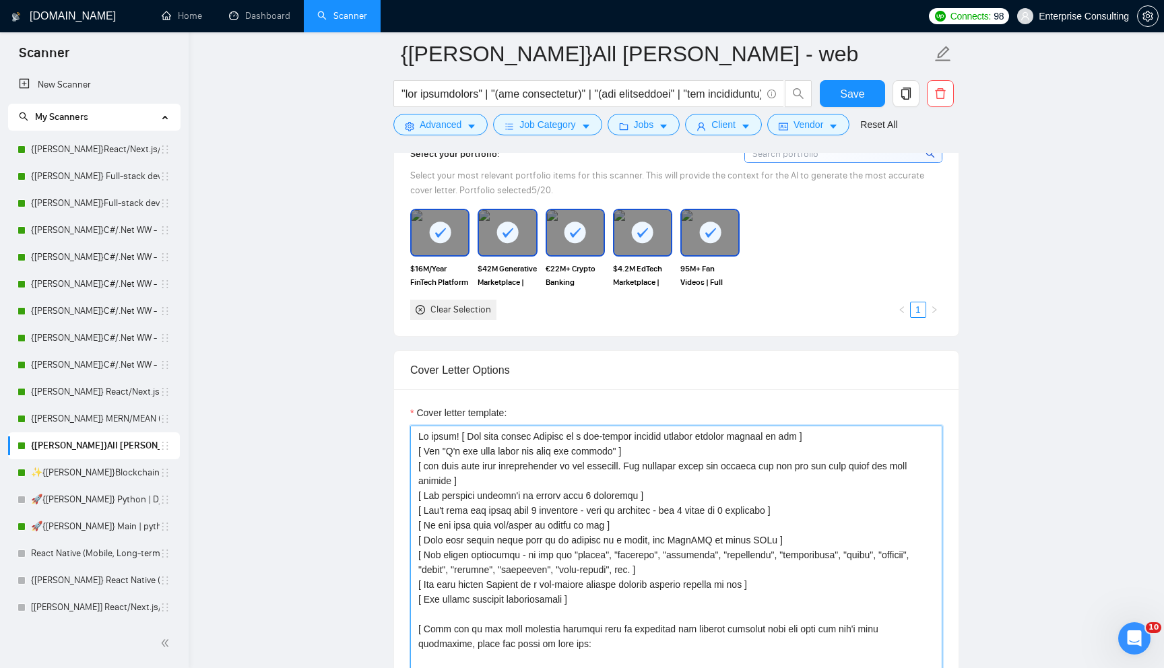
click at [632, 474] on textarea "Cover letter template:" at bounding box center [676, 577] width 532 height 303
paste textarea "[Analyze the job description and state the single biggest unmentioned technical…"
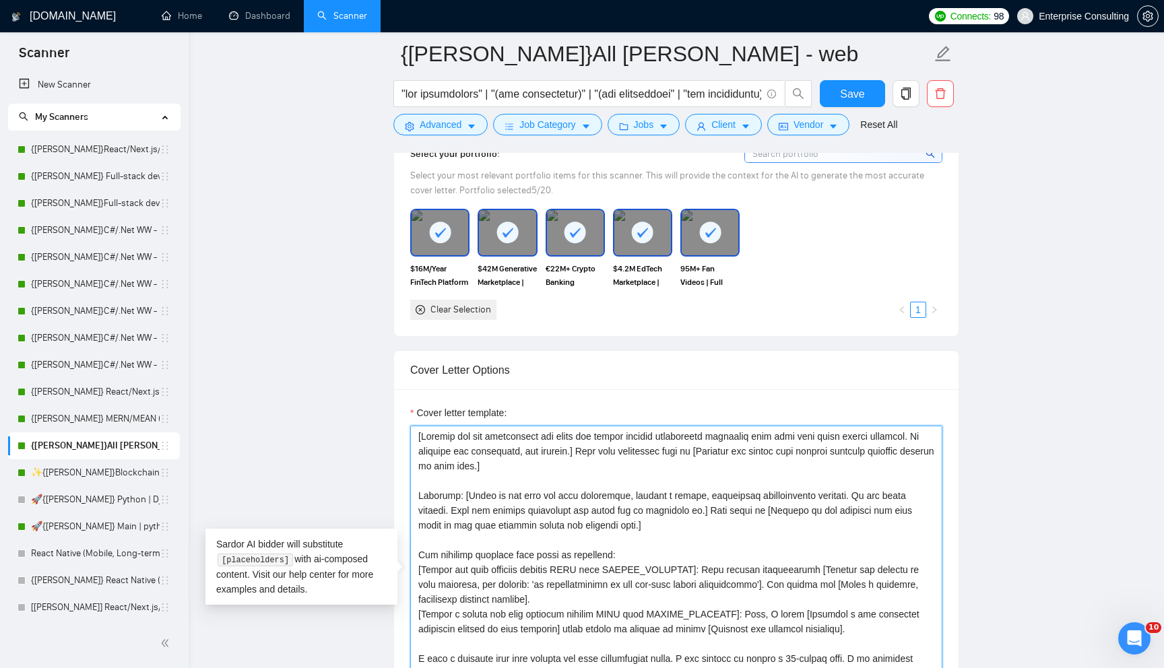
scroll to position [1308, 0]
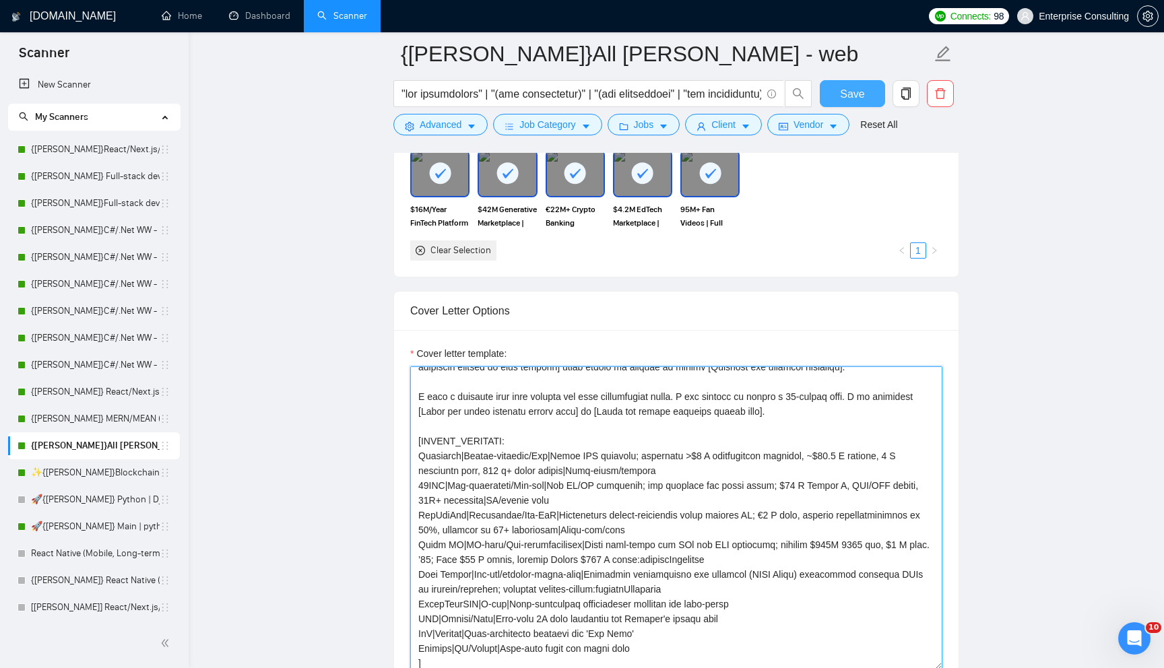
type textarea "[Analyze the job description and state the single biggest unmentioned technical…"
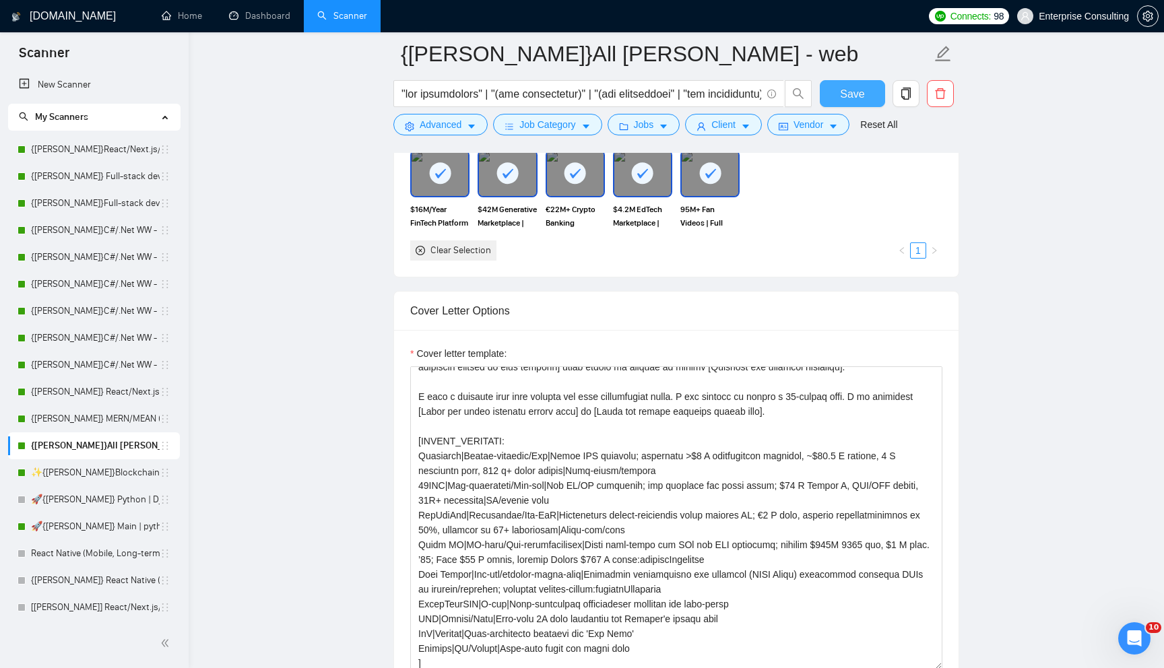
click at [858, 100] on span "Save" at bounding box center [852, 94] width 24 height 17
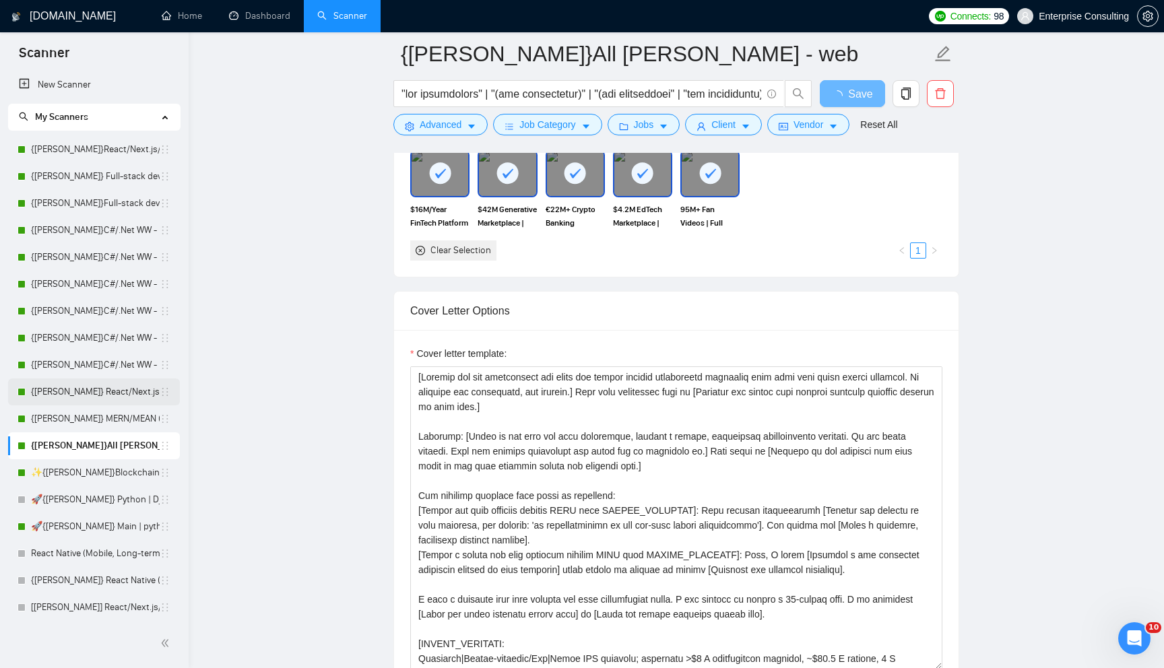
click at [98, 383] on link "{[PERSON_NAME]} React/Next.js/Node.js (Long-term, All Niches)" at bounding box center [95, 392] width 129 height 27
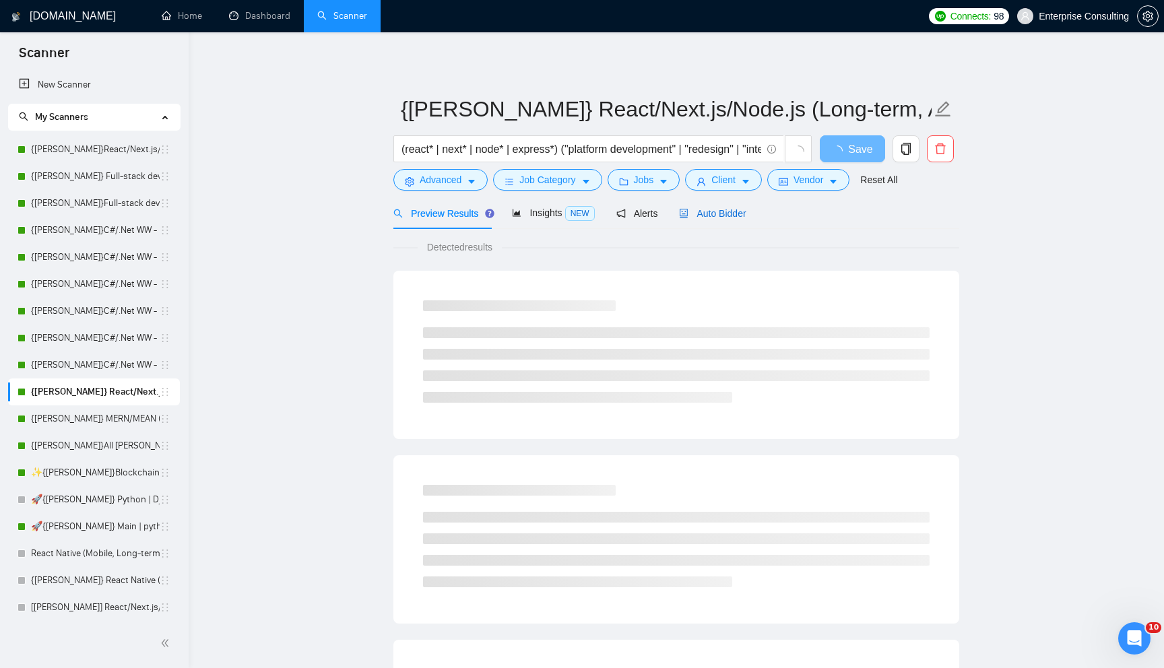
click at [697, 217] on span "Auto Bidder" at bounding box center [712, 213] width 67 height 11
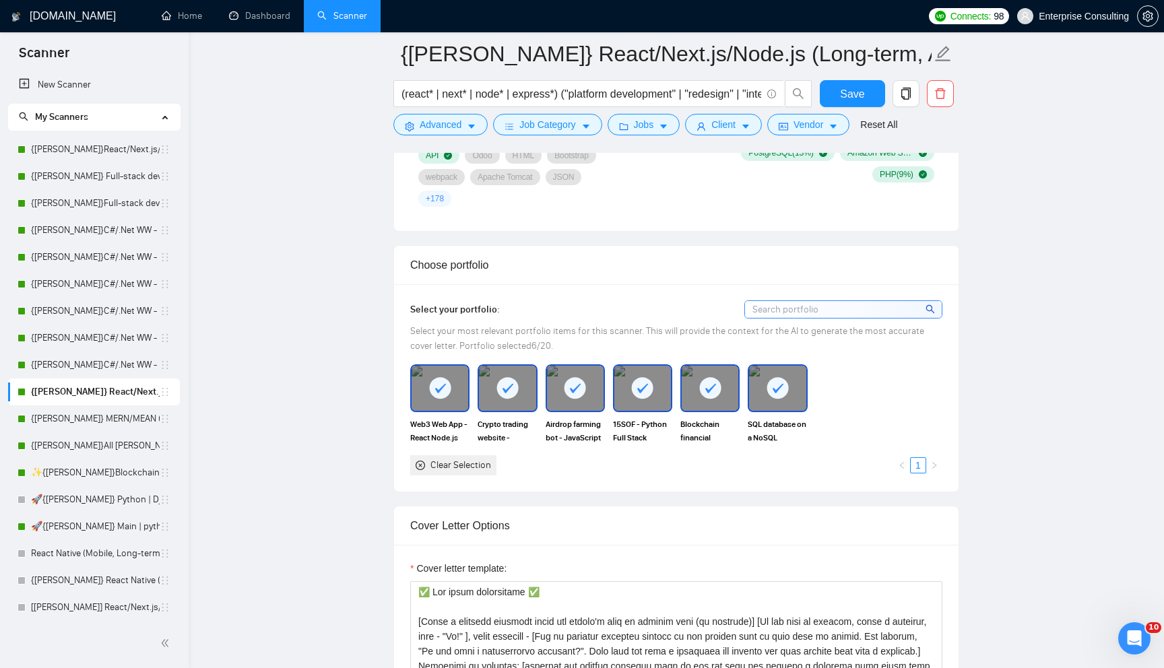
scroll to position [1237, 0]
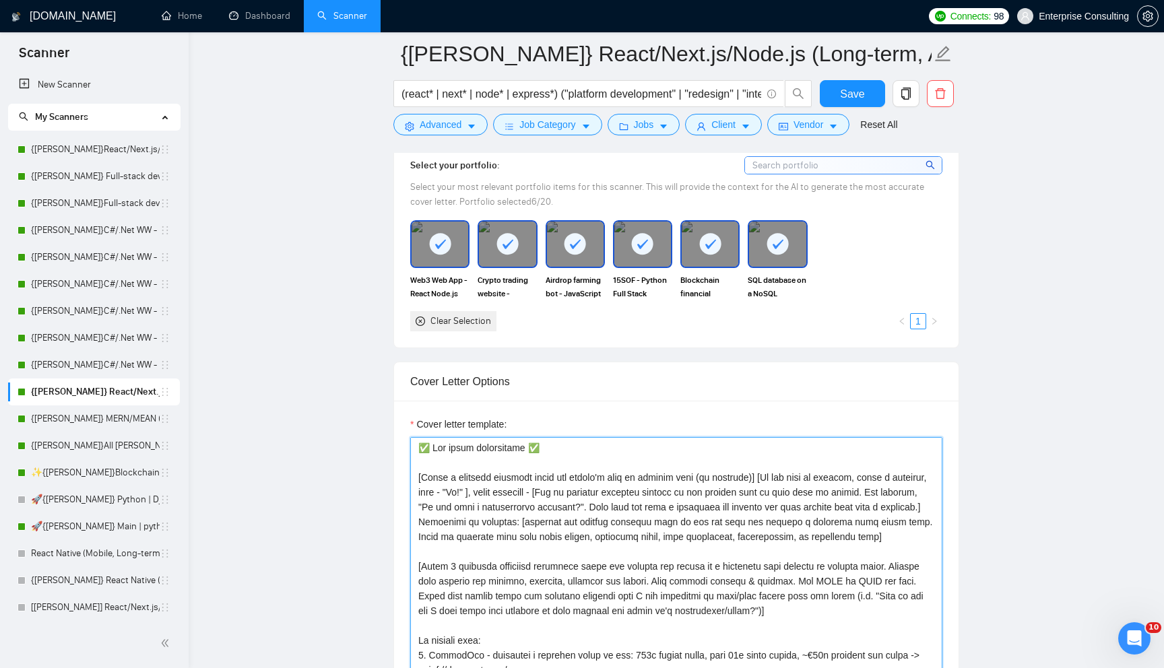
click at [620, 484] on textarea "Cover letter template:" at bounding box center [676, 588] width 532 height 303
paste textarea "[Analyze the job description and state the single biggest unmentioned technical…"
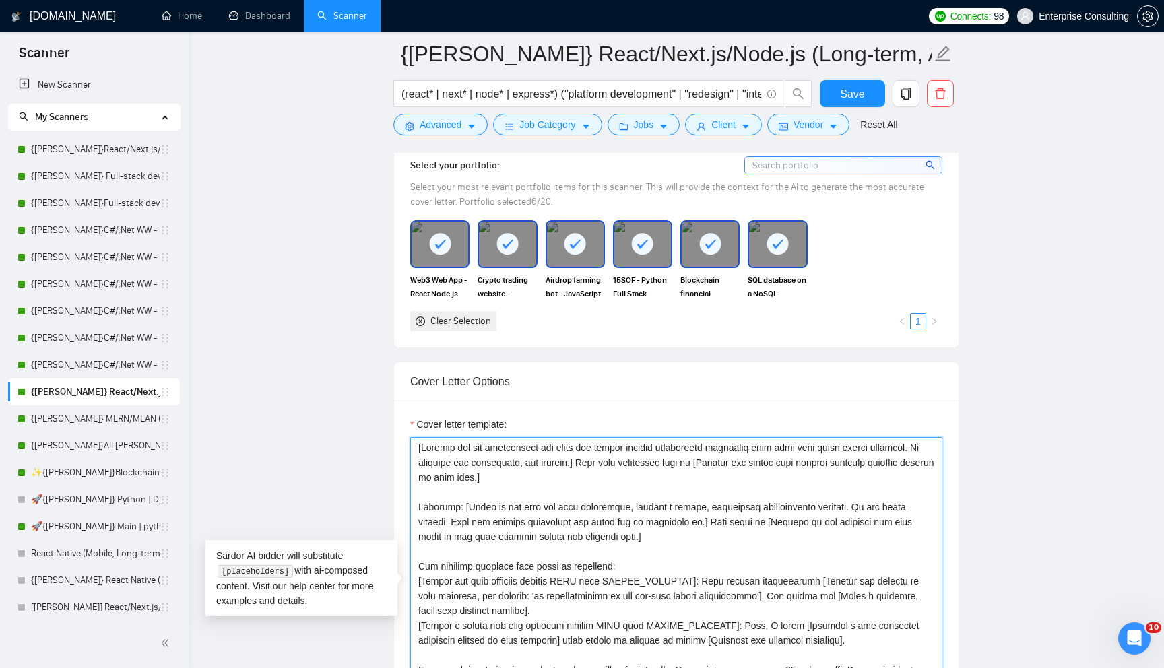
scroll to position [1308, 0]
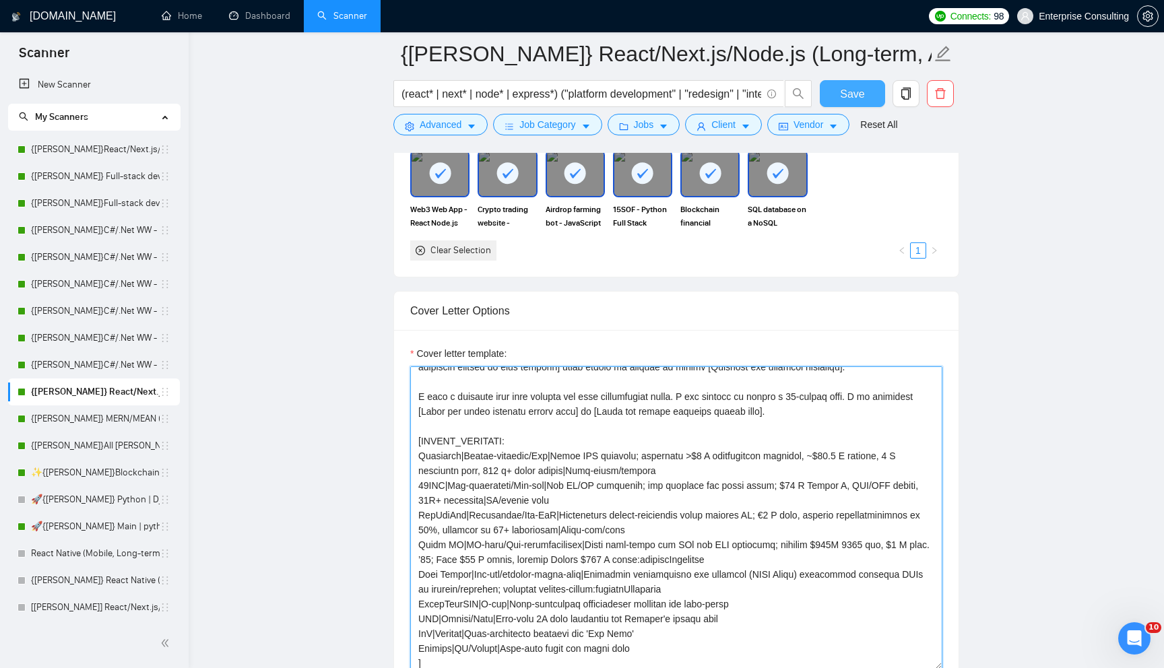
type textarea "[Analyze the job description and state the single biggest unmentioned technical…"
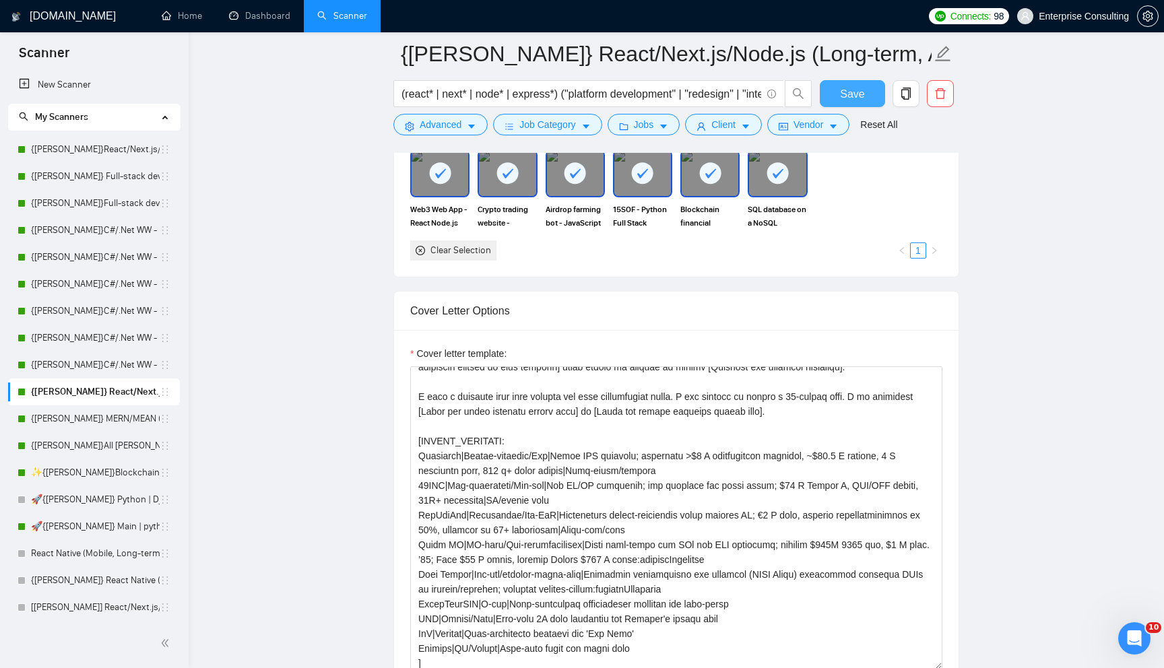
click at [854, 95] on span "Save" at bounding box center [852, 94] width 24 height 17
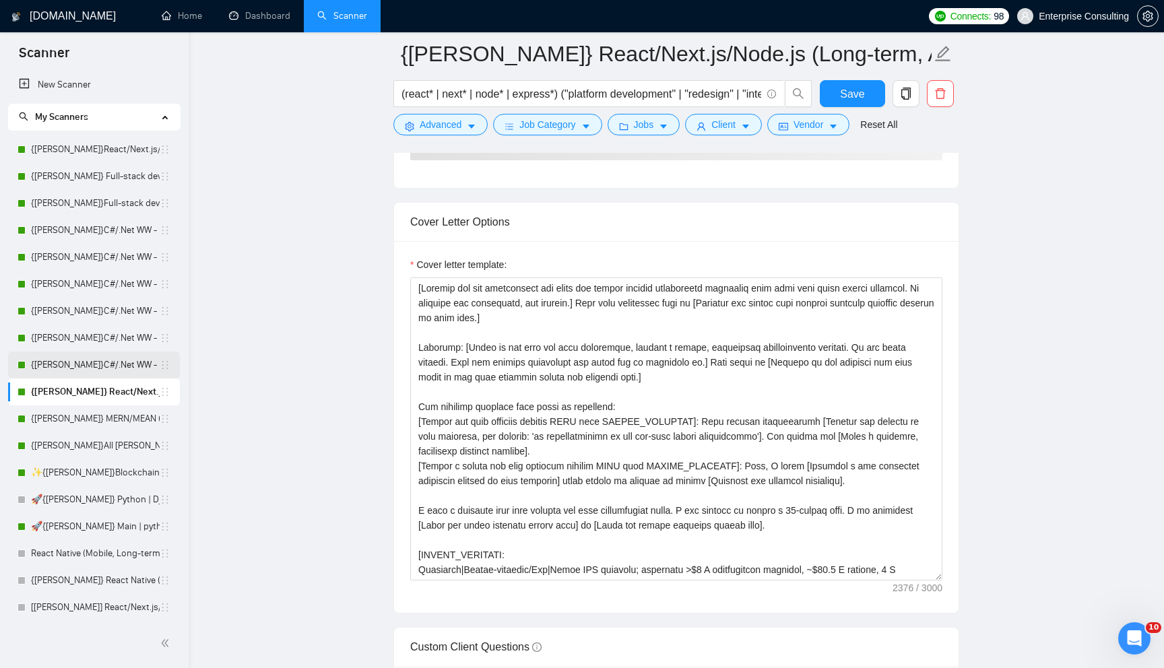
click at [65, 373] on link "{[PERSON_NAME]}C#/.Net WW - best match (0 spent, not preferred location)" at bounding box center [95, 365] width 129 height 27
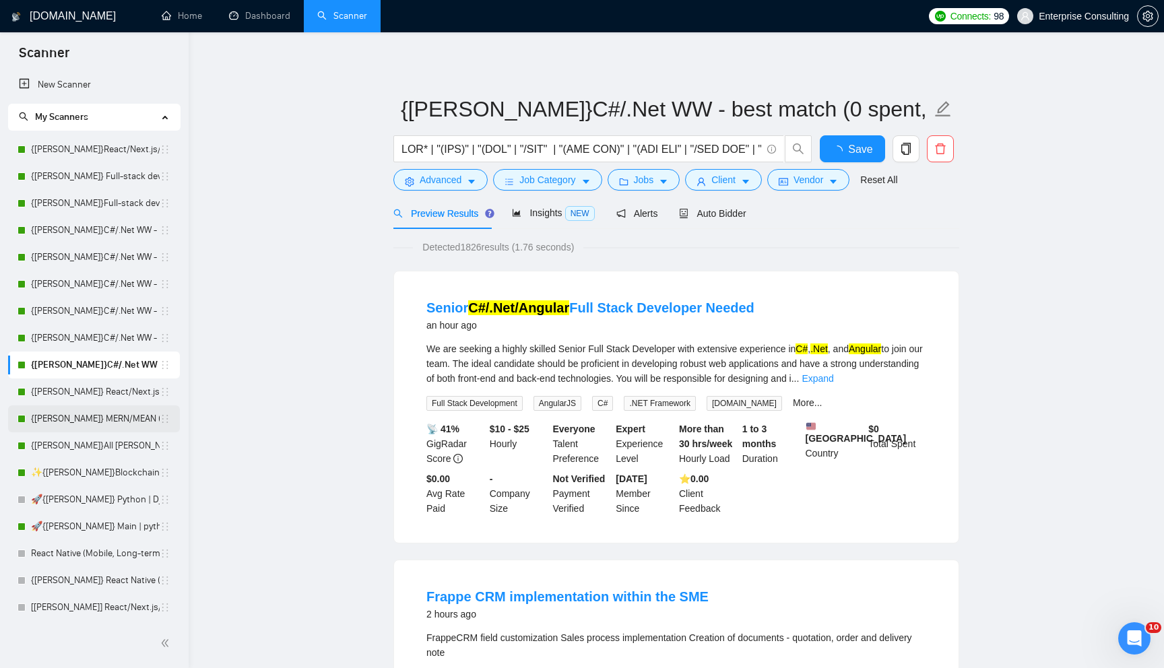
click at [86, 425] on link "{[PERSON_NAME]} MERN/MEAN (Enterprise & SaaS)" at bounding box center [95, 419] width 129 height 27
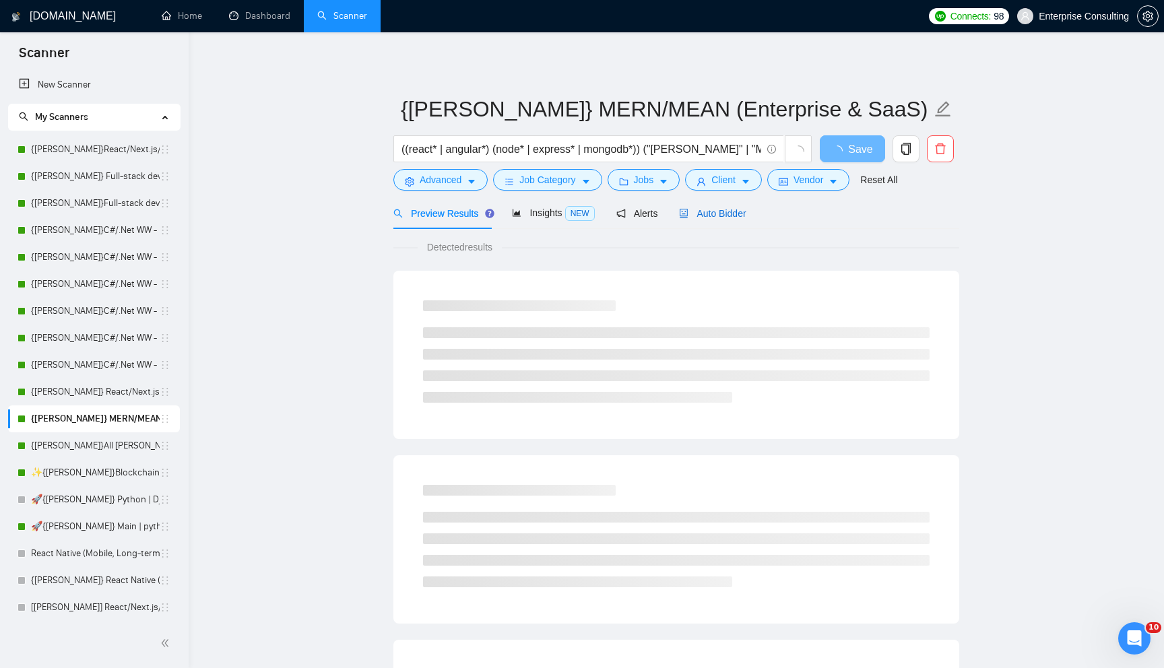
click at [702, 212] on span "Auto Bidder" at bounding box center [712, 213] width 67 height 11
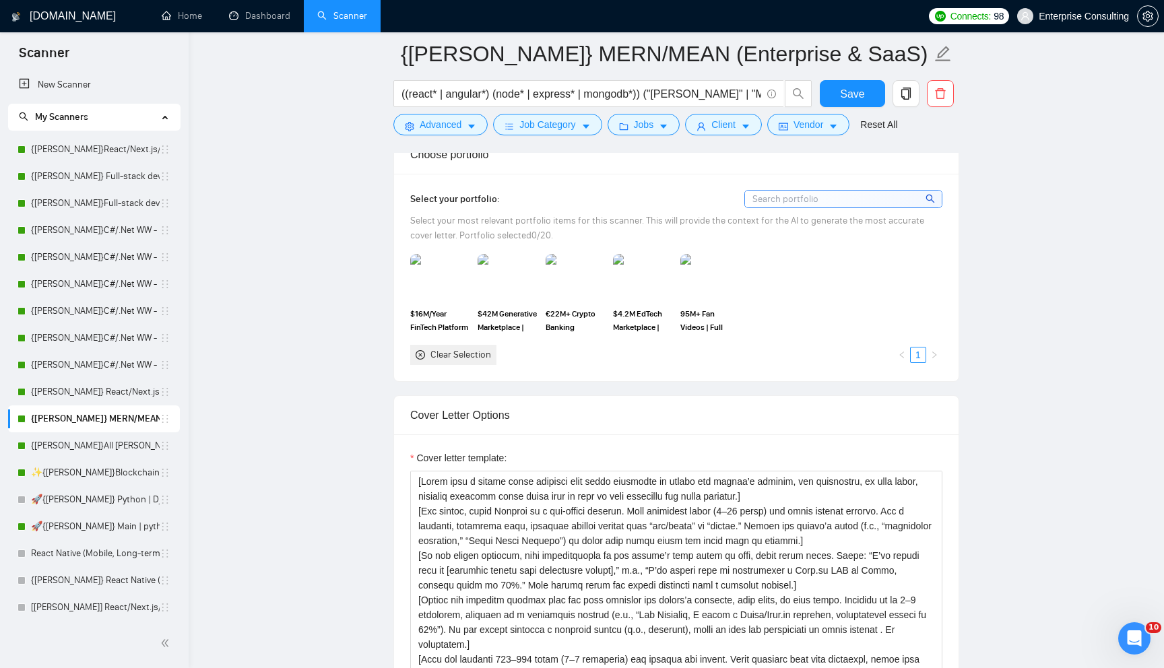
scroll to position [1312, 0]
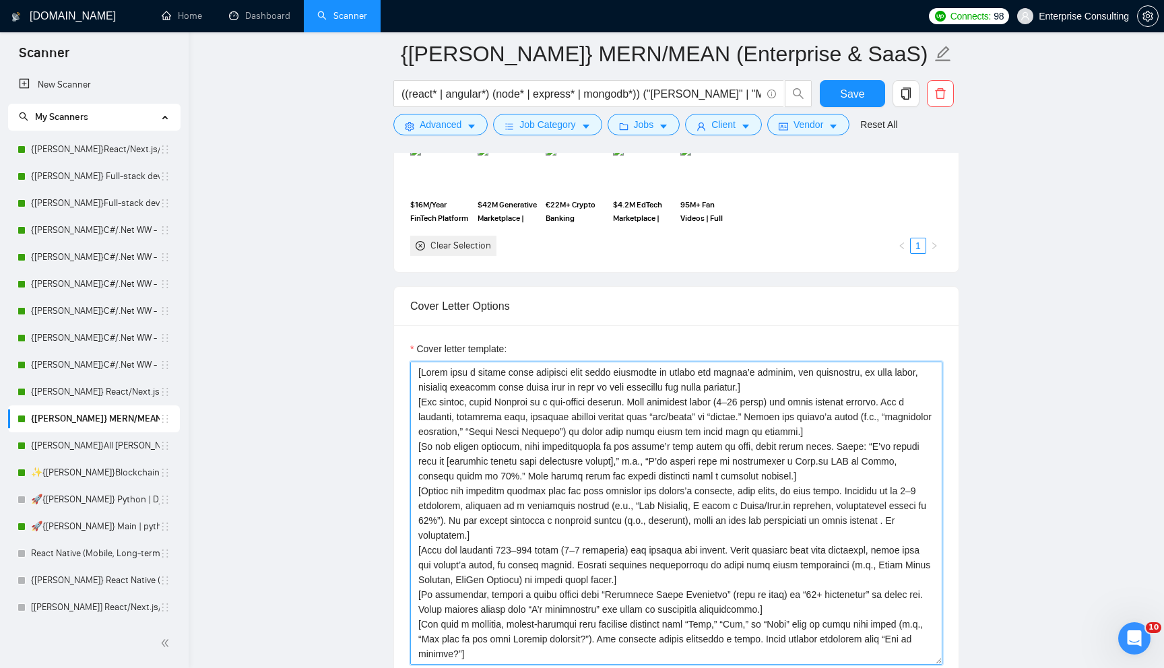
click at [635, 459] on textarea "Cover letter template:" at bounding box center [676, 513] width 532 height 303
paste textarea "Analyze the job description and state the single biggest unmentioned technical …"
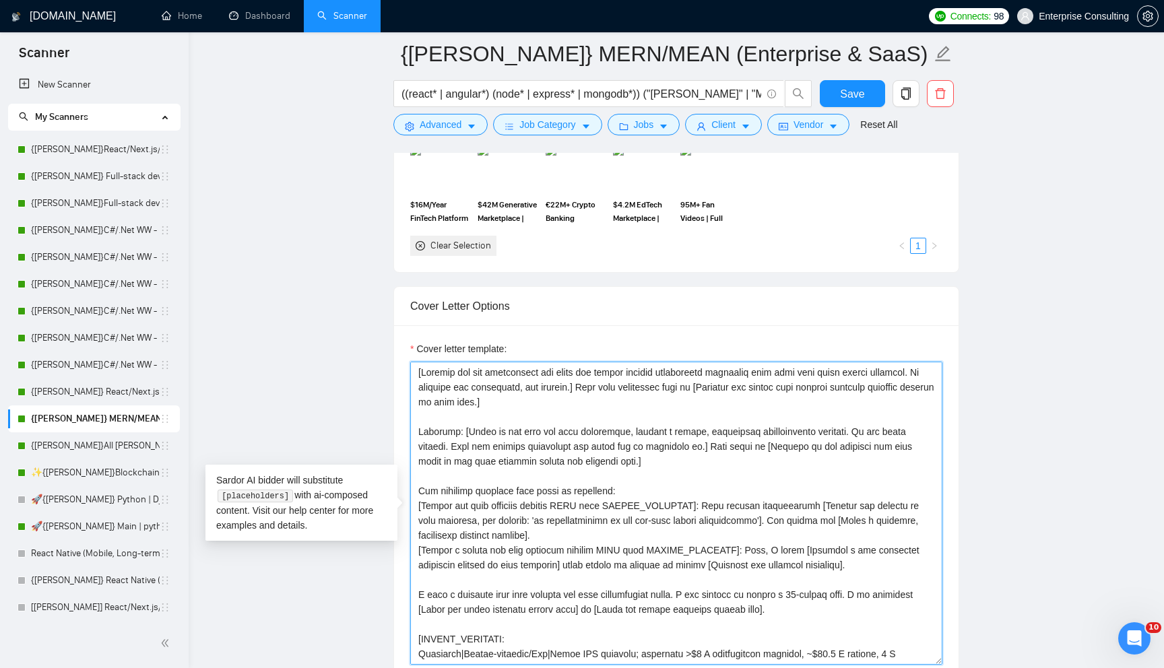
scroll to position [203, 0]
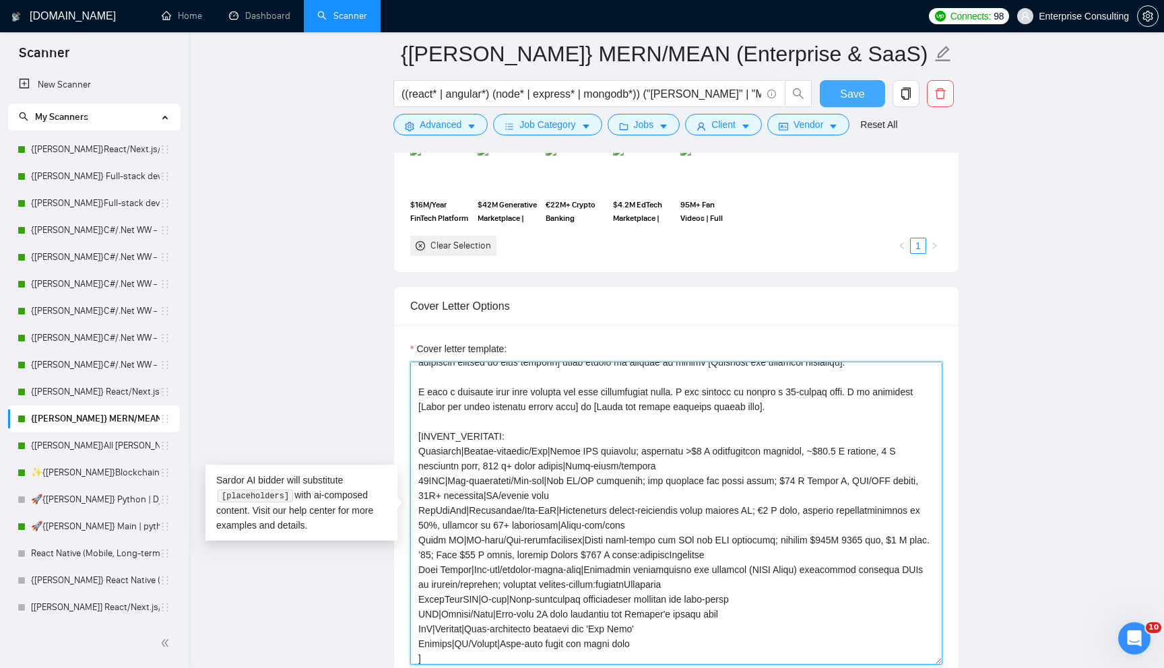
type textarea "[Analyze the job description and state the single biggest unmentioned technical…"
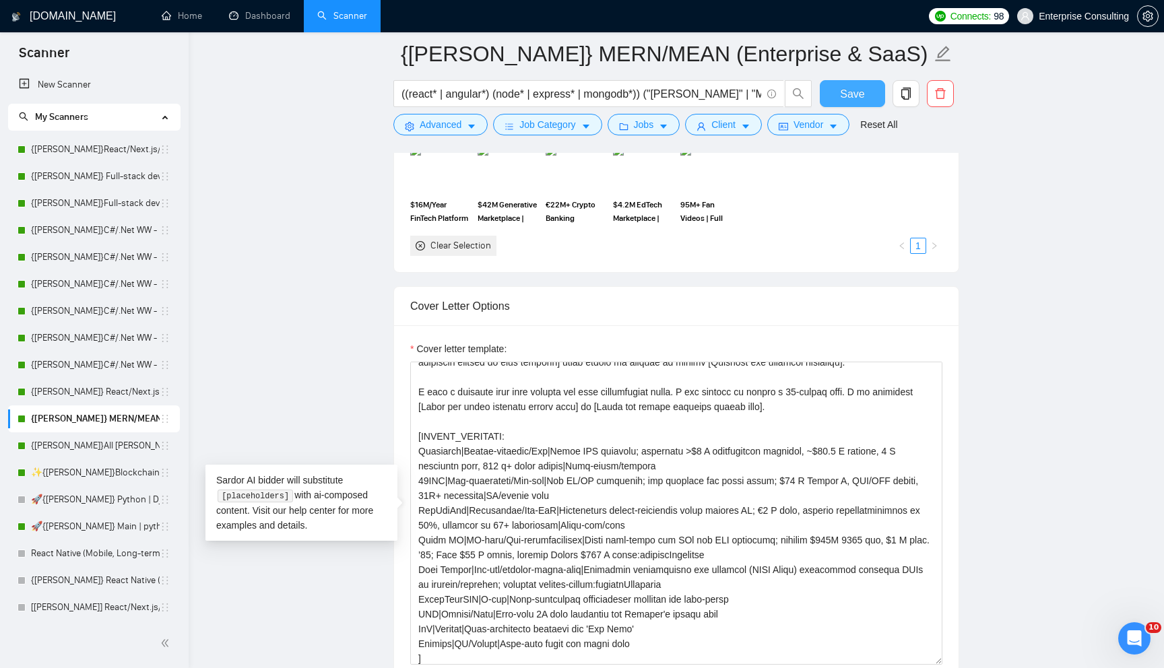
click at [850, 96] on span "Save" at bounding box center [852, 94] width 24 height 17
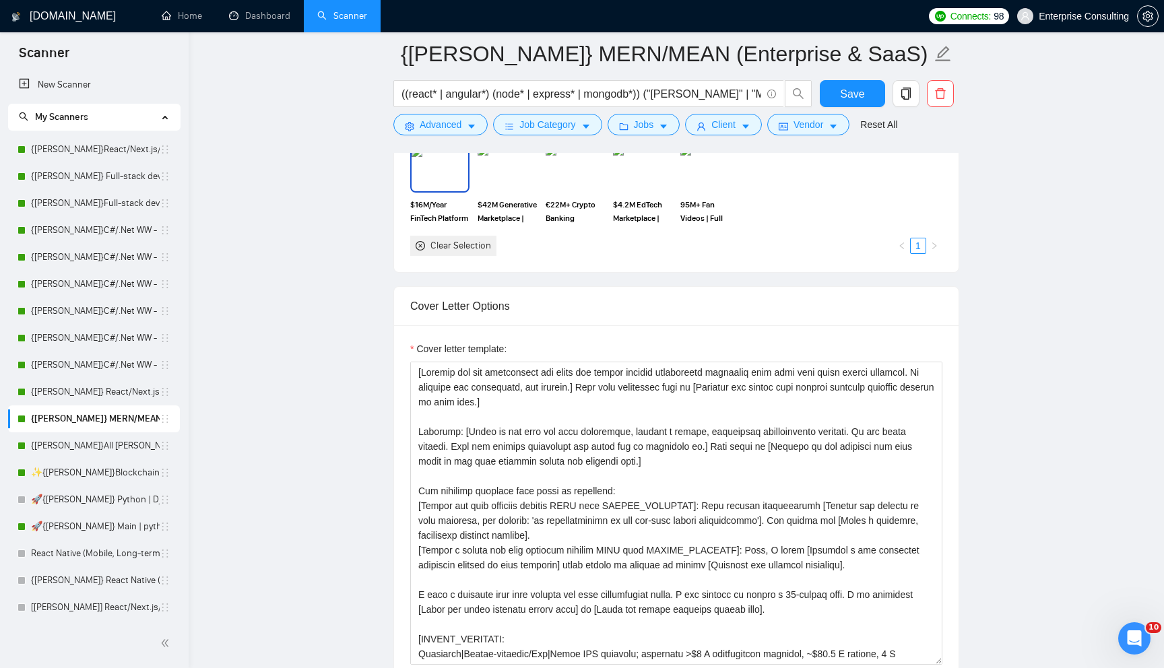
click at [437, 185] on img at bounding box center [440, 168] width 57 height 44
click at [505, 172] on img at bounding box center [507, 168] width 57 height 44
click at [609, 185] on div "$4.2M EdTech Marketplace | Full Stack Developer (React & Node.js)" at bounding box center [642, 184] width 67 height 79
click at [595, 181] on img at bounding box center [575, 168] width 57 height 44
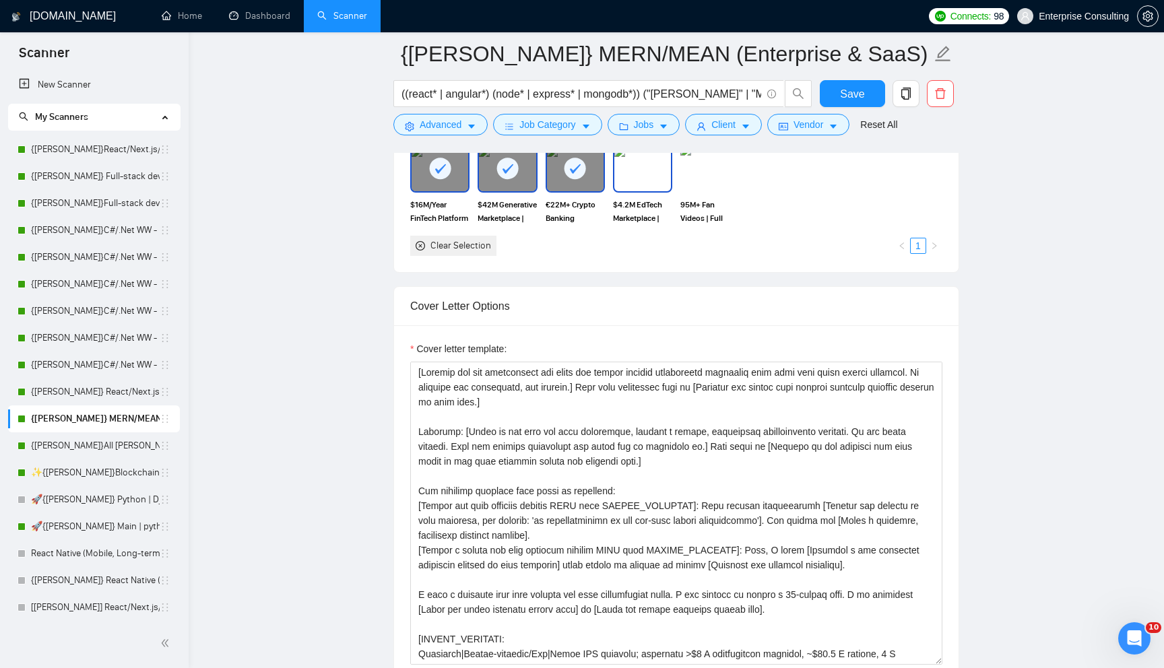
click at [655, 181] on img at bounding box center [642, 168] width 57 height 44
click at [716, 181] on img at bounding box center [710, 168] width 57 height 44
click at [839, 97] on button "Save" at bounding box center [852, 93] width 65 height 27
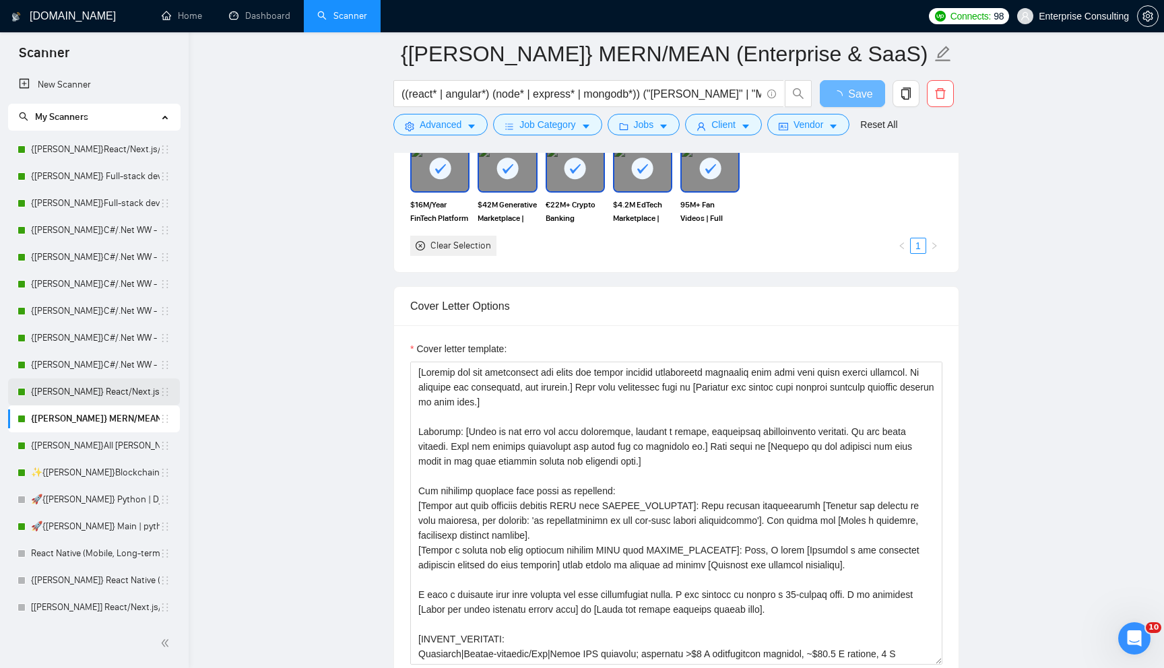
click at [79, 385] on link "{[PERSON_NAME]} React/Next.js/Node.js (Long-term, All Niches)" at bounding box center [95, 392] width 129 height 27
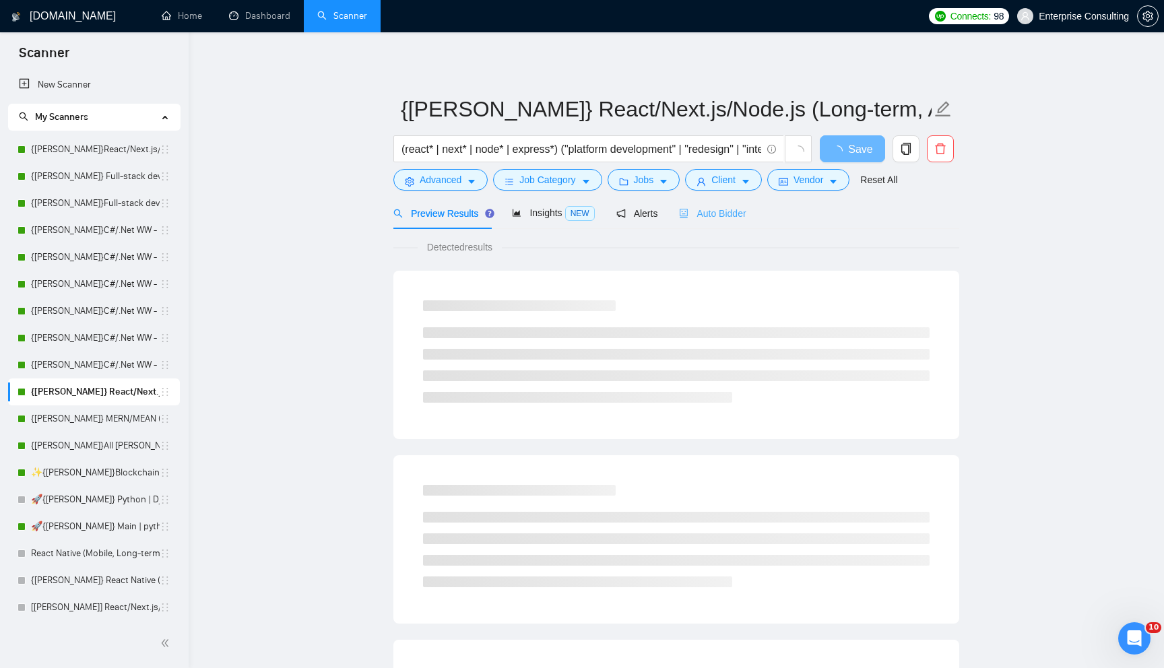
click at [695, 221] on div "Auto Bidder" at bounding box center [712, 213] width 67 height 32
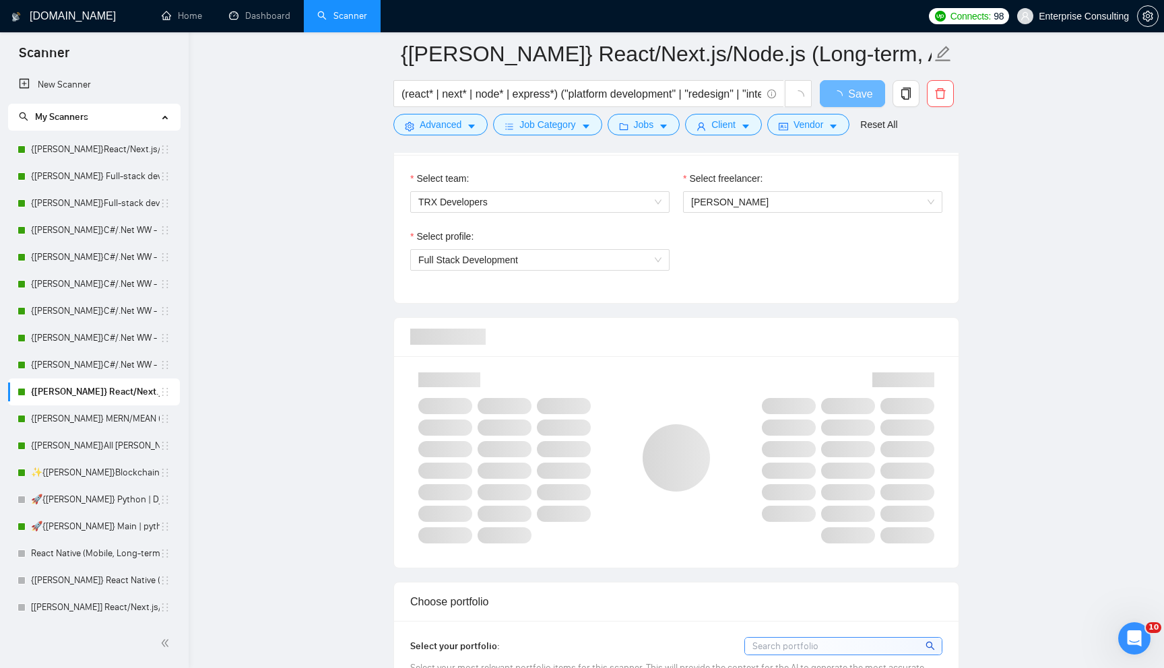
scroll to position [865, 0]
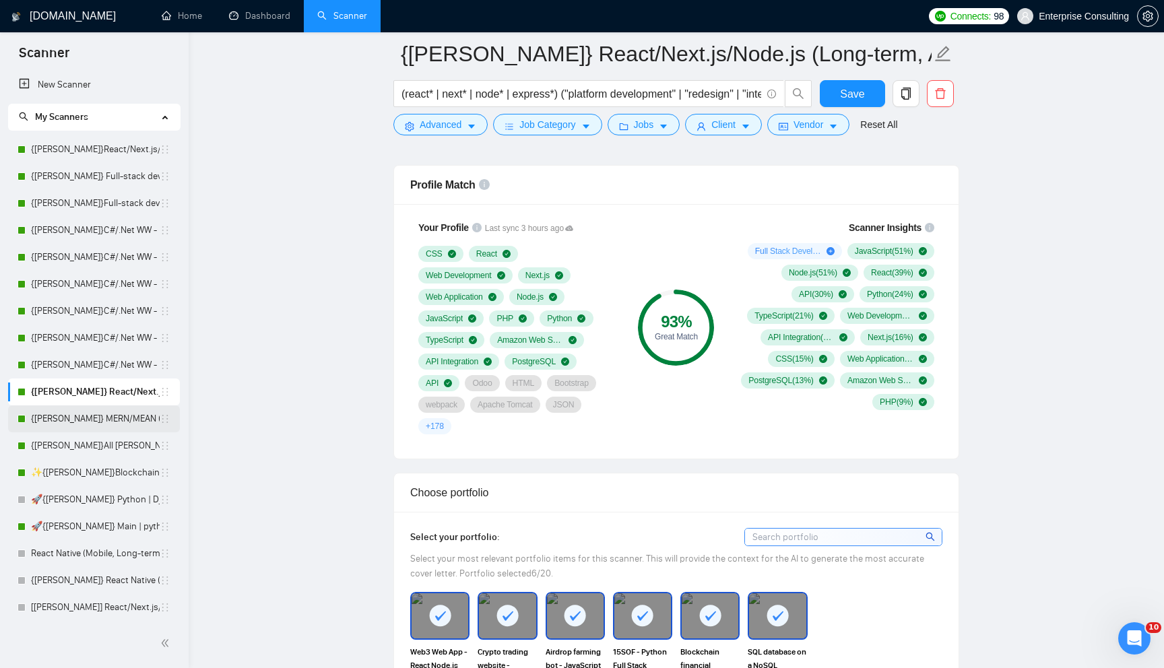
click at [90, 424] on link "{[PERSON_NAME]} MERN/MEAN (Enterprise & SaaS)" at bounding box center [95, 419] width 129 height 27
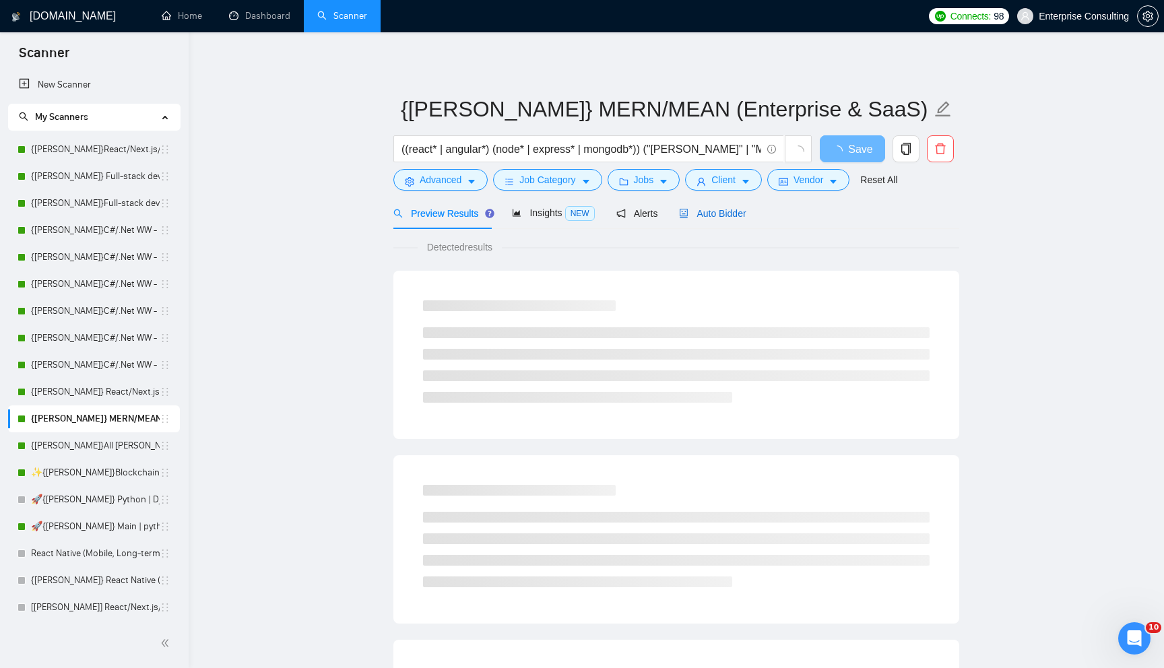
click at [709, 210] on span "Auto Bidder" at bounding box center [712, 213] width 67 height 11
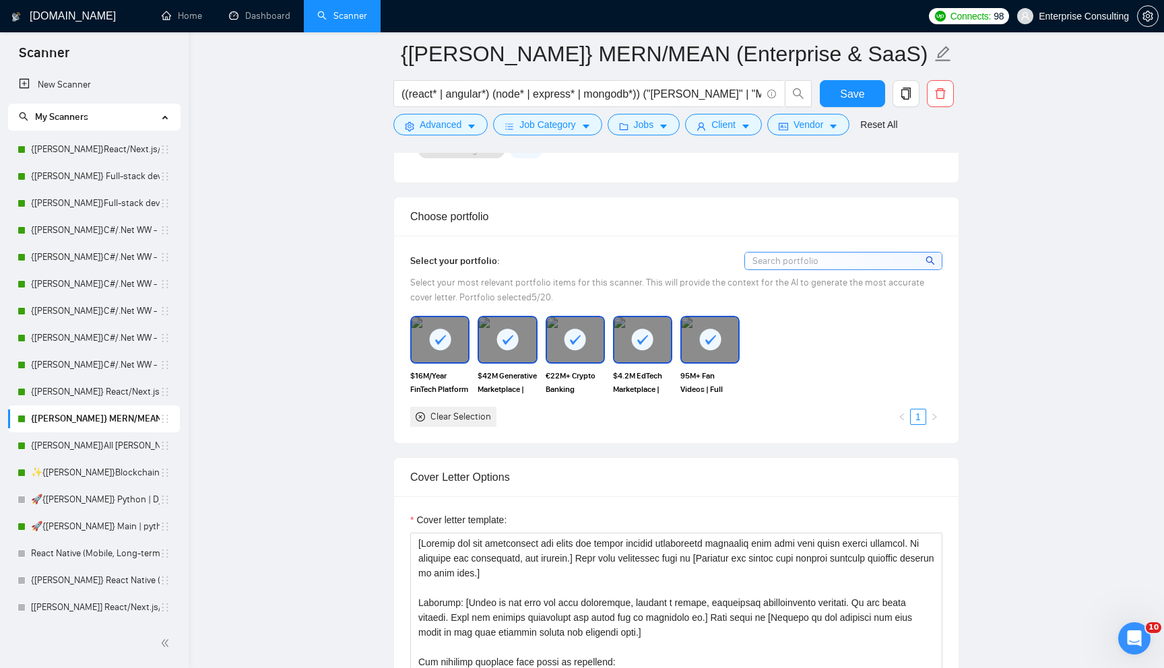
scroll to position [1165, 0]
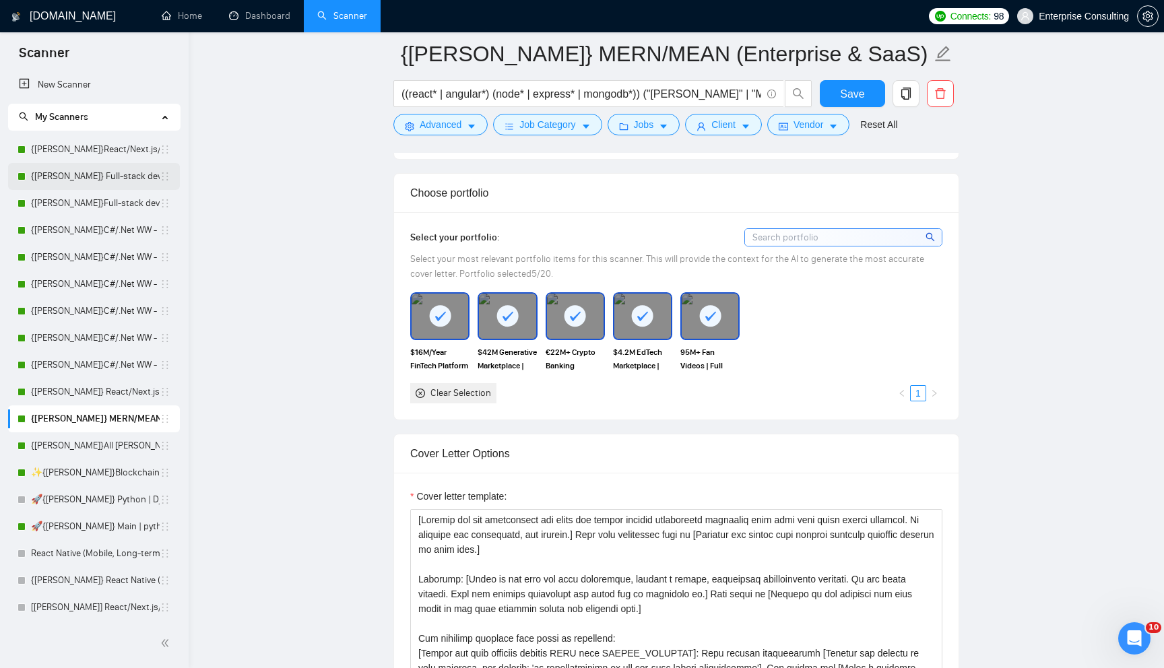
click at [79, 176] on link "{[PERSON_NAME]} Full-stack devs WW - pain point" at bounding box center [95, 176] width 129 height 27
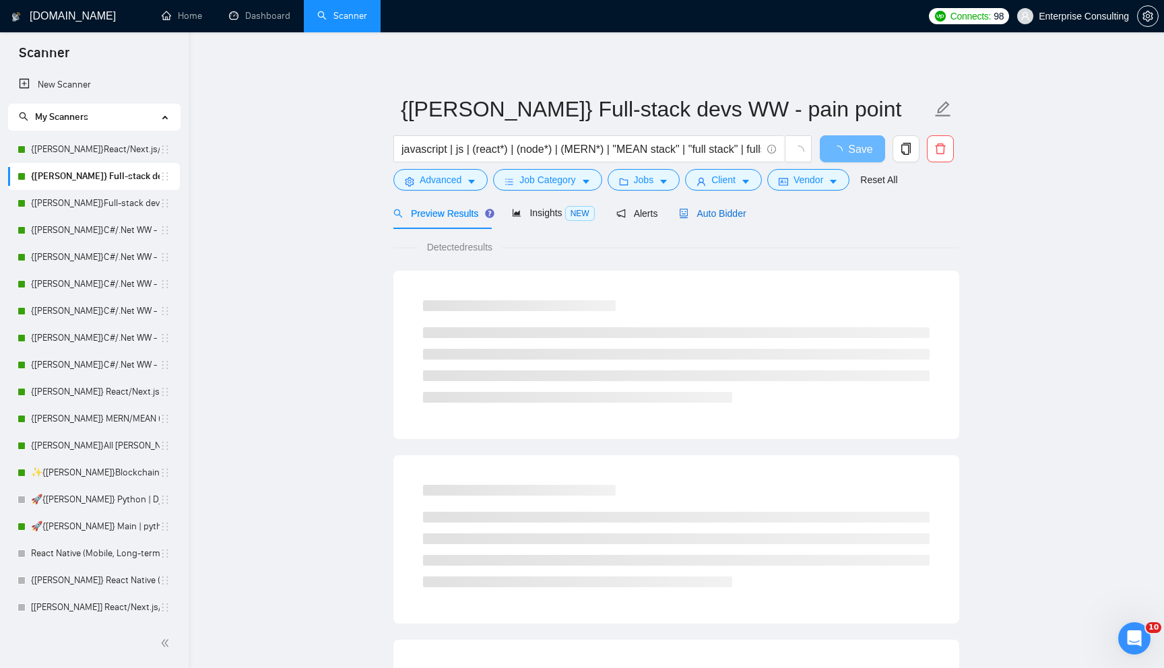
click at [695, 218] on span "Auto Bidder" at bounding box center [712, 213] width 67 height 11
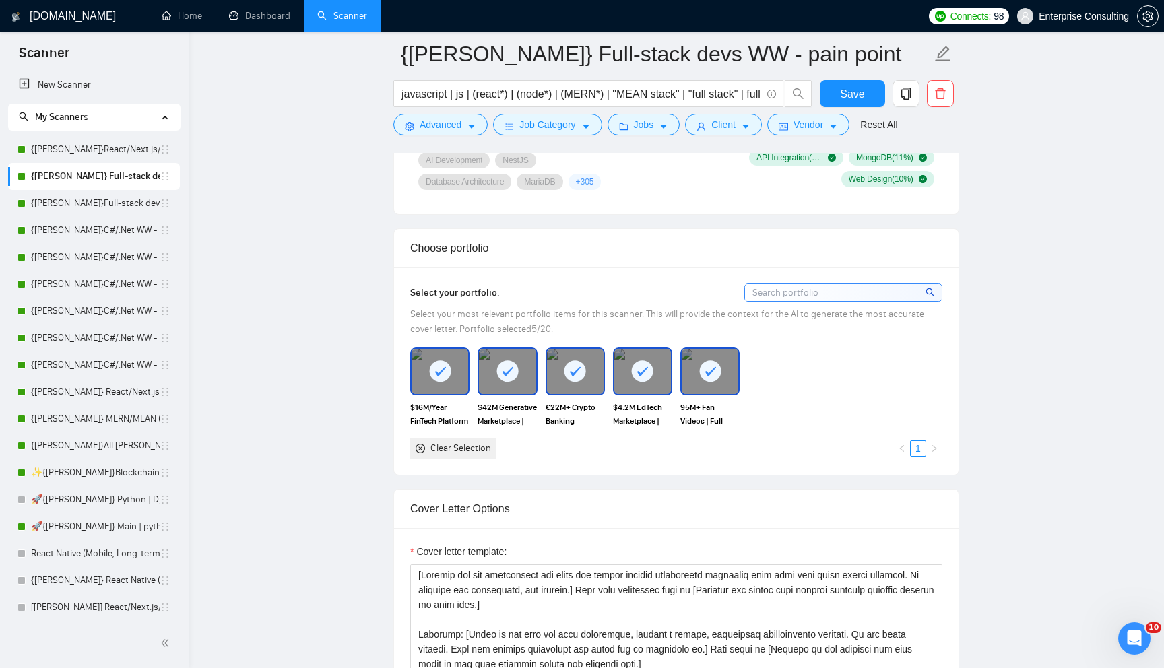
scroll to position [1233, 0]
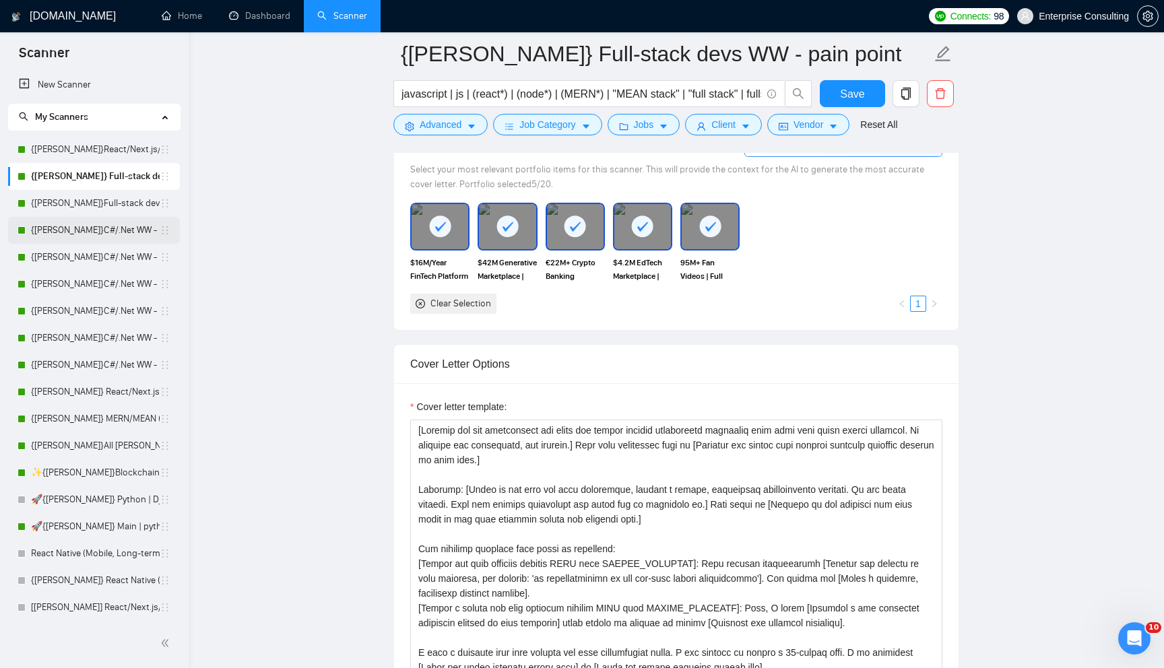
click at [84, 220] on link "{[PERSON_NAME]}C#/.Net WW - best match" at bounding box center [95, 230] width 129 height 27
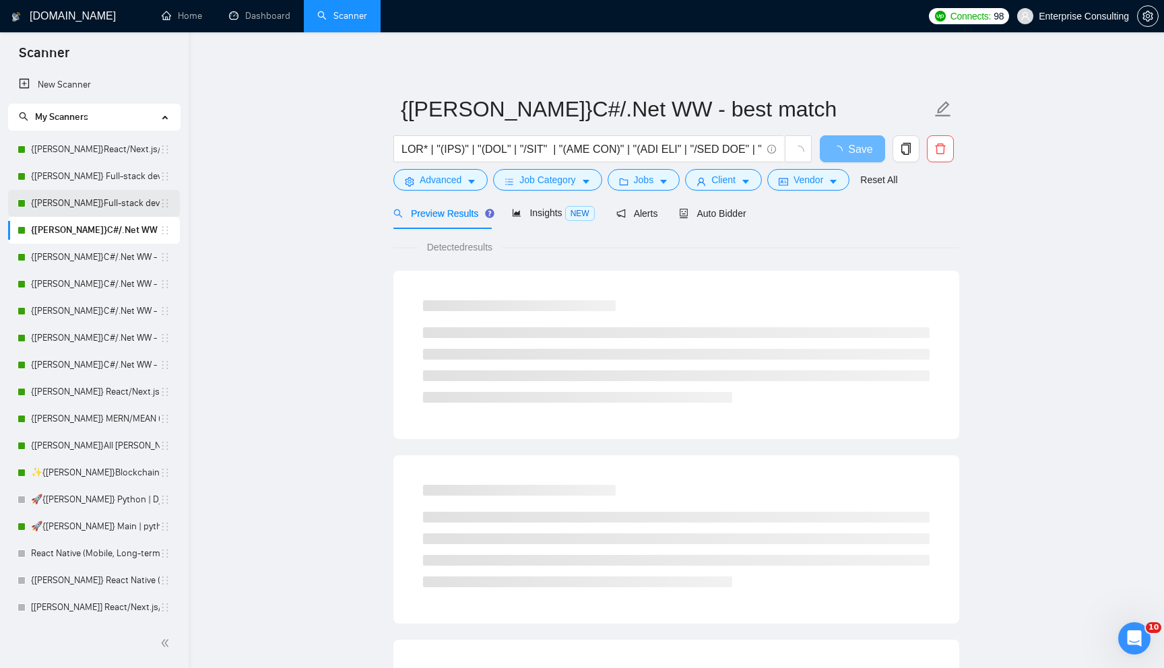
click at [88, 206] on link "{[PERSON_NAME]}Full-stack devs WW (<1 month) - pain point" at bounding box center [95, 203] width 129 height 27
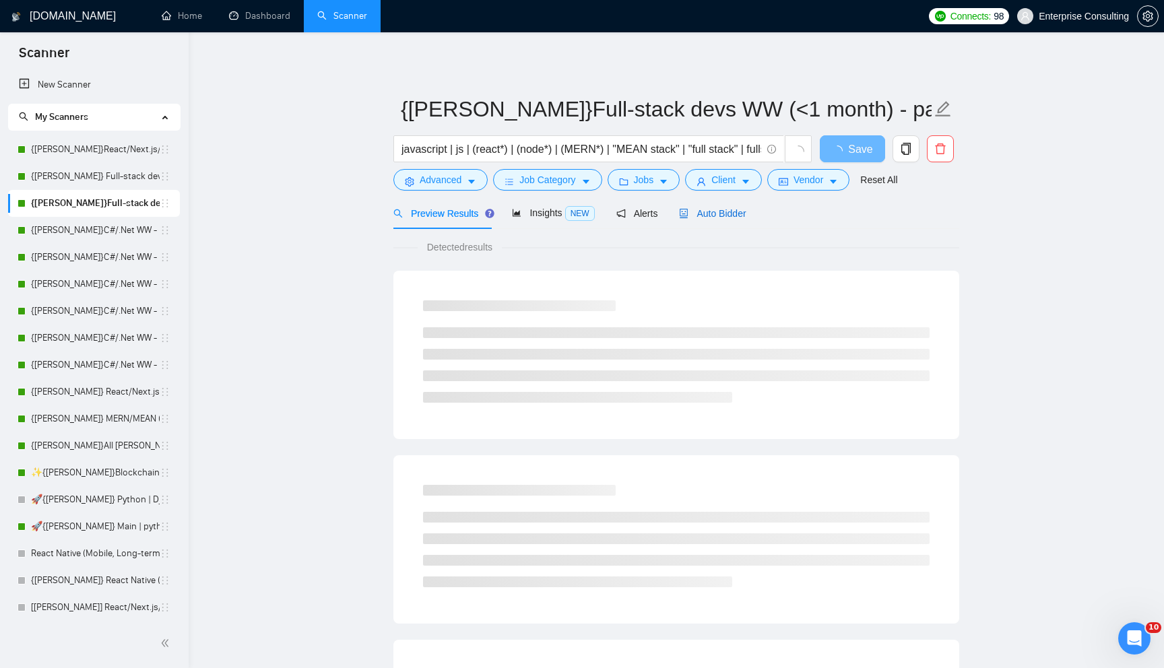
click at [727, 207] on div "Auto Bidder" at bounding box center [712, 213] width 67 height 15
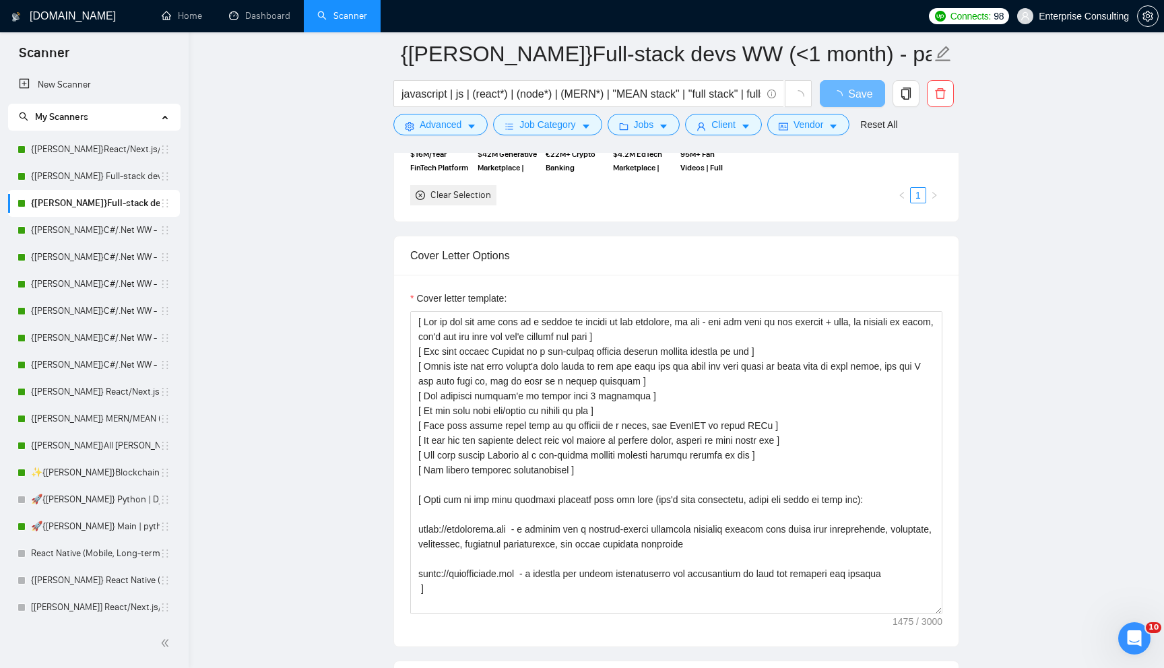
scroll to position [1334, 0]
